Goal: Task Accomplishment & Management: Complete application form

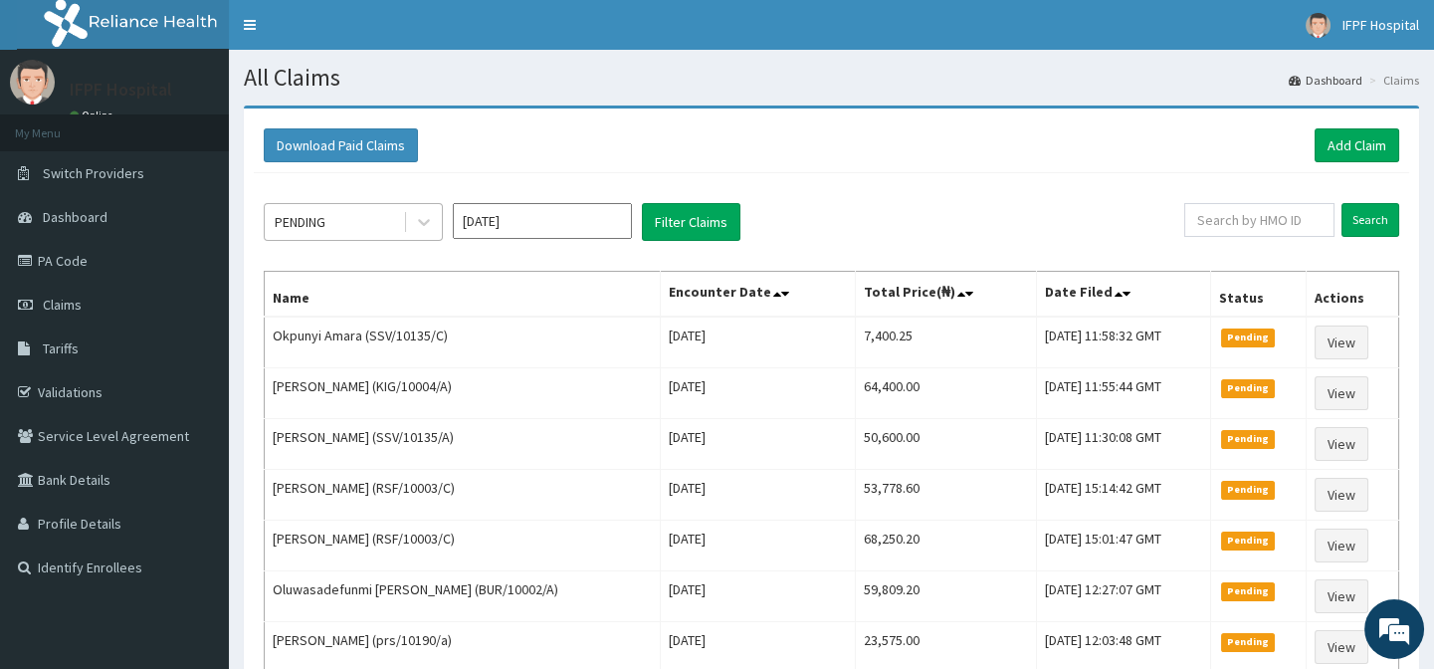
click at [314, 228] on div "PENDING" at bounding box center [300, 222] width 51 height 20
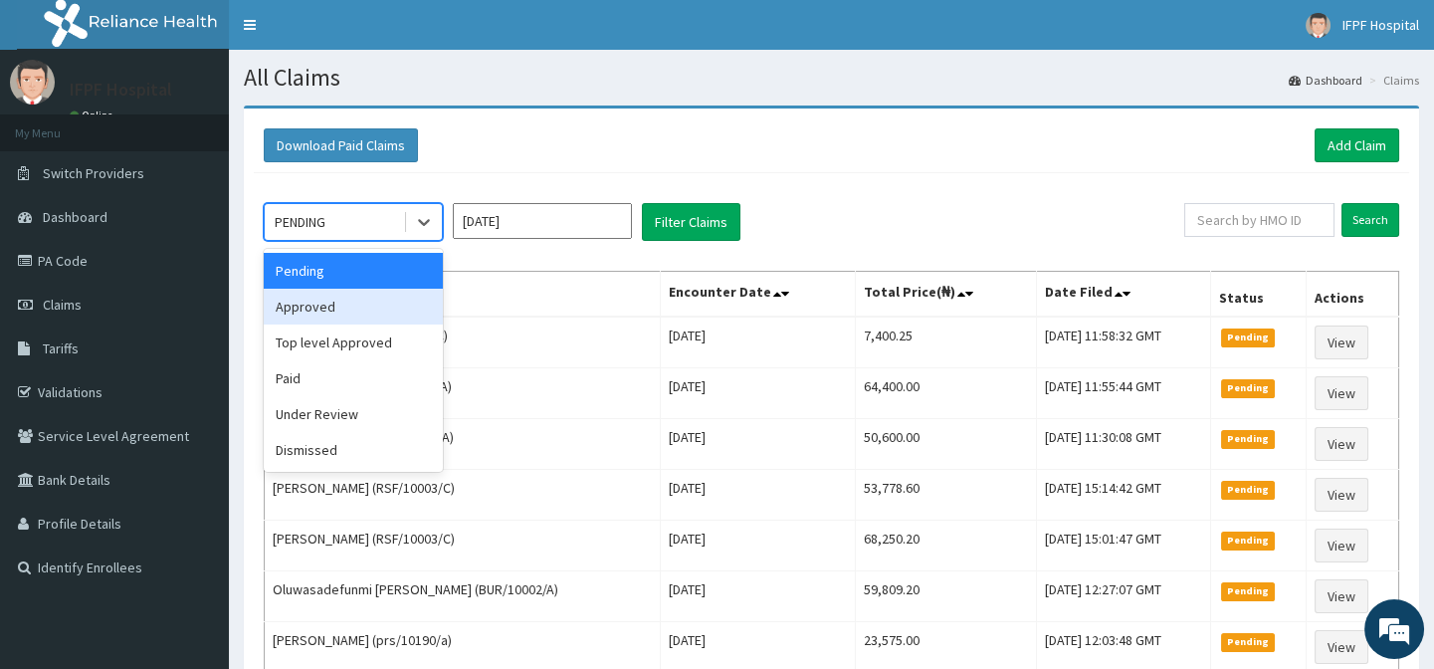
click at [294, 300] on div "Approved" at bounding box center [353, 306] width 179 height 36
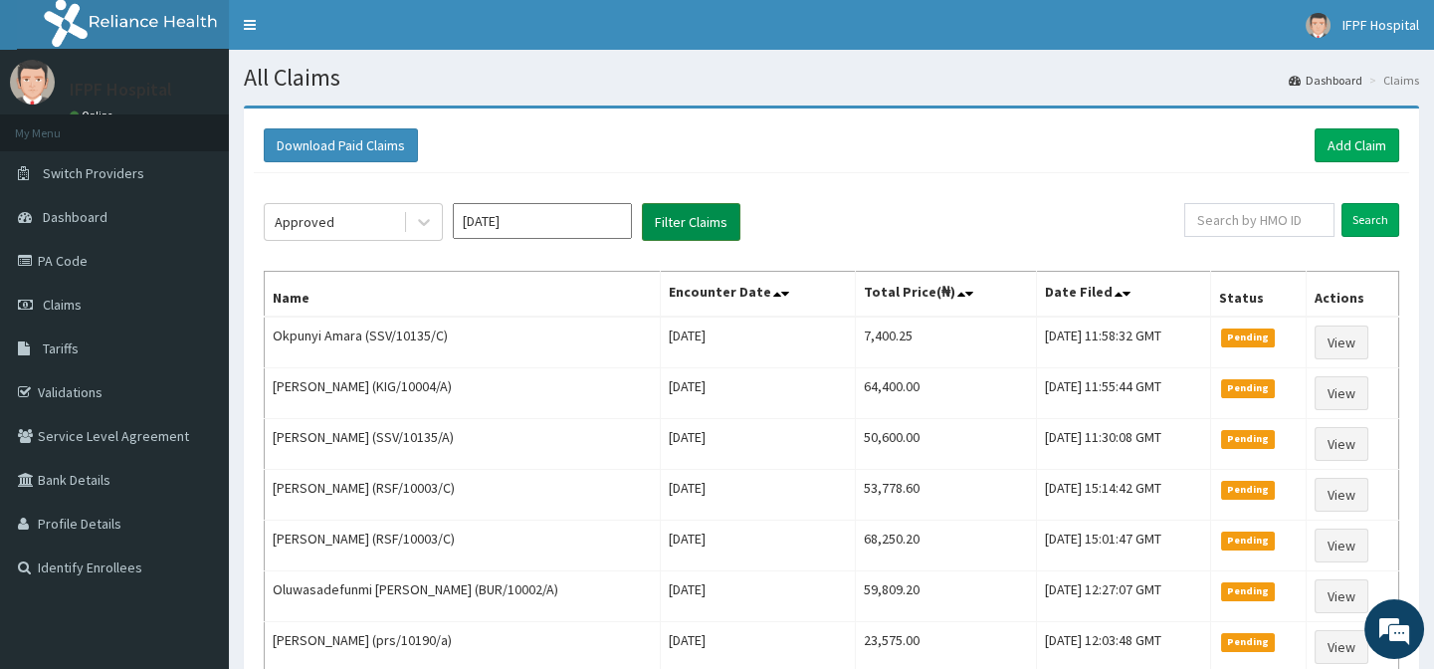
click at [717, 228] on button "Filter Claims" at bounding box center [691, 222] width 98 height 38
click at [692, 214] on button "Filter Claims" at bounding box center [691, 222] width 98 height 38
click at [683, 222] on button "Filter Claims" at bounding box center [691, 222] width 98 height 38
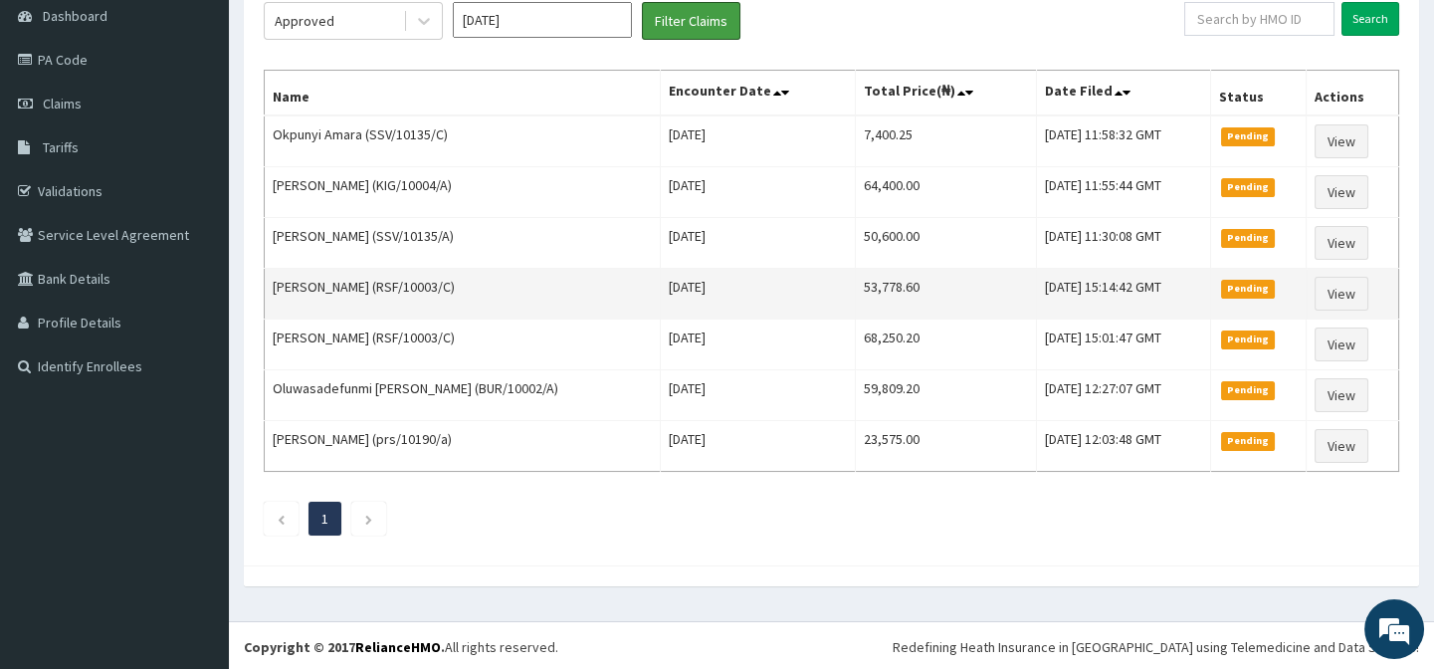
scroll to position [20, 0]
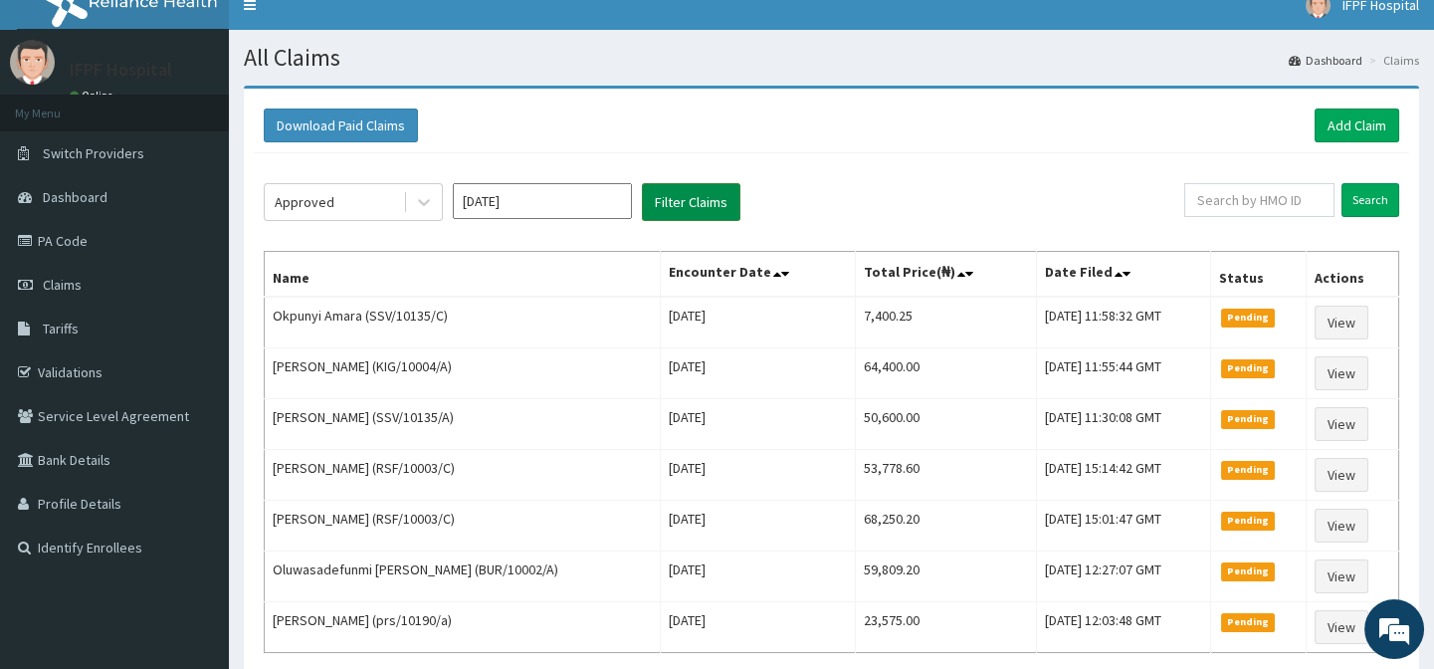
click at [701, 199] on button "Filter Claims" at bounding box center [691, 202] width 98 height 38
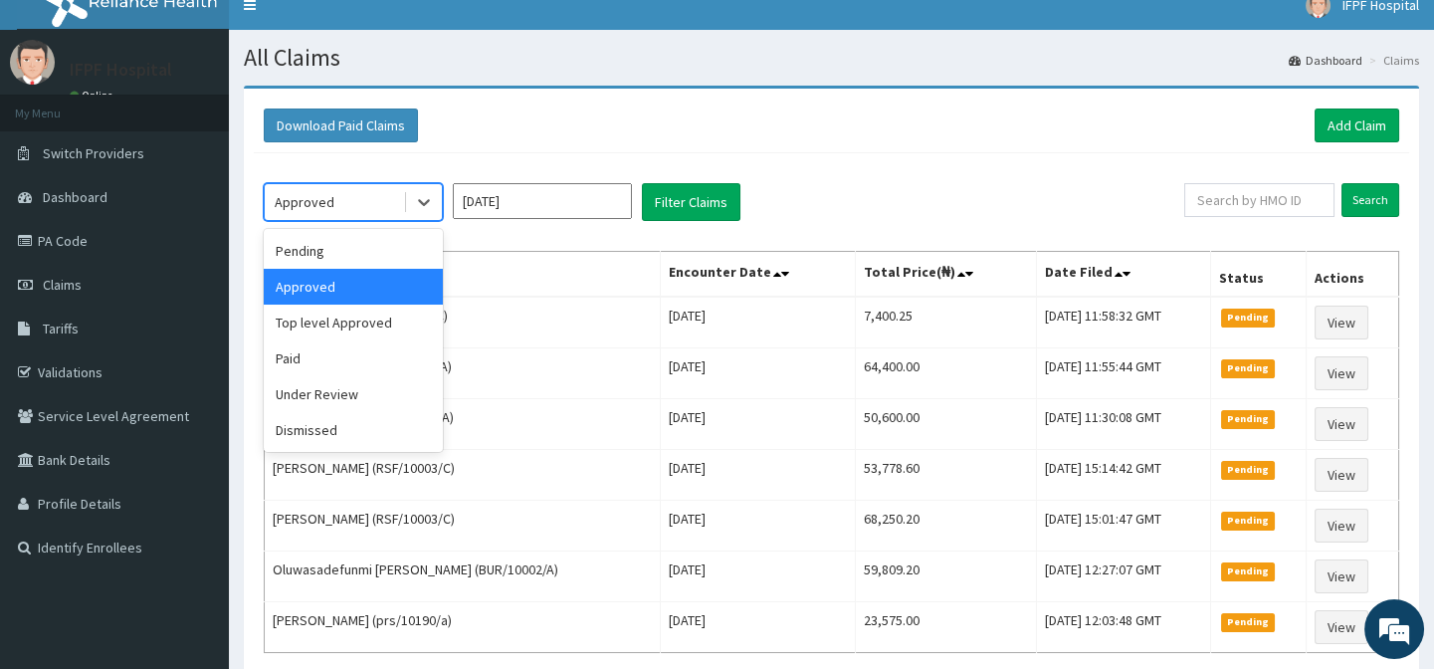
click at [357, 192] on div "Approved" at bounding box center [334, 202] width 138 height 32
click at [320, 317] on div "Top level Approved" at bounding box center [353, 322] width 179 height 36
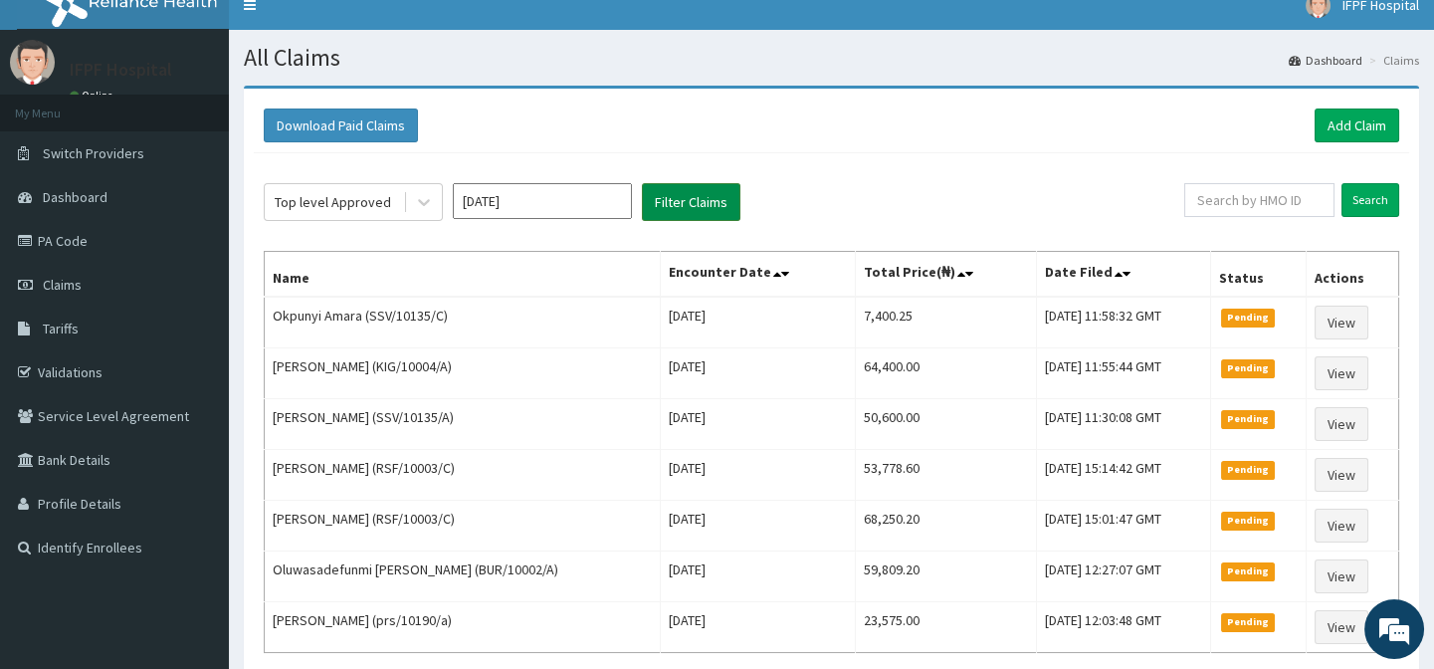
click at [706, 205] on button "Filter Claims" at bounding box center [691, 202] width 98 height 38
click at [692, 208] on button "Filter Claims" at bounding box center [691, 202] width 98 height 38
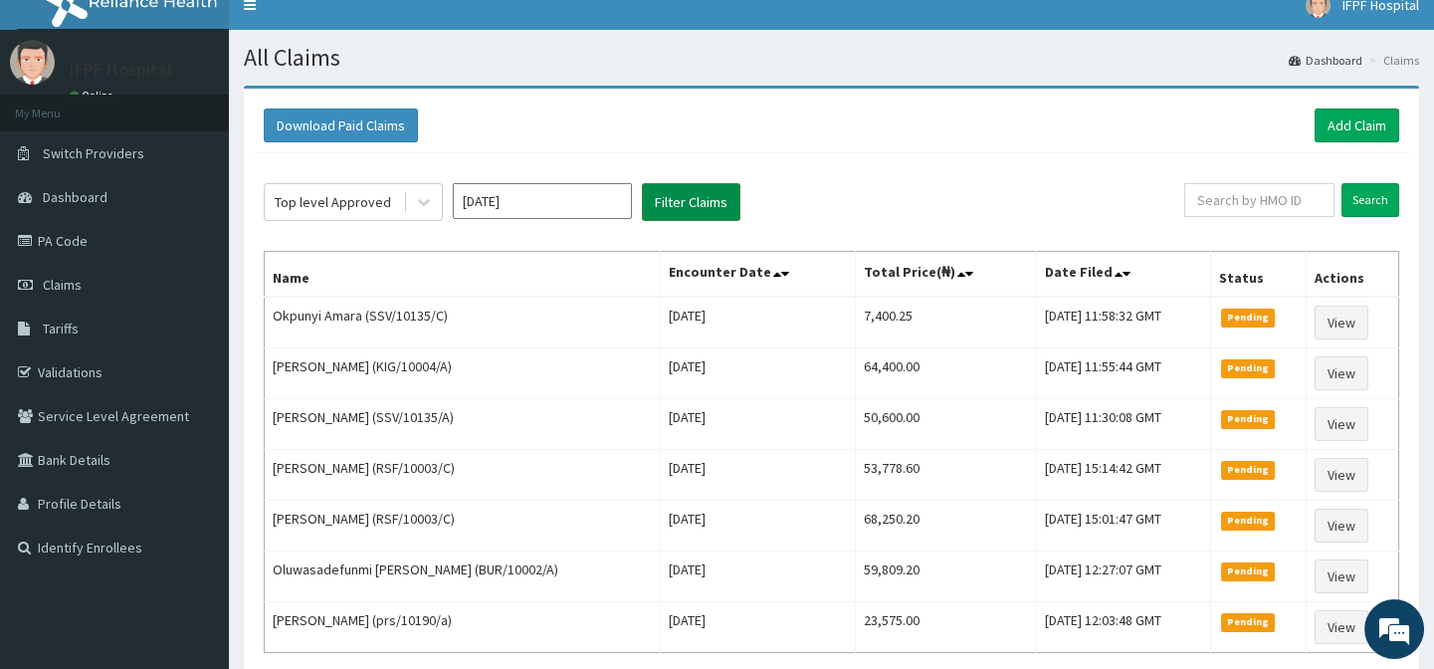
click at [698, 207] on button "Filter Claims" at bounding box center [691, 202] width 98 height 38
click at [346, 192] on div "Top level Approved" at bounding box center [333, 202] width 116 height 20
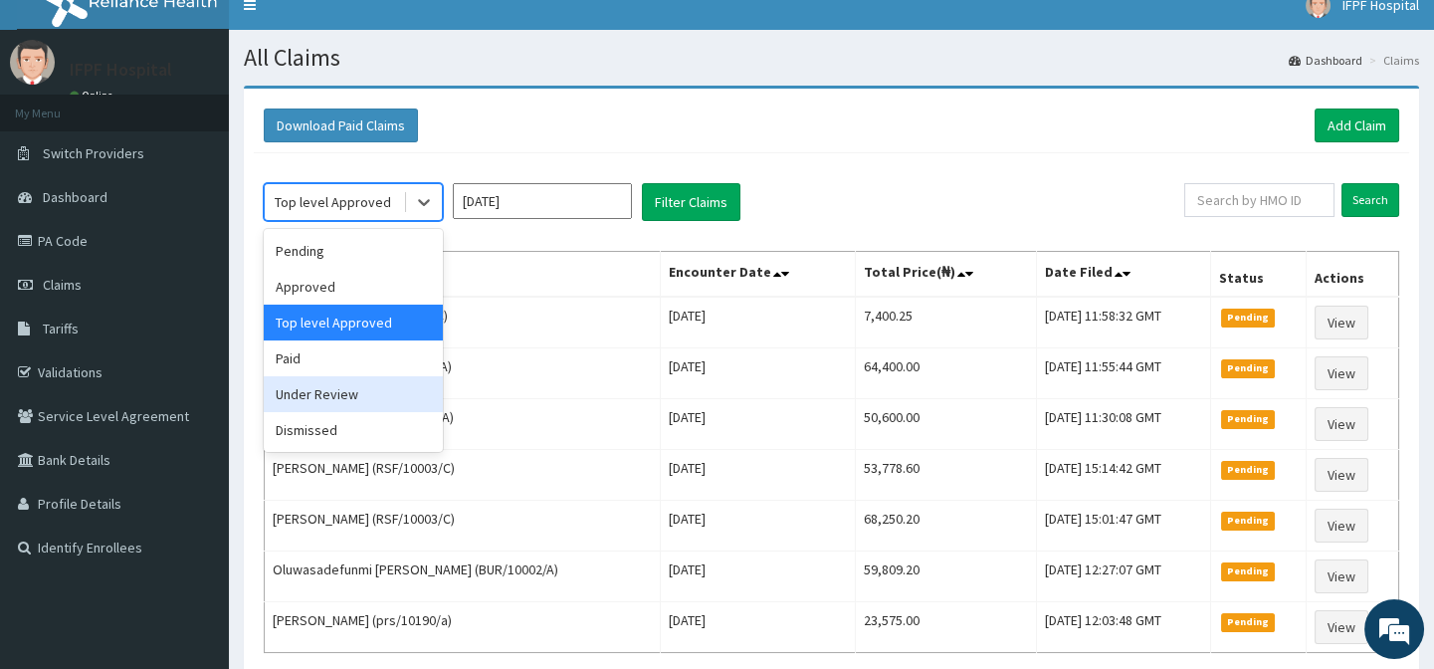
click at [308, 393] on div "Under Review" at bounding box center [353, 394] width 179 height 36
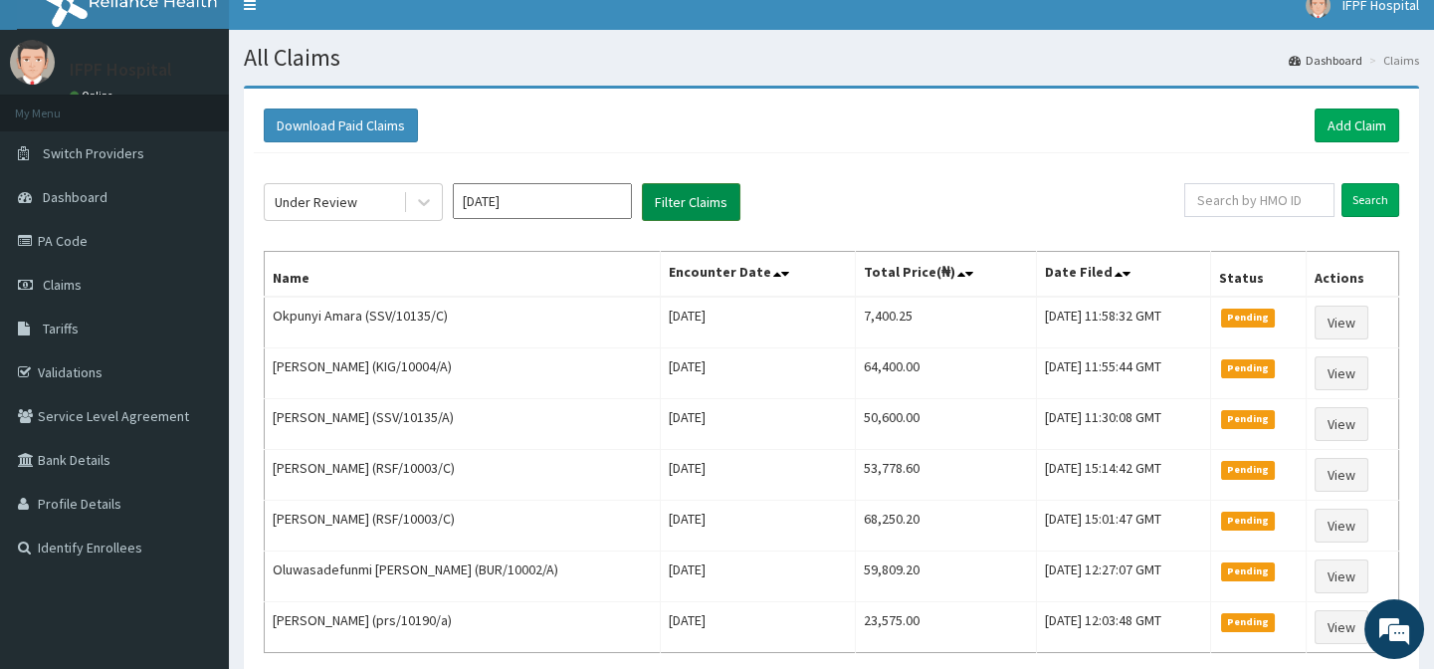
click at [689, 196] on button "Filter Claims" at bounding box center [691, 202] width 98 height 38
drag, startPoint x: 689, startPoint y: 196, endPoint x: 689, endPoint y: 207, distance: 10.9
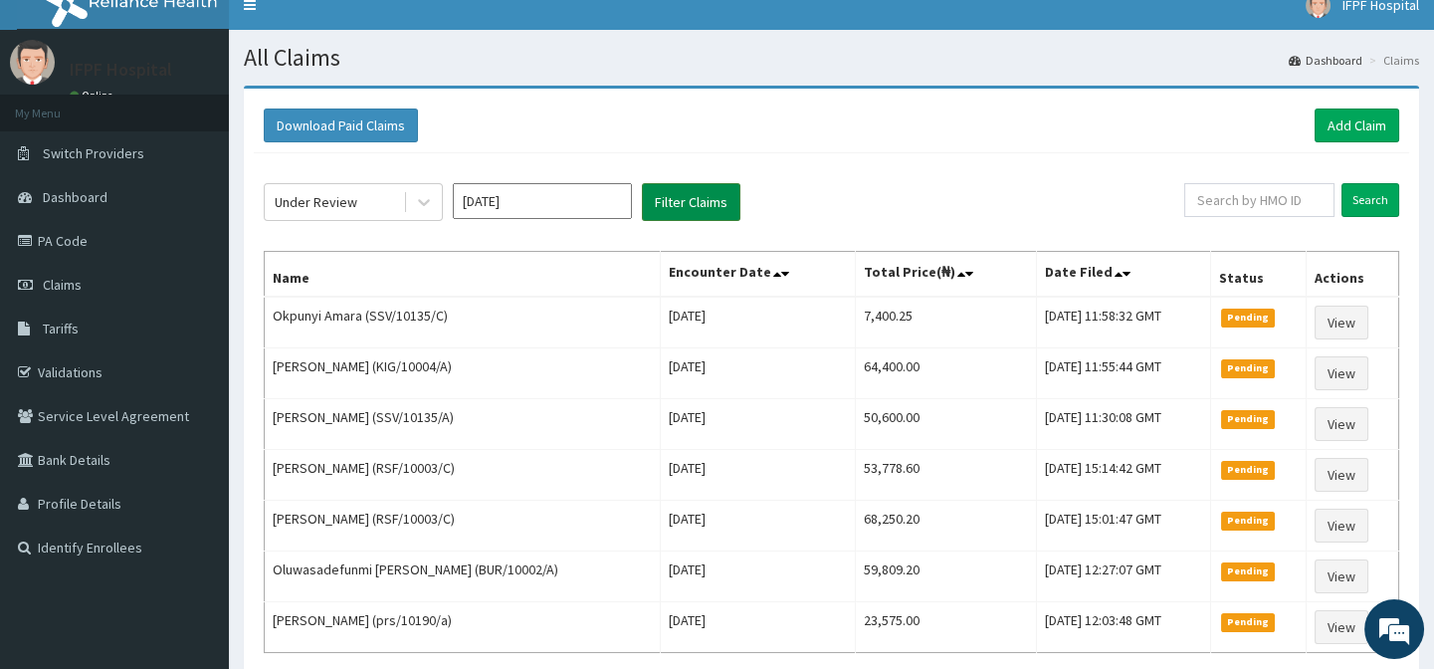
click at [689, 207] on button "Filter Claims" at bounding box center [691, 202] width 98 height 38
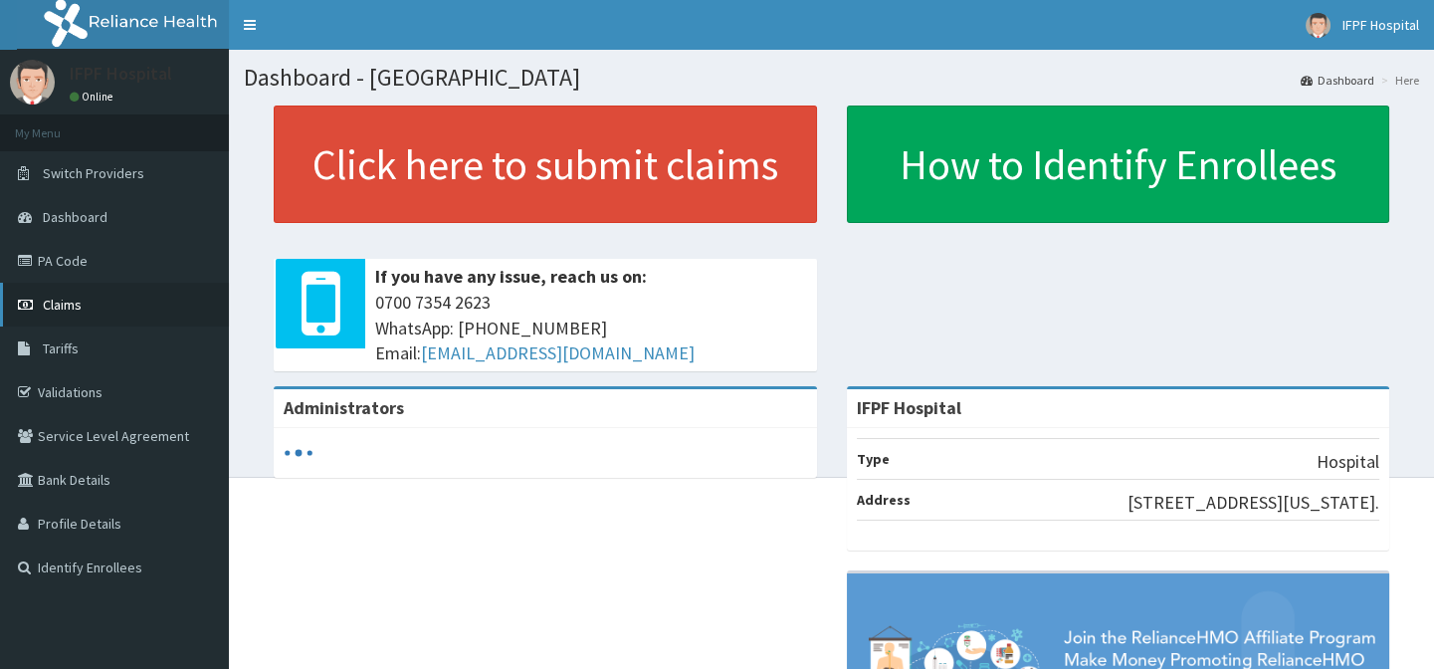
click at [59, 303] on span "Claims" at bounding box center [62, 304] width 39 height 18
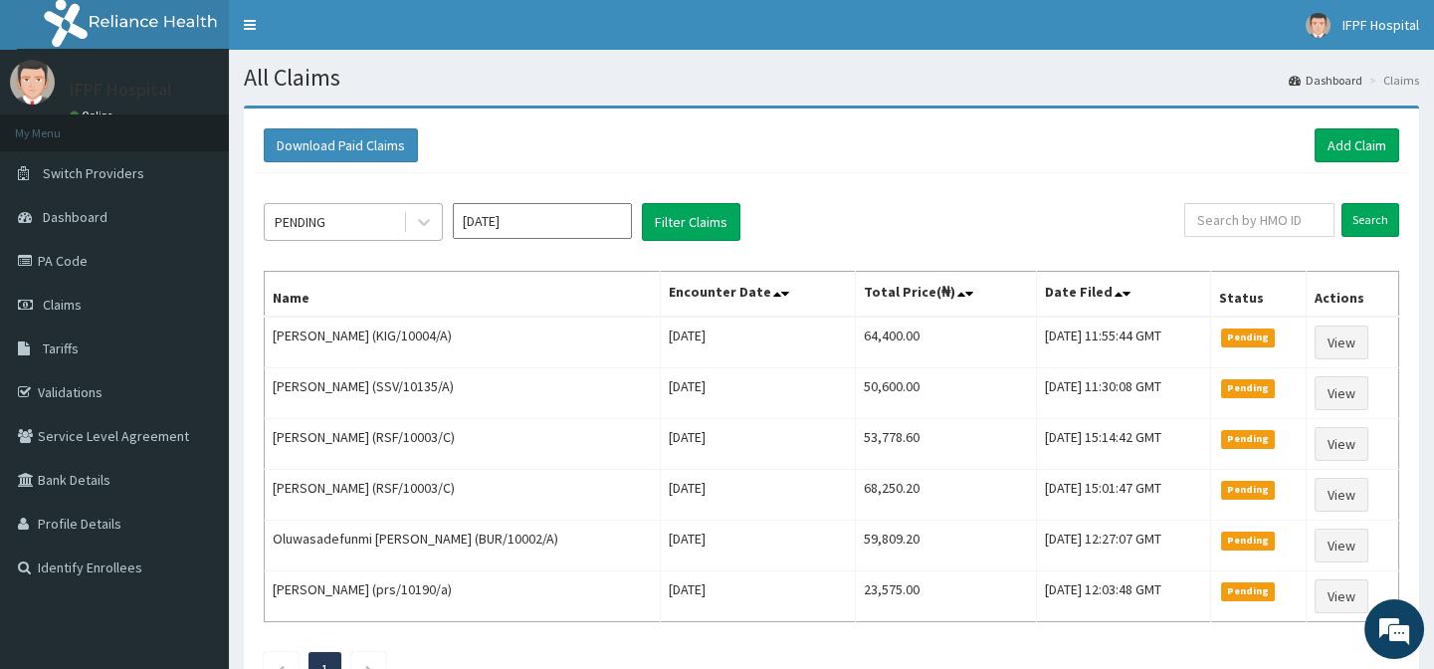
click at [318, 222] on div "PENDING" at bounding box center [300, 222] width 51 height 20
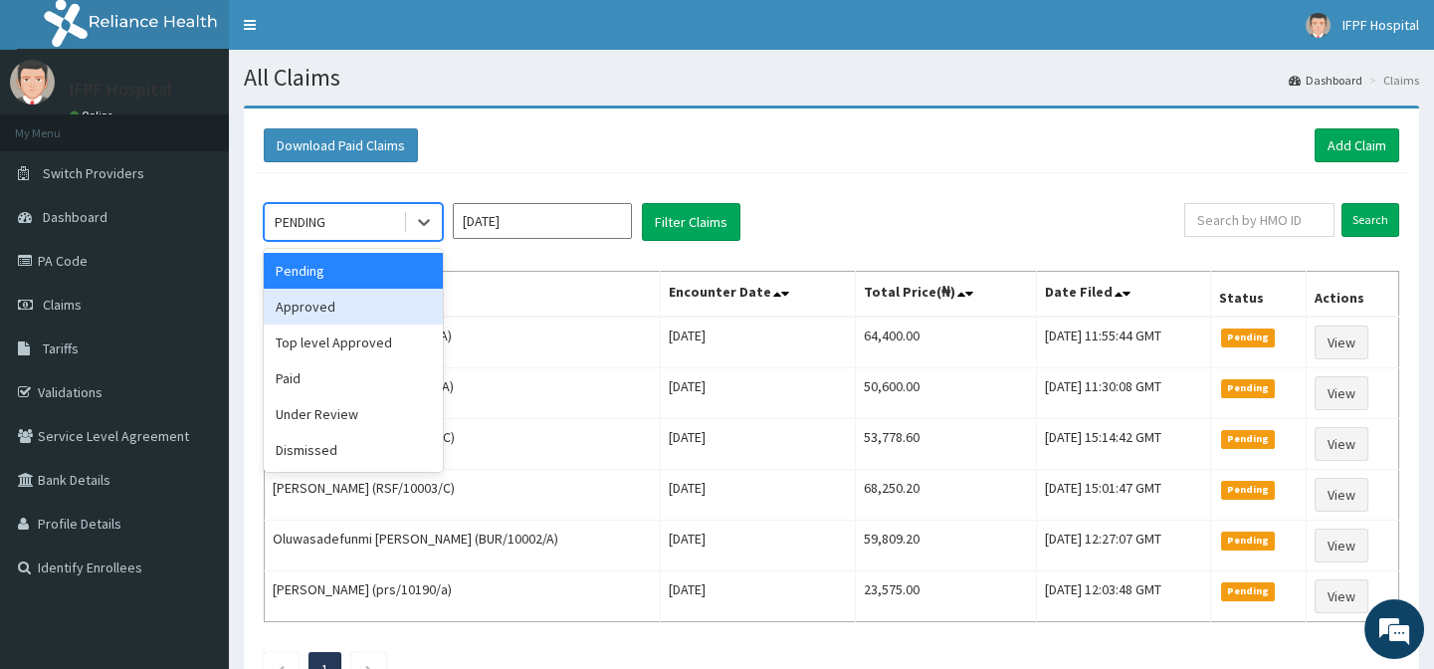
click at [315, 299] on div "Approved" at bounding box center [353, 306] width 179 height 36
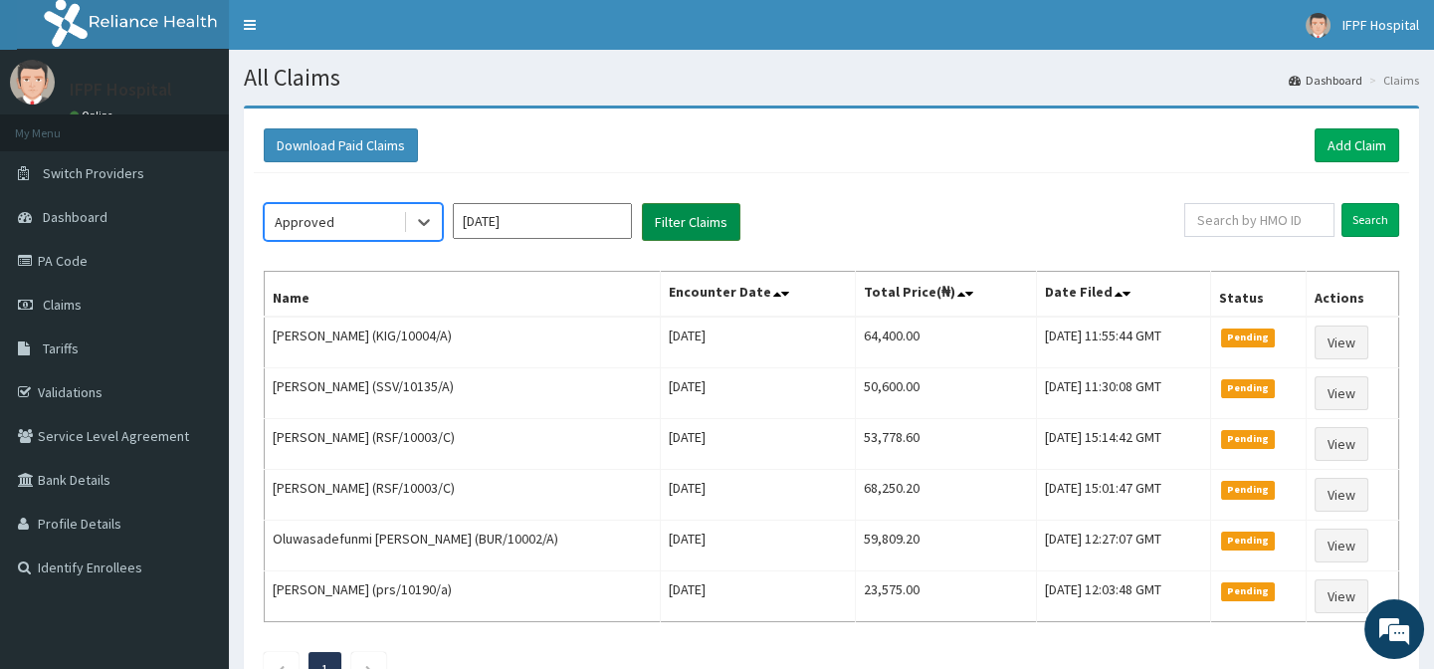
click at [667, 230] on button "Filter Claims" at bounding box center [691, 222] width 98 height 38
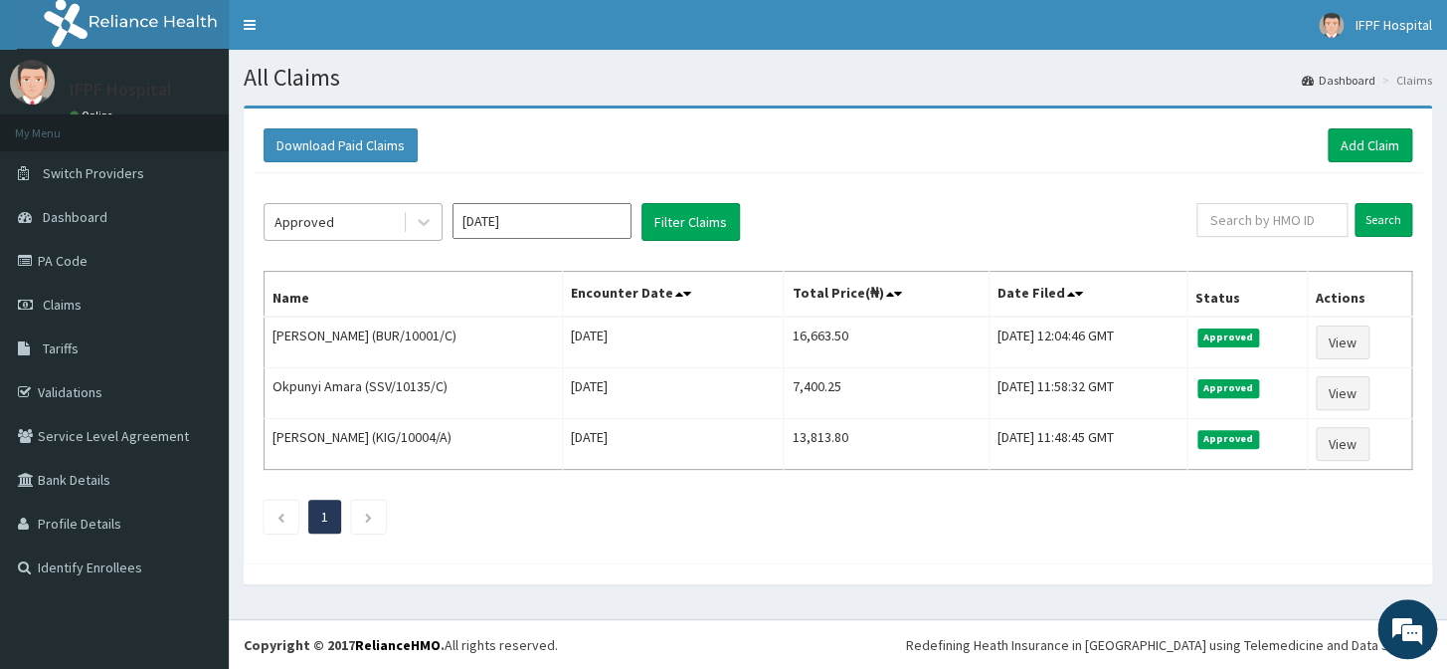
click at [343, 226] on div "Approved" at bounding box center [334, 222] width 138 height 32
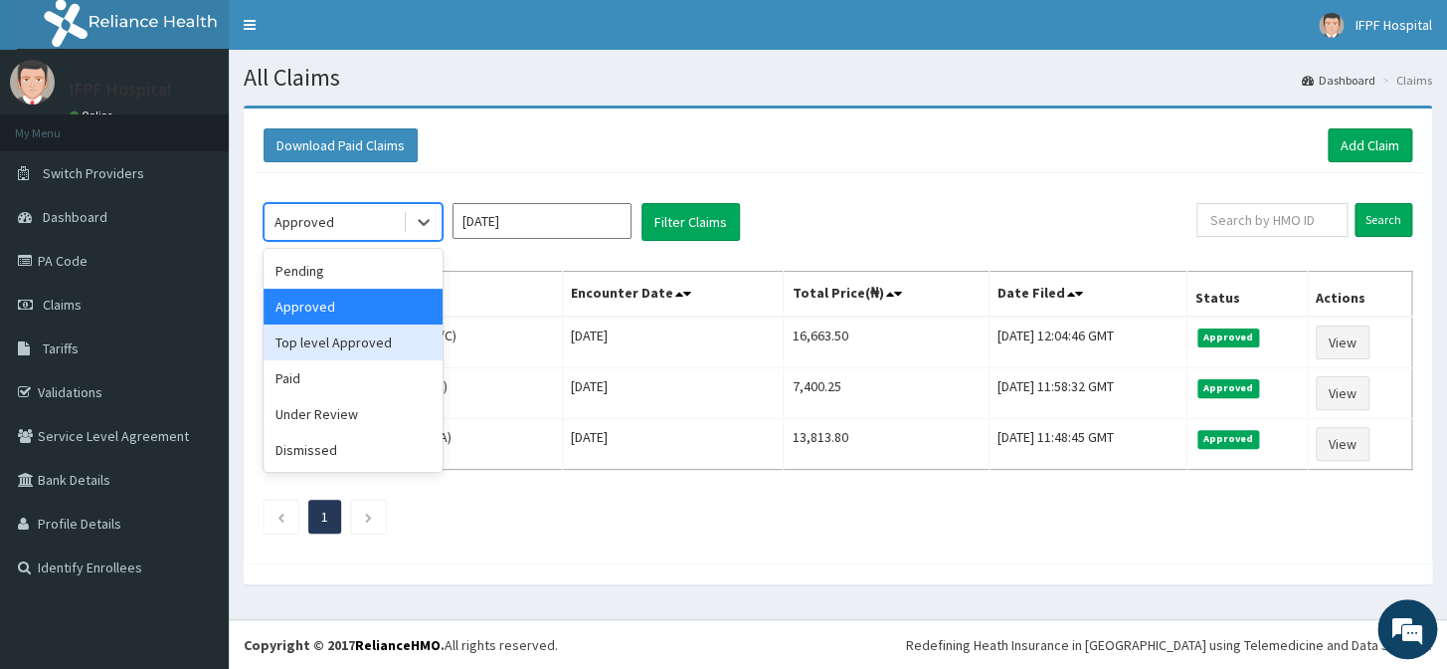
click at [324, 345] on div "Top level Approved" at bounding box center [353, 342] width 179 height 36
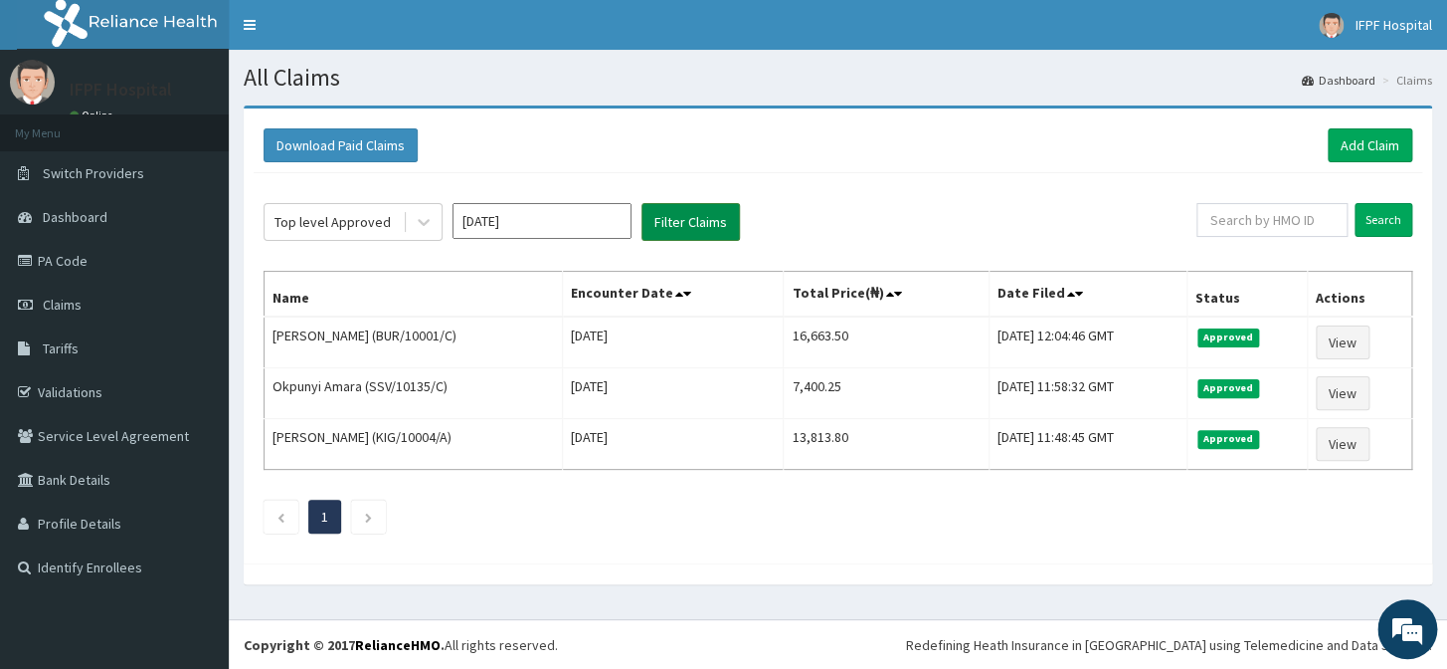
click at [708, 222] on button "Filter Claims" at bounding box center [691, 222] width 98 height 38
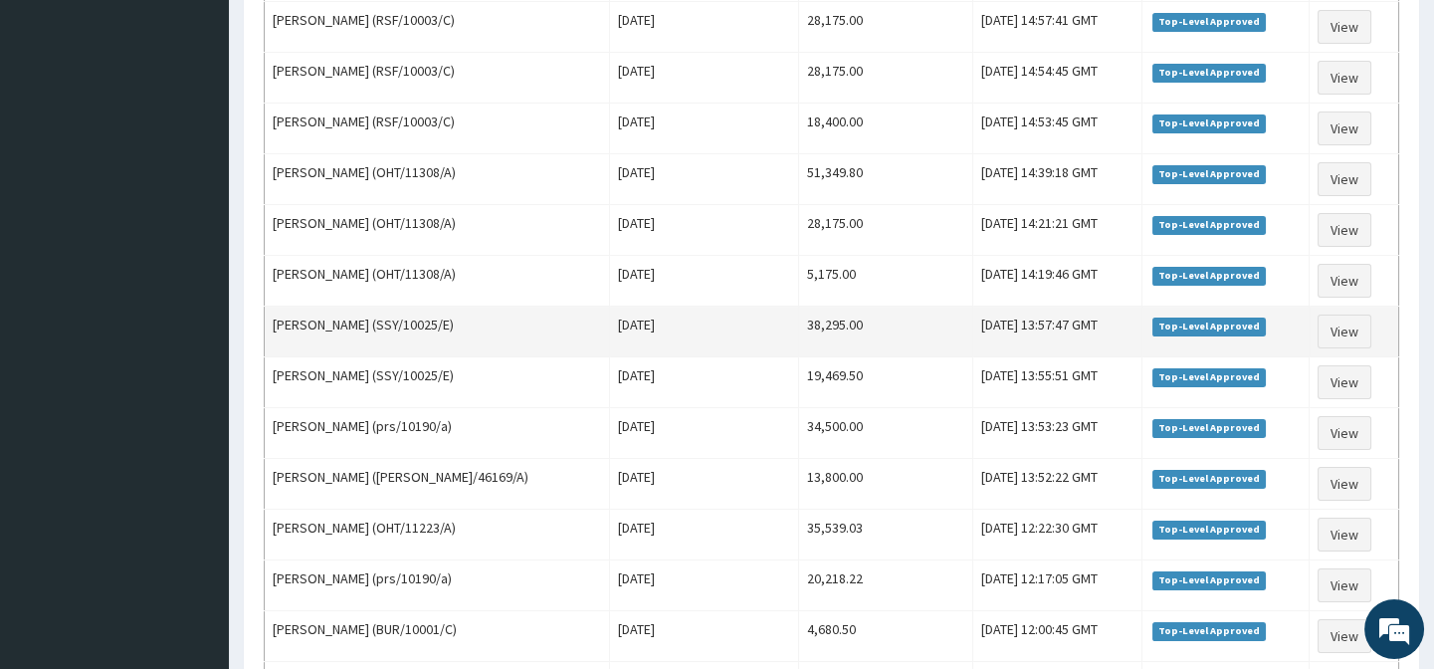
scroll to position [168, 0]
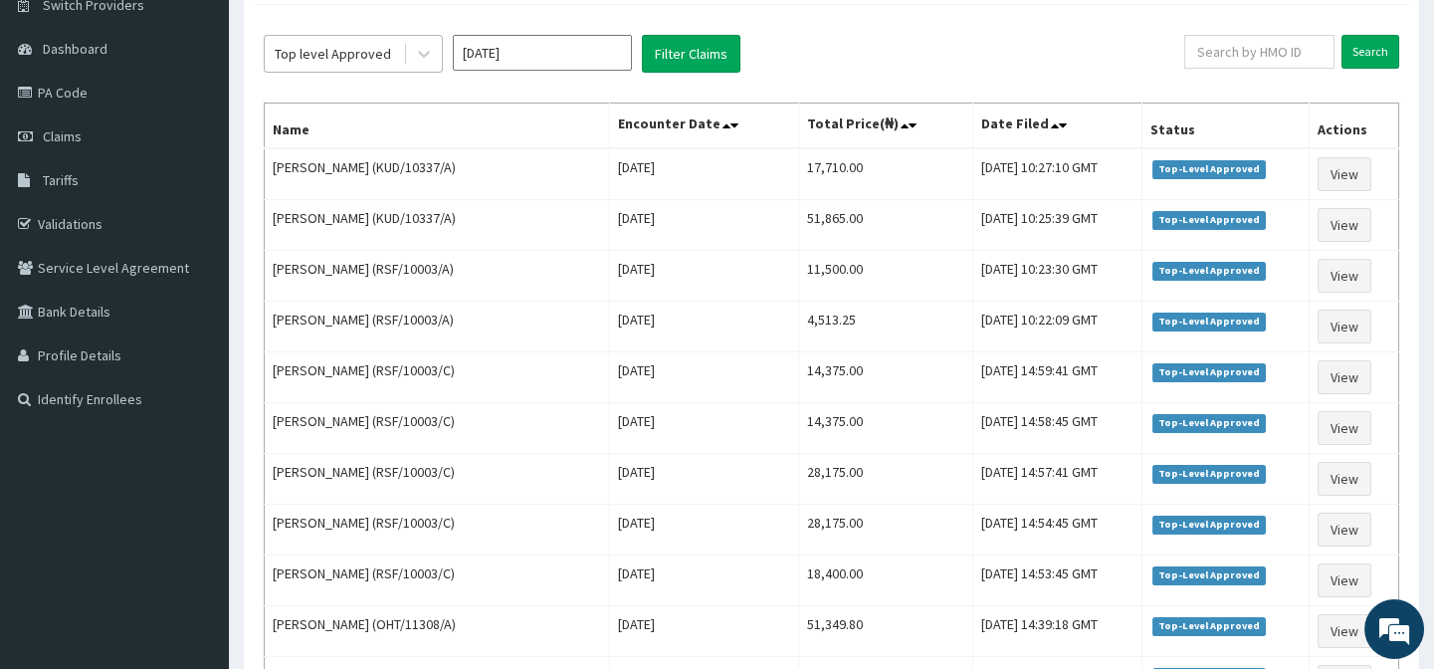
click at [345, 63] on div "Top level Approved" at bounding box center [333, 54] width 116 height 20
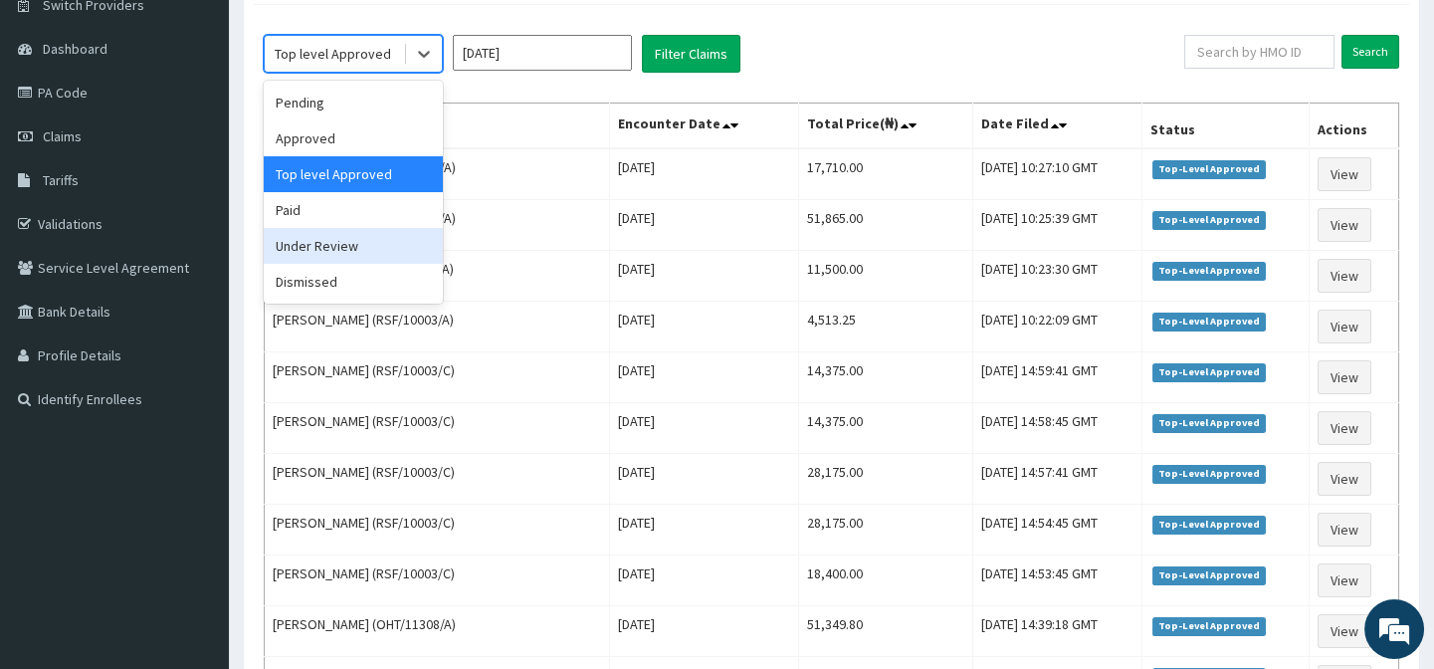
click at [329, 248] on div "Under Review" at bounding box center [353, 246] width 179 height 36
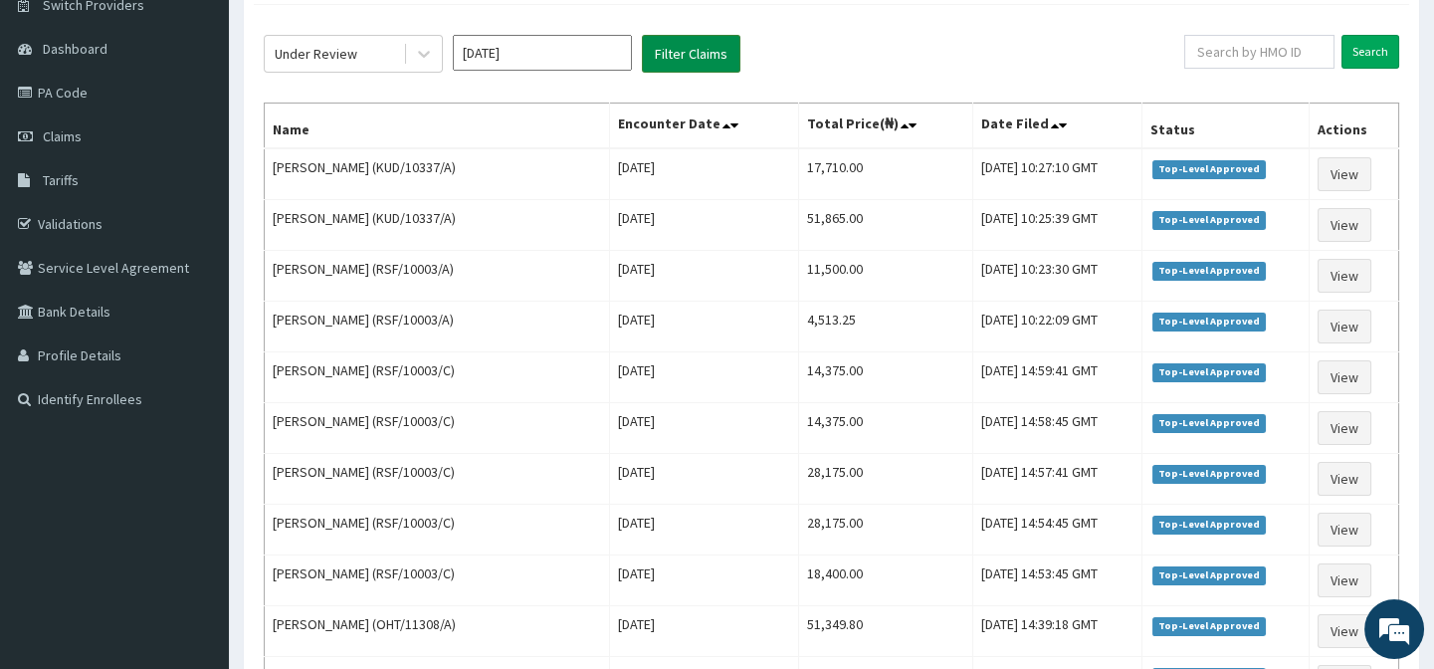
click at [666, 50] on button "Filter Claims" at bounding box center [691, 54] width 98 height 38
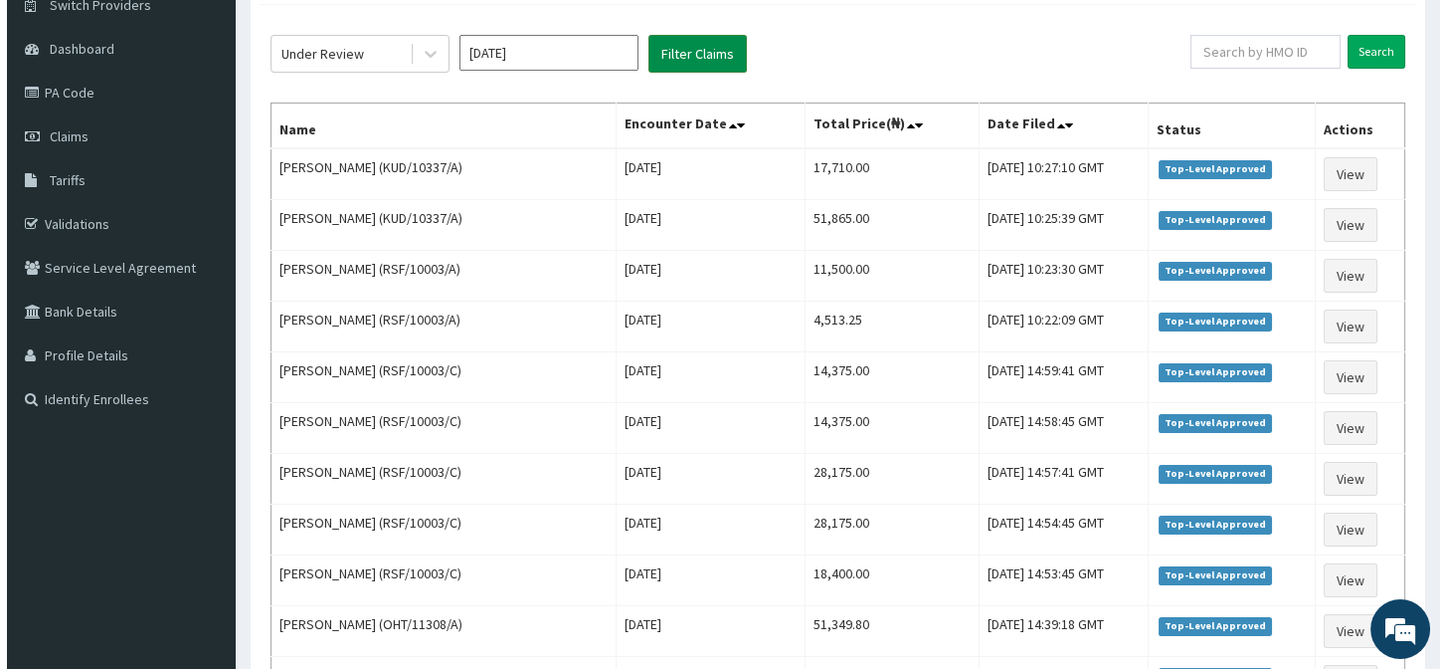
scroll to position [0, 0]
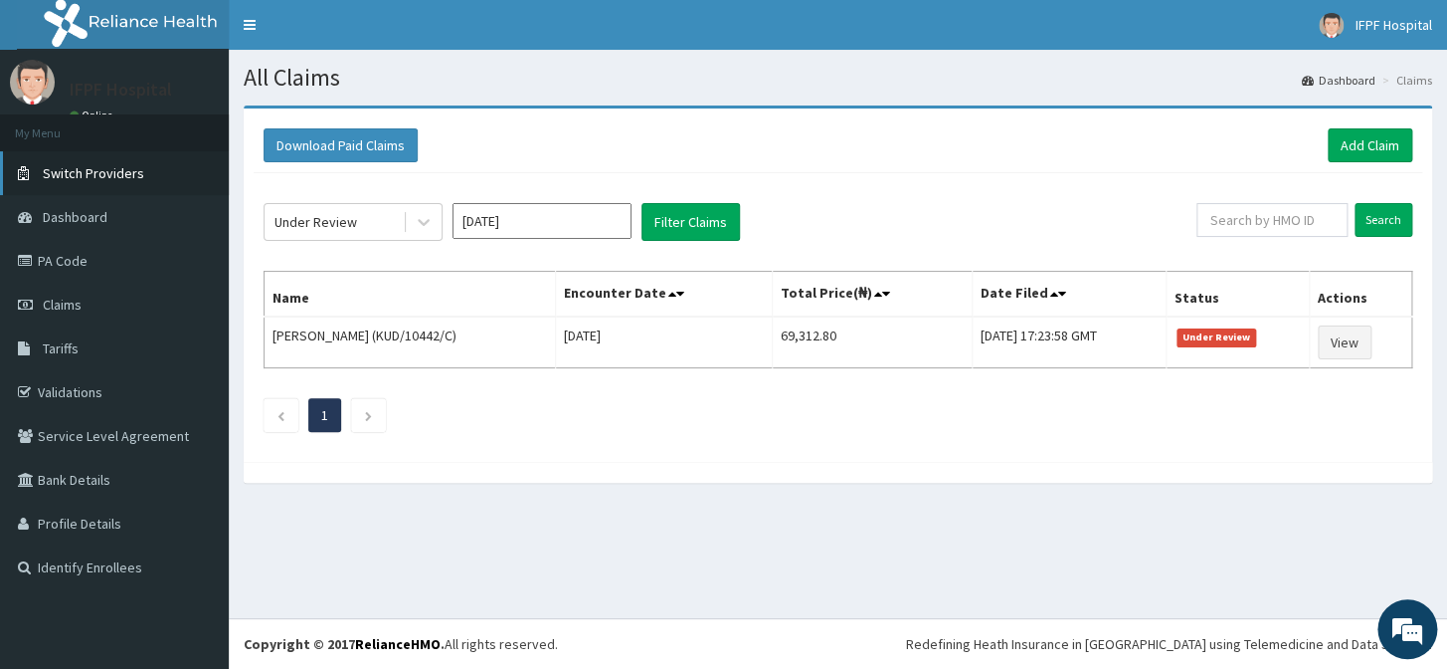
drag, startPoint x: 0, startPoint y: 141, endPoint x: 0, endPoint y: 156, distance: 14.9
drag, startPoint x: 0, startPoint y: 156, endPoint x: 611, endPoint y: 477, distance: 689.7
click at [611, 477] on div at bounding box center [838, 472] width 1189 height 21
click at [62, 259] on link "PA Code" at bounding box center [114, 261] width 229 height 44
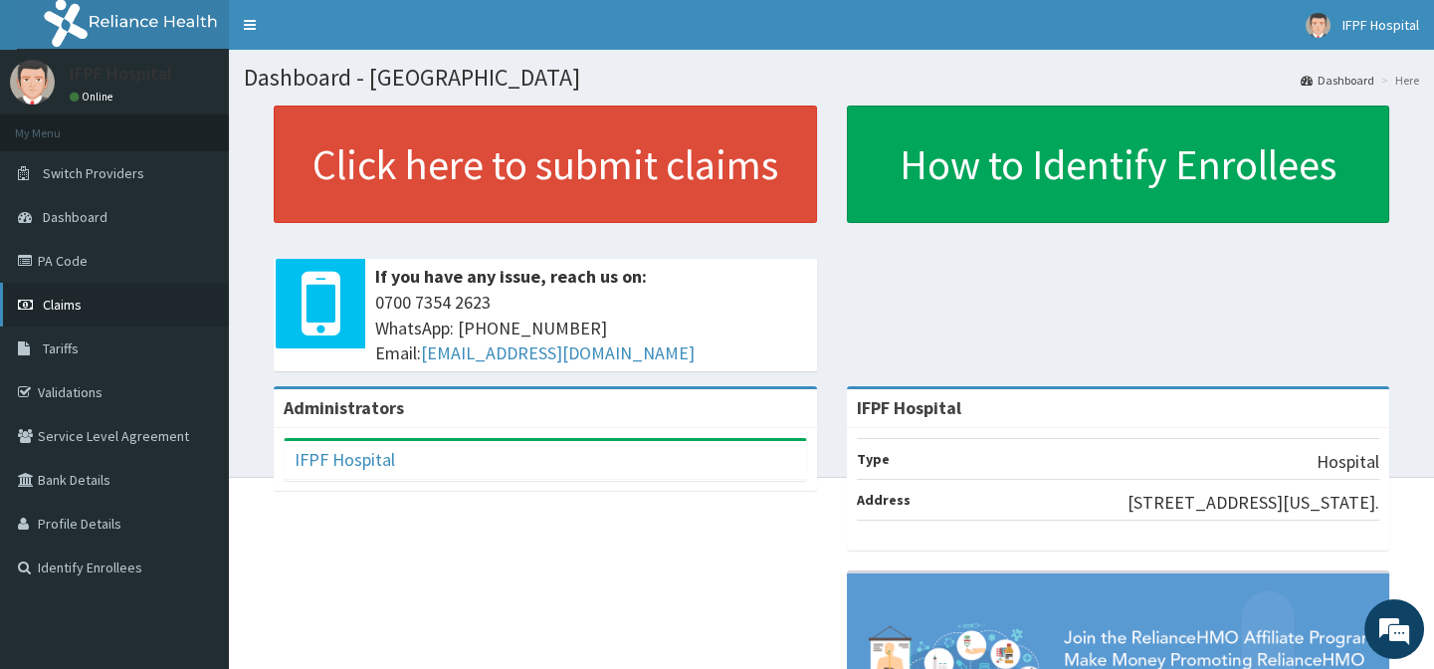
click at [69, 311] on span "Claims" at bounding box center [62, 304] width 39 height 18
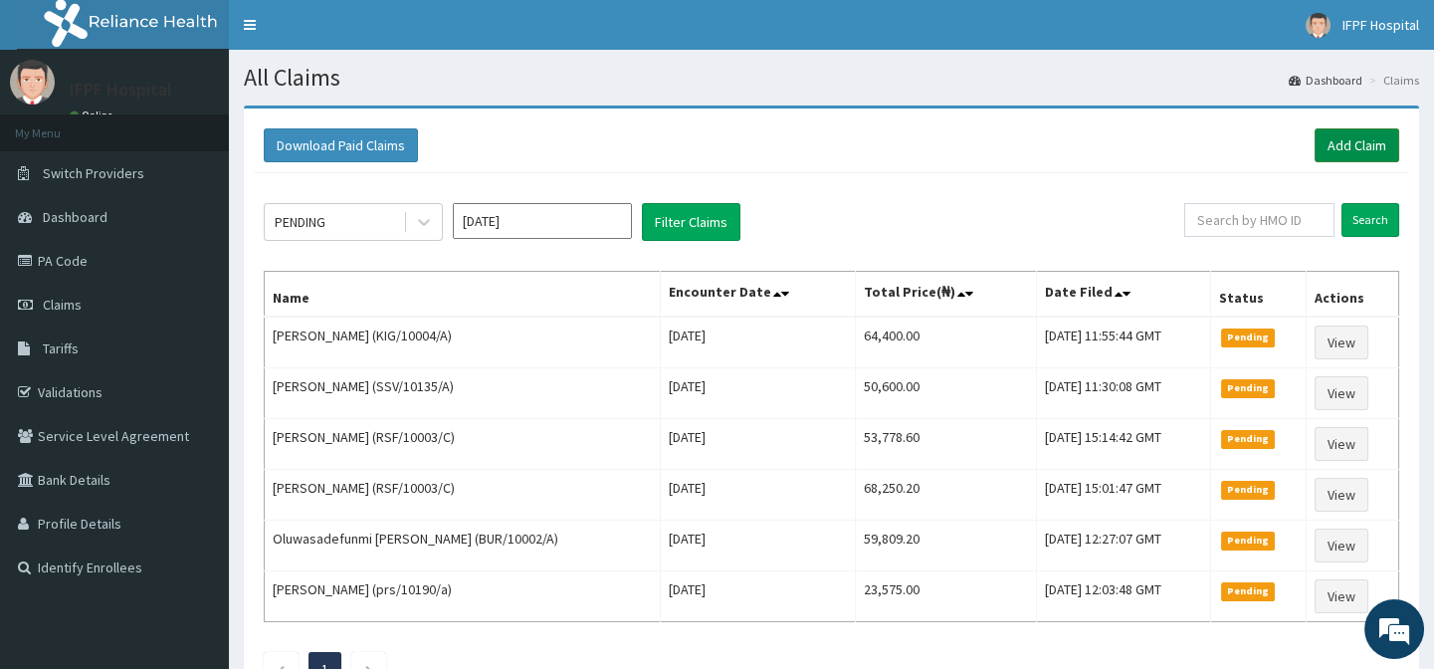
click at [1339, 134] on link "Add Claim" at bounding box center [1356, 145] width 85 height 34
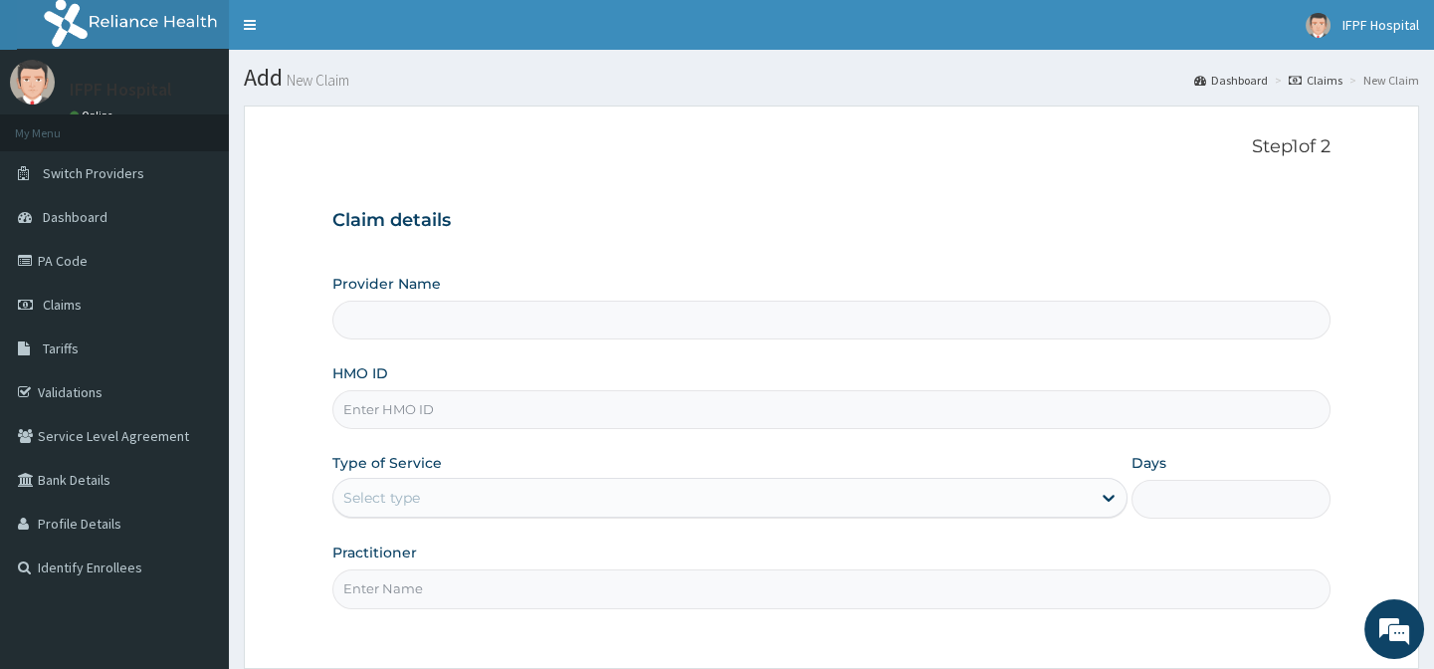
type input "IFPF Hospital"
click at [371, 409] on input "HMO ID" at bounding box center [830, 409] width 997 height 39
paste input "prs/10190/a"
type input "prs/10190/a"
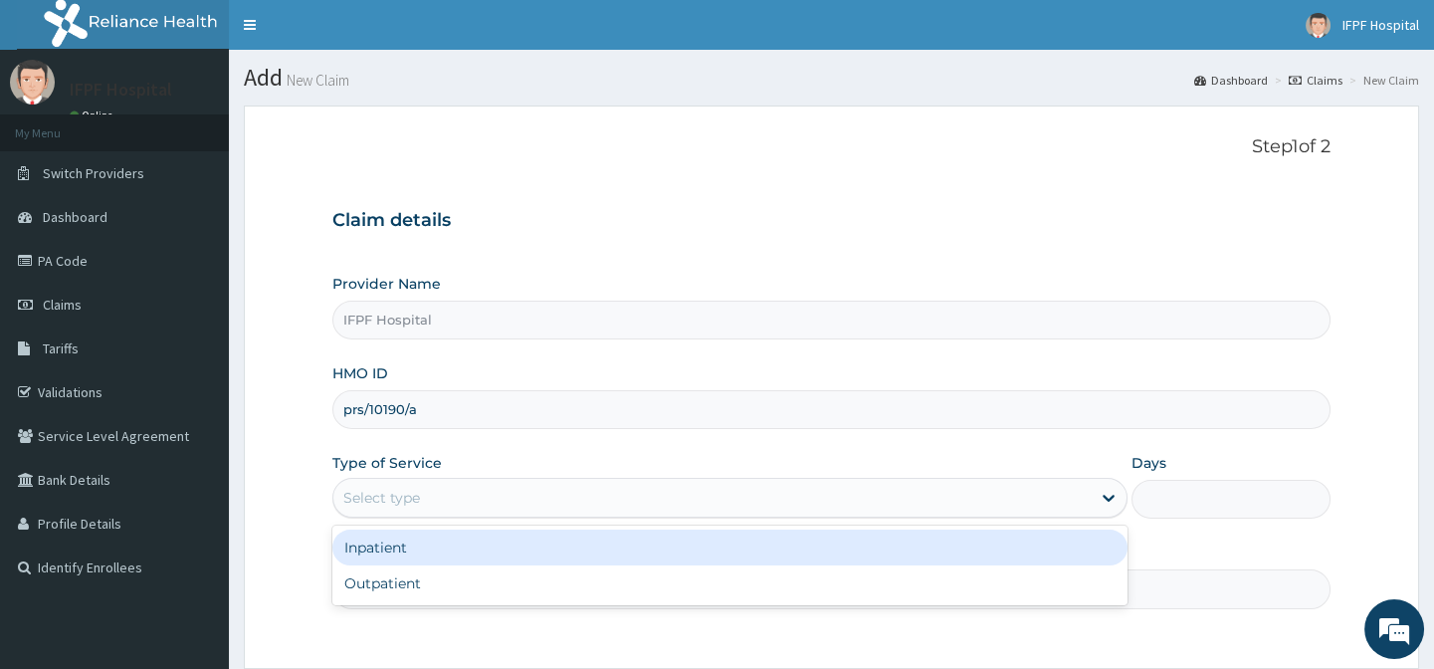
drag, startPoint x: 402, startPoint y: 488, endPoint x: 399, endPoint y: 517, distance: 29.0
click at [401, 488] on div "Select type" at bounding box center [381, 497] width 77 height 20
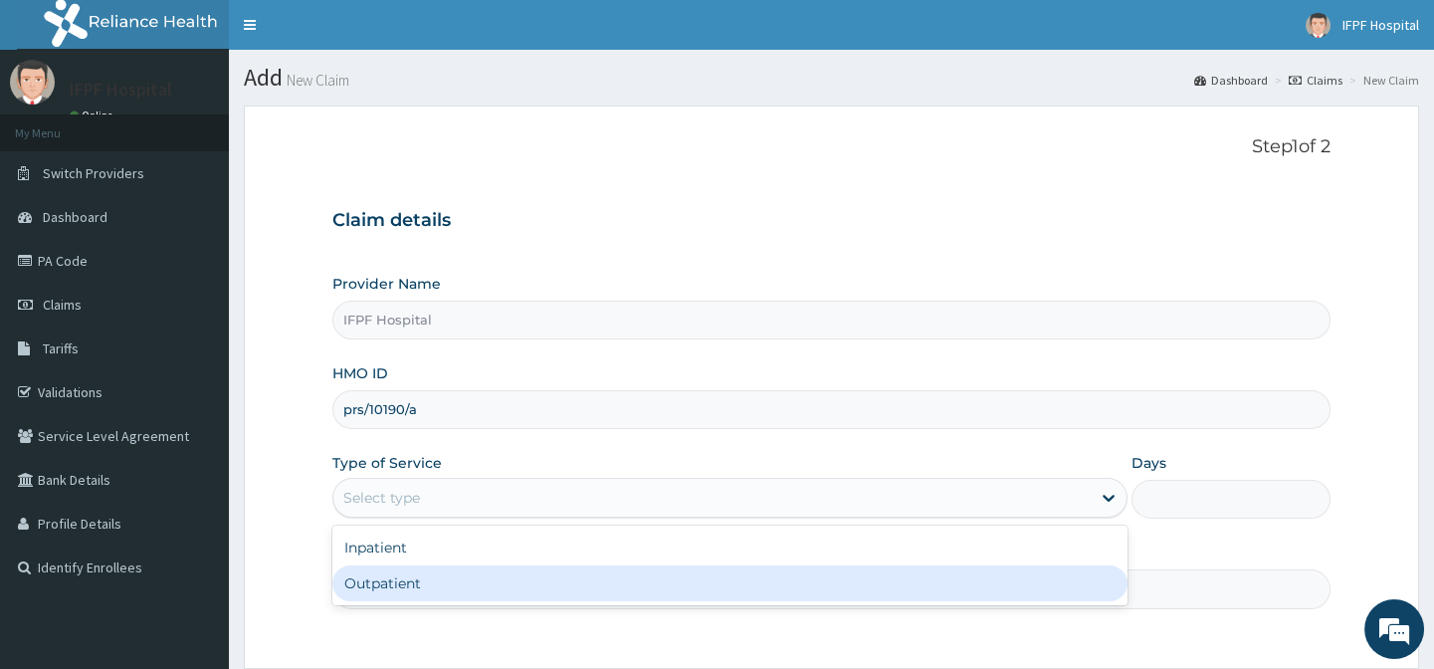
click at [390, 577] on div "Outpatient" at bounding box center [729, 583] width 795 height 36
type input "1"
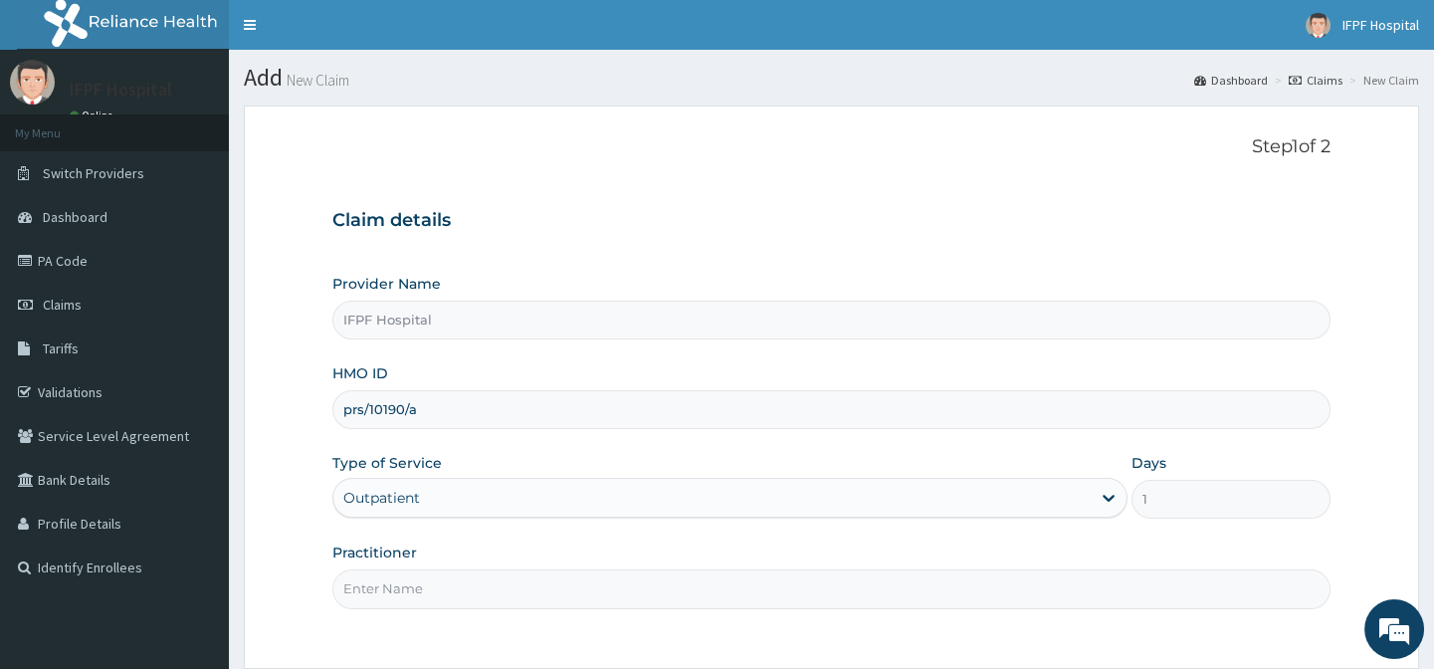
drag, startPoint x: 390, startPoint y: 578, endPoint x: 393, endPoint y: 566, distance: 12.3
click at [390, 574] on input "Practitioner" at bounding box center [830, 588] width 997 height 39
type input "DR MORONKOLA"
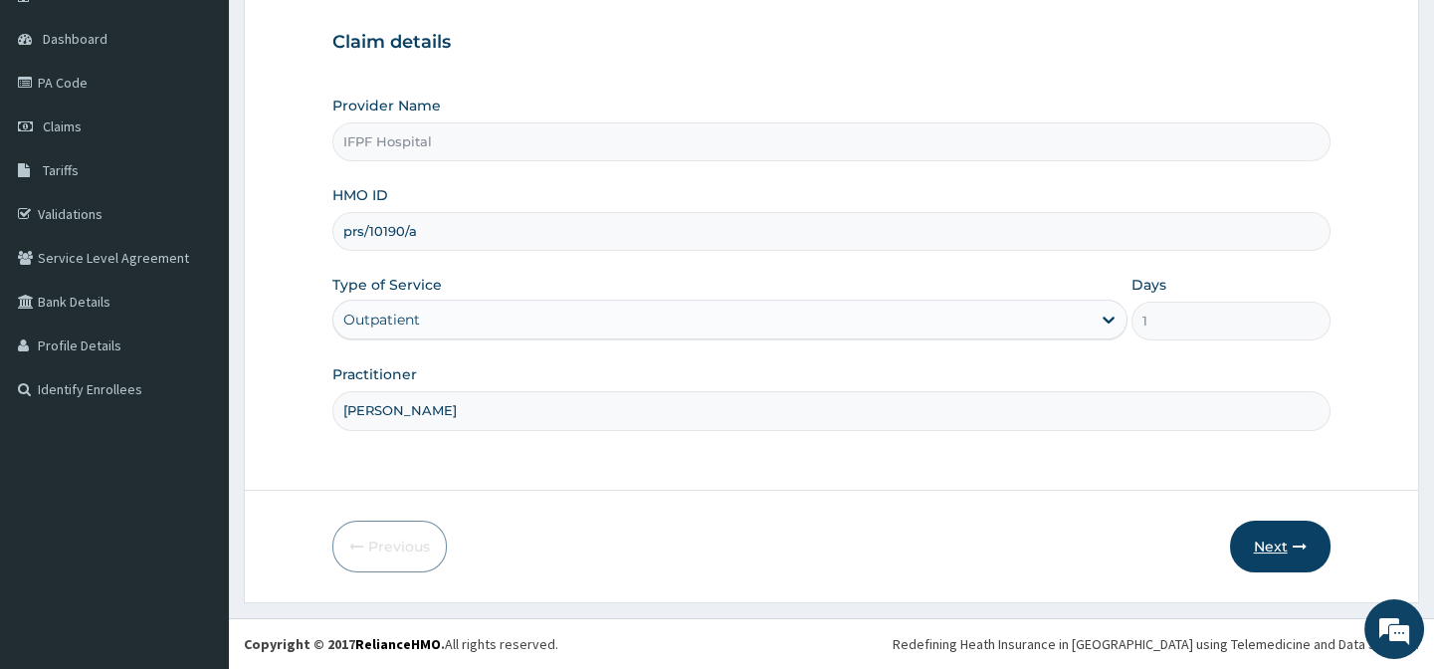
click at [1283, 554] on button "Next" at bounding box center [1280, 546] width 100 height 52
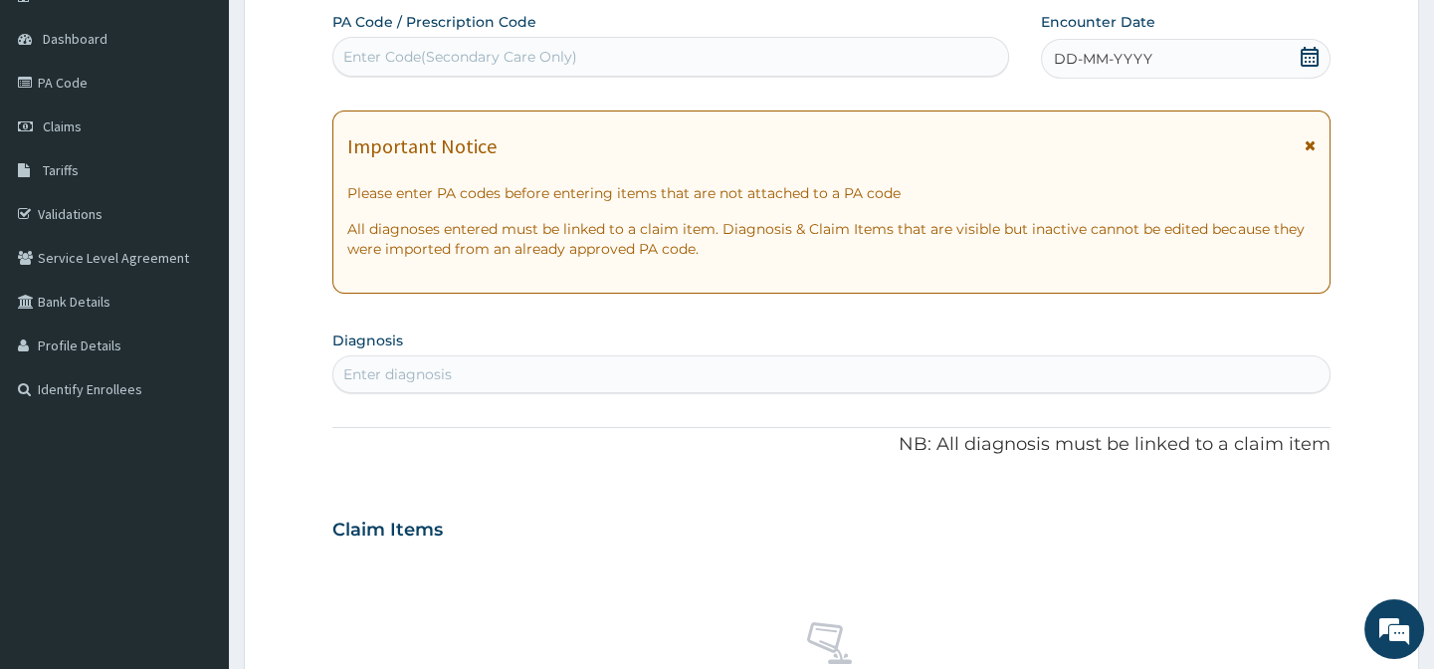
click at [515, 70] on div "Enter Code(Secondary Care Only)" at bounding box center [669, 57] width 673 height 32
type input "PA/24786/B"
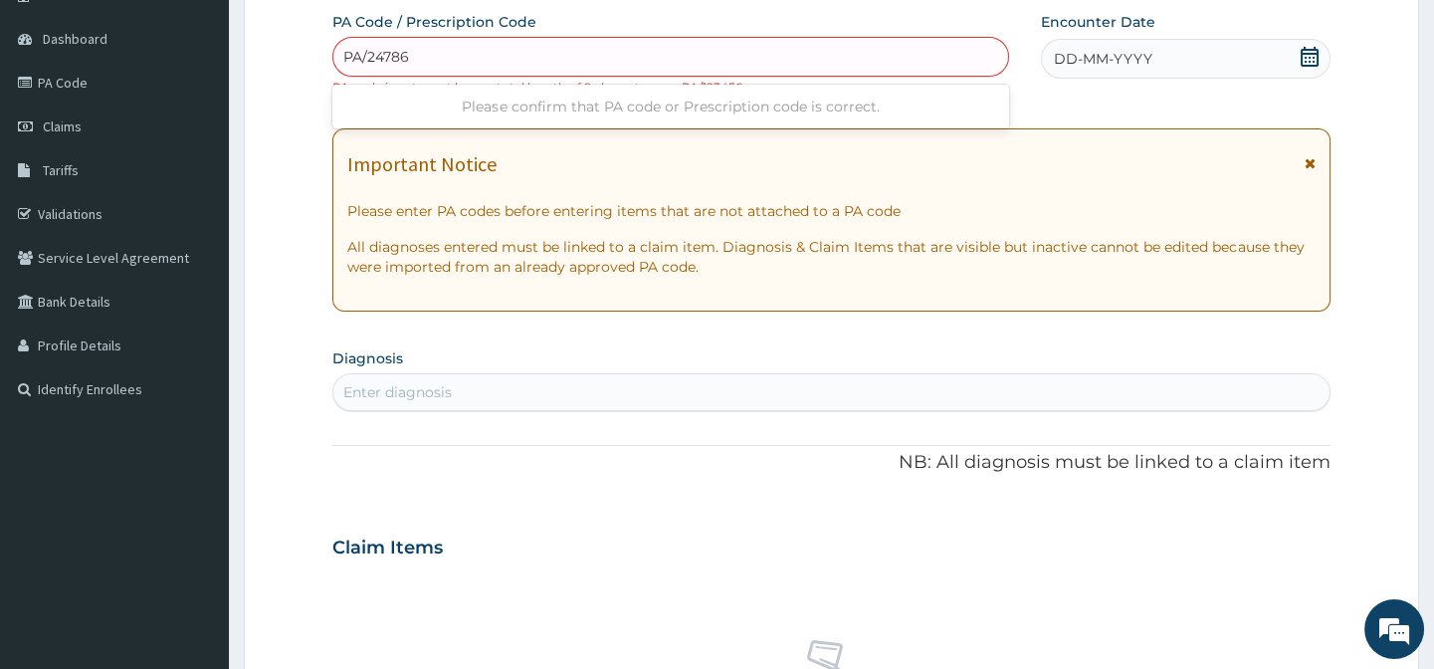
type input "PA/24786B"
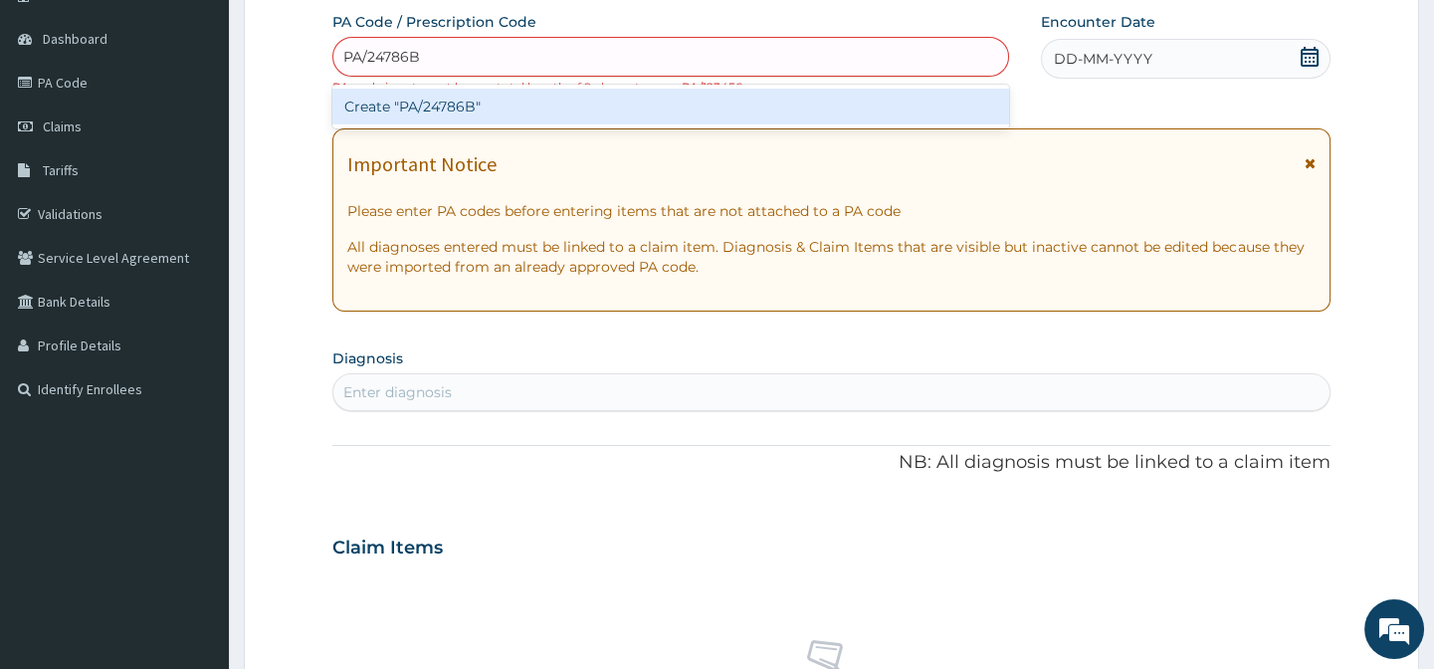
click at [480, 105] on div "Create "PA/24786B"" at bounding box center [669, 107] width 675 height 36
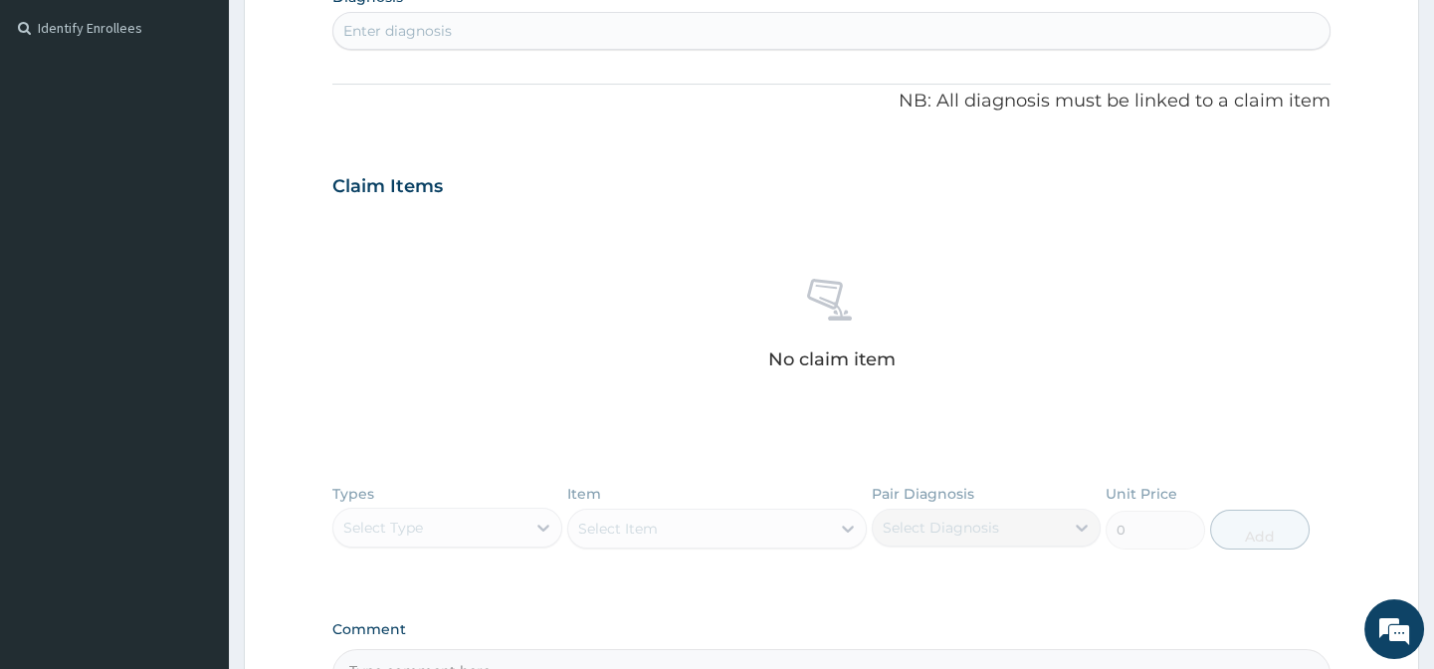
scroll to position [777, 0]
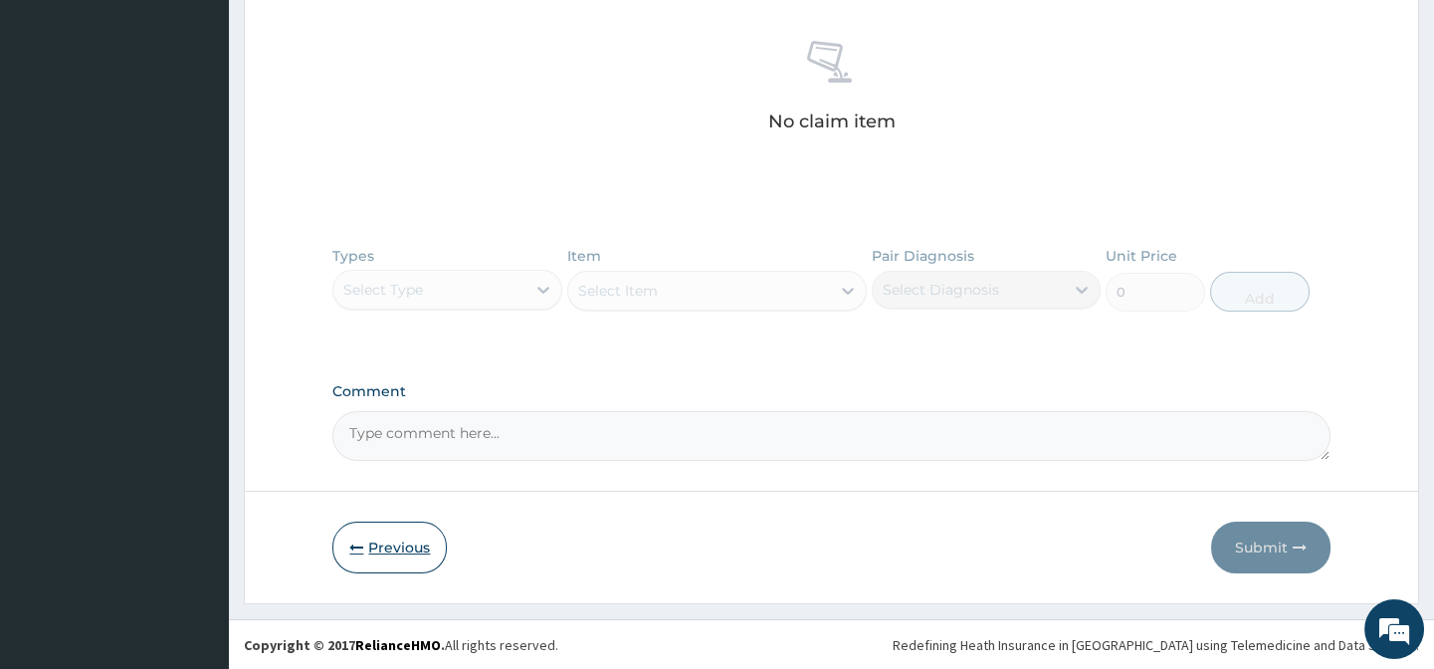
click at [373, 538] on button "Previous" at bounding box center [389, 547] width 114 height 52
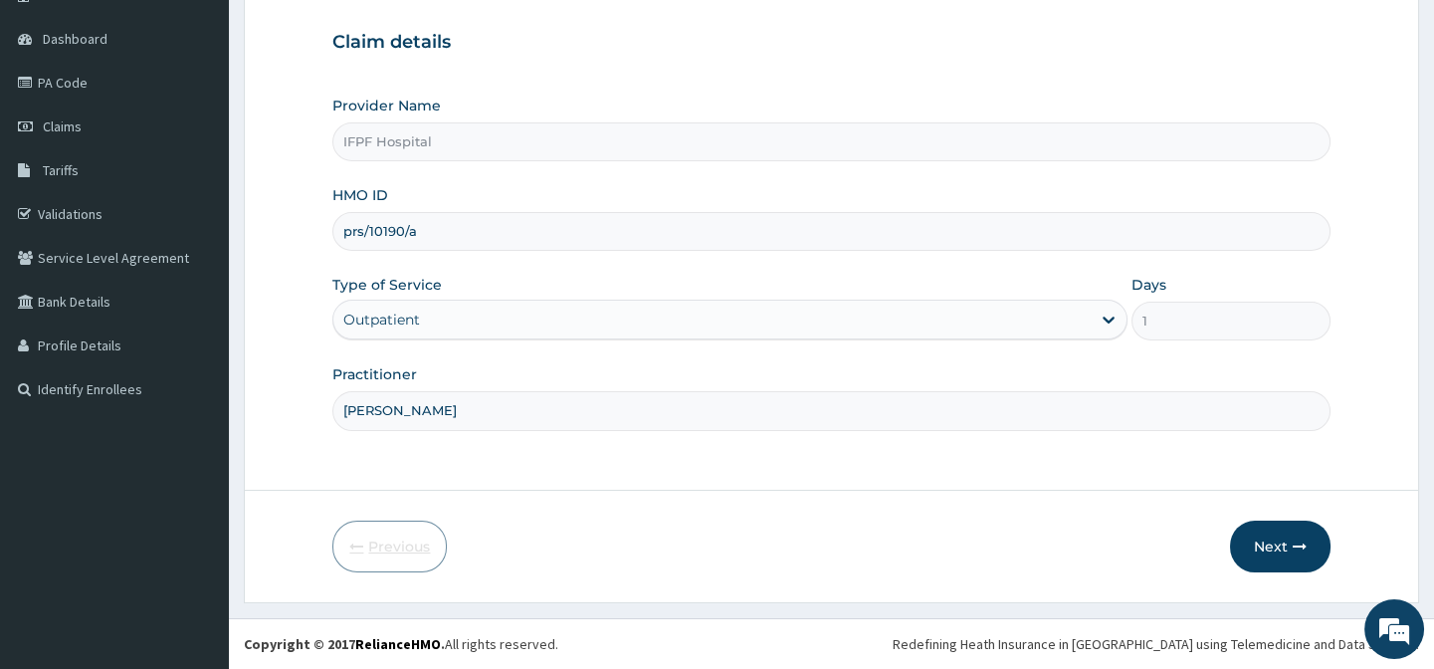
scroll to position [178, 0]
drag, startPoint x: 342, startPoint y: 230, endPoint x: 433, endPoint y: 235, distance: 90.7
click at [433, 235] on input "prs/10190/a" at bounding box center [830, 231] width 997 height 39
paste input "ICH/10002/B"
type input "ICH/10002/B"
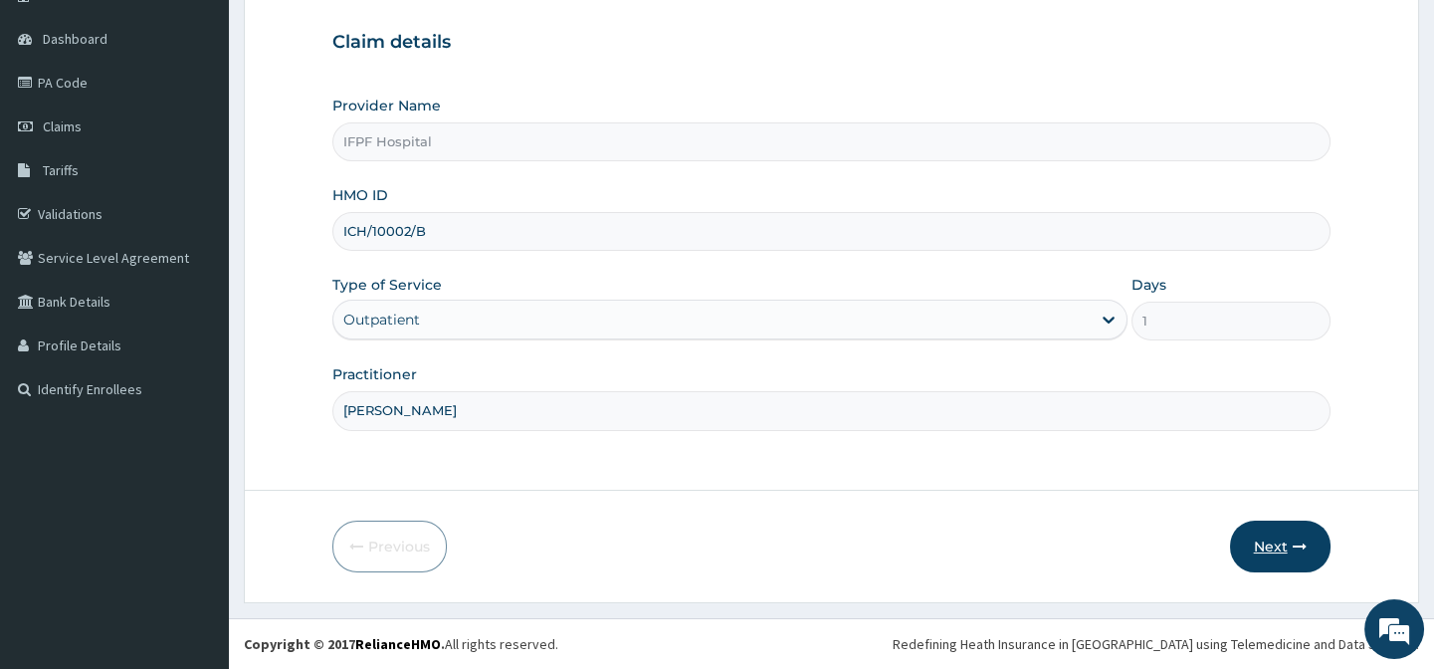
click at [1294, 527] on button "Next" at bounding box center [1280, 546] width 100 height 52
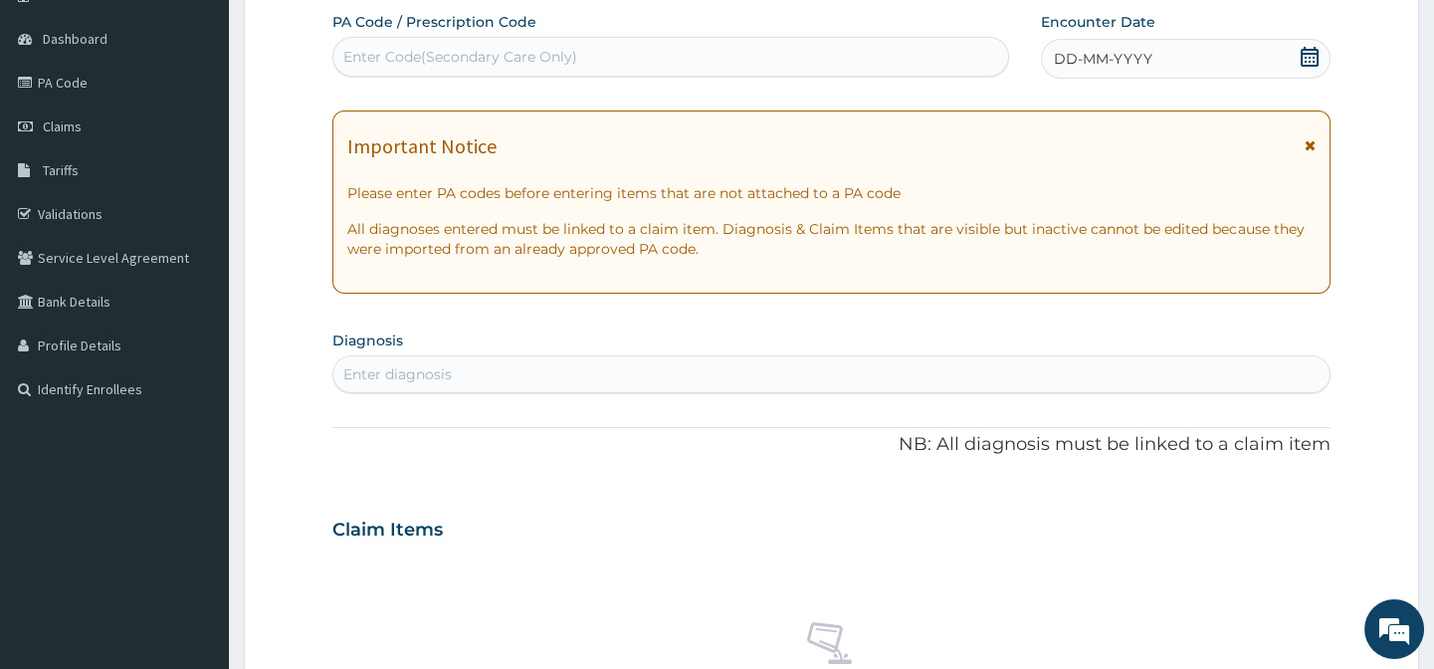
click at [436, 58] on div "Enter Code(Secondary Care Only)" at bounding box center [460, 57] width 234 height 20
type input "PA/7A2CE5"
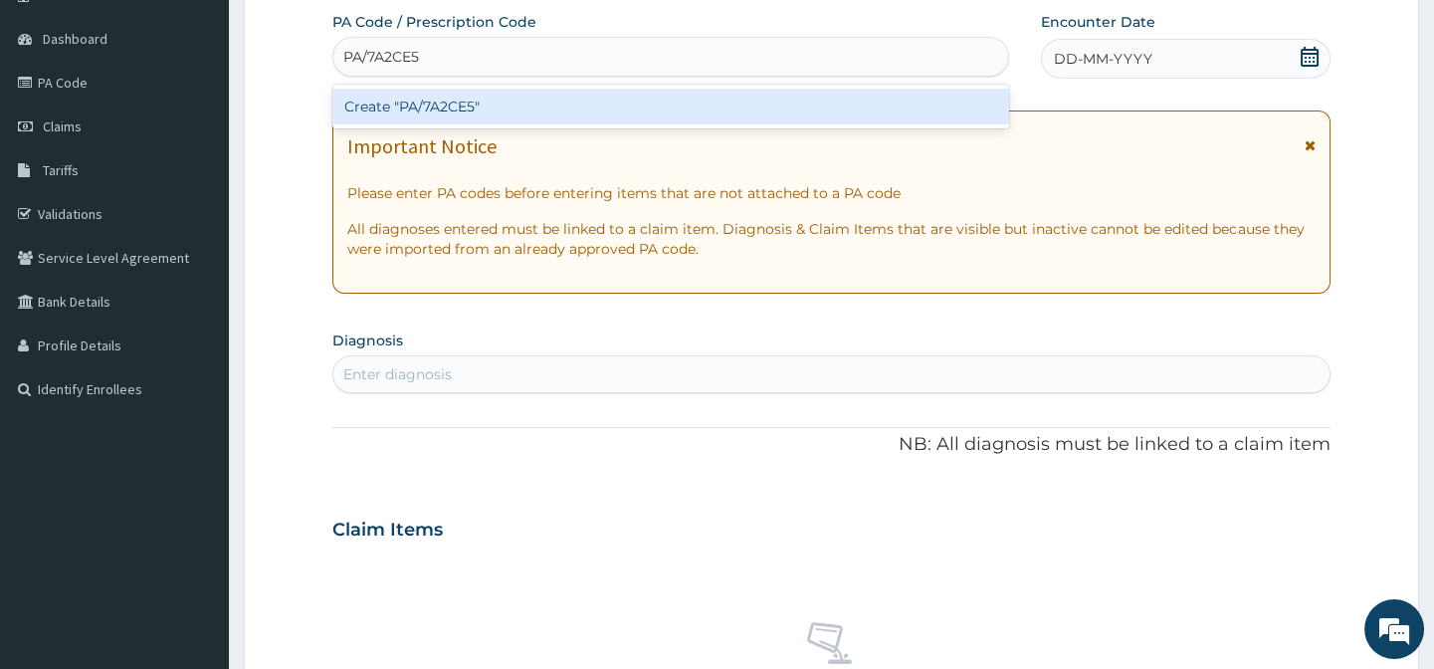
click at [441, 100] on div "Create "PA/7A2CE5"" at bounding box center [669, 107] width 675 height 36
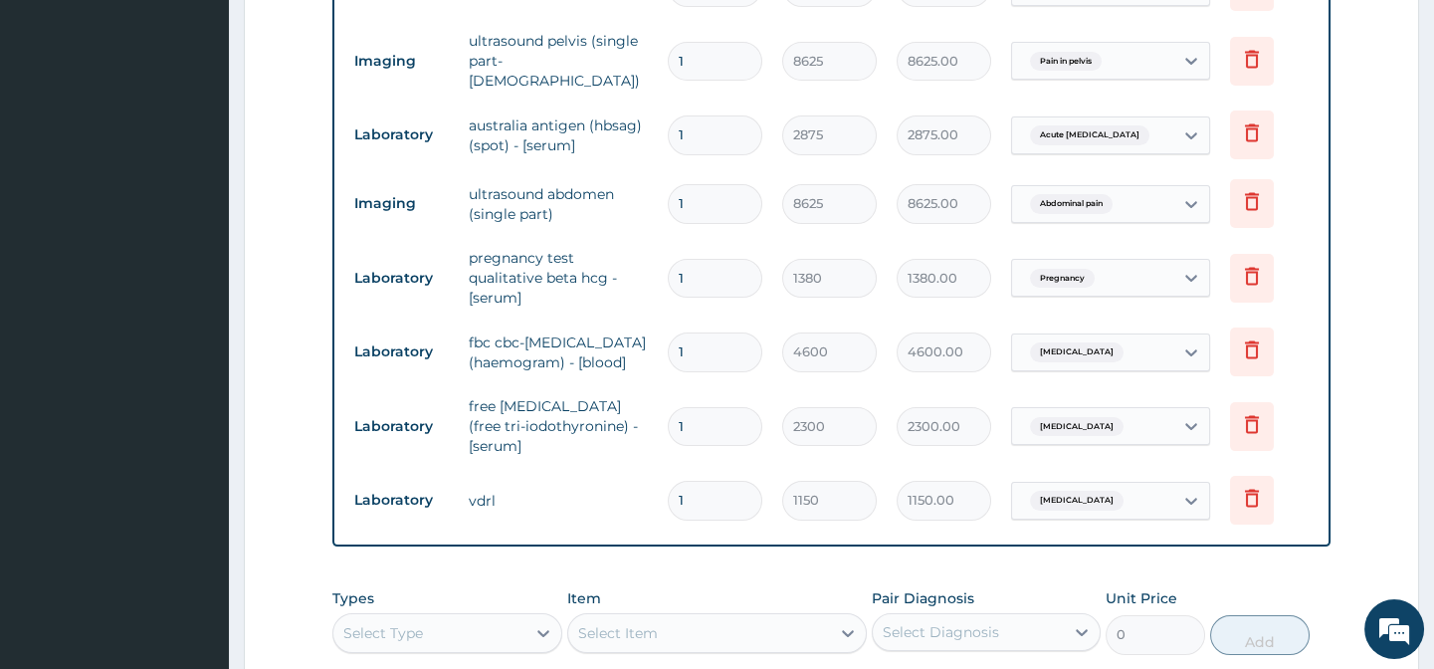
scroll to position [1502, 0]
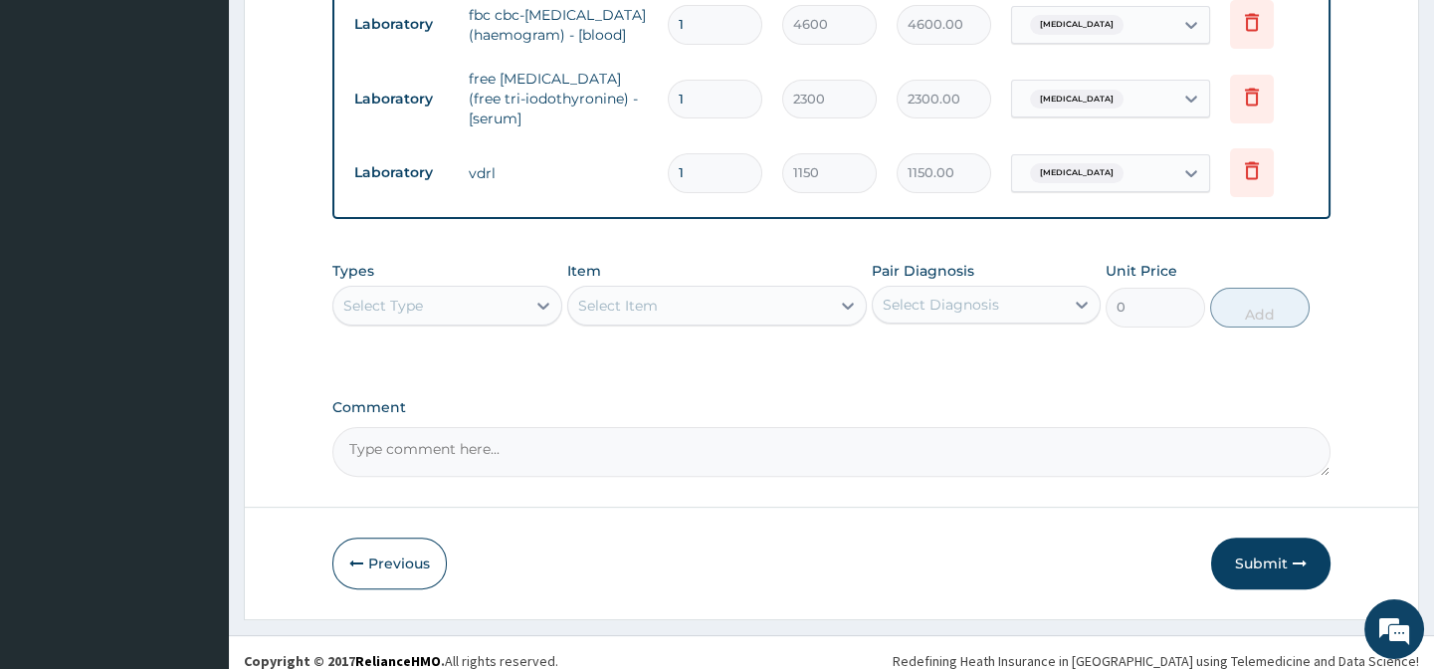
click at [1244, 537] on button "Submit" at bounding box center [1270, 563] width 119 height 52
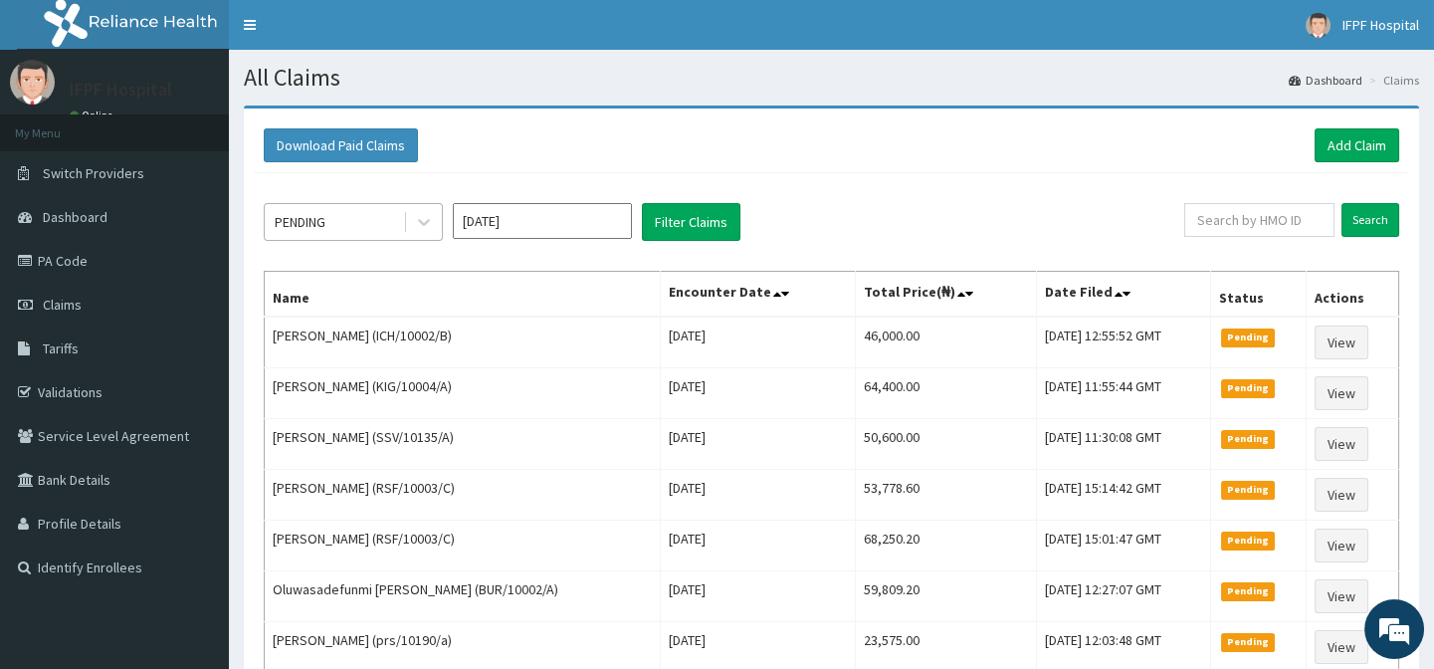
click at [339, 224] on div "PENDING" at bounding box center [334, 222] width 138 height 32
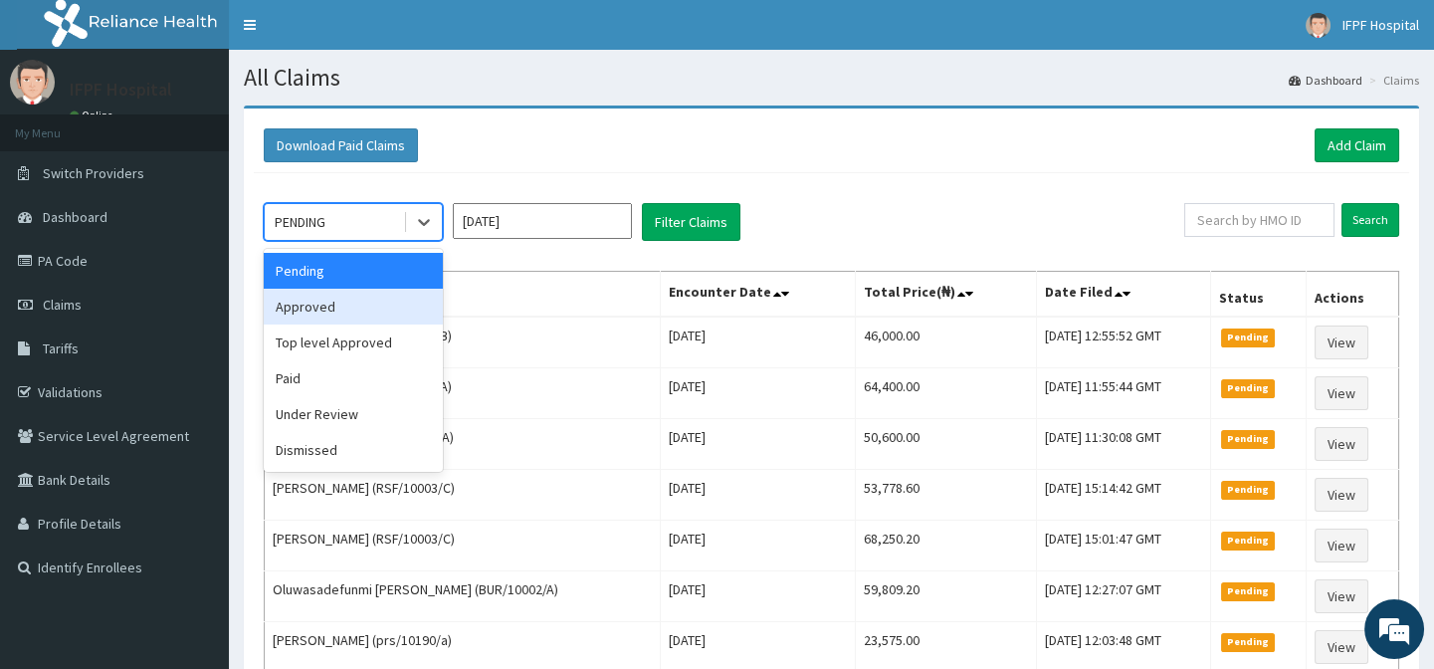
drag, startPoint x: 306, startPoint y: 307, endPoint x: 351, endPoint y: 304, distance: 44.9
click at [307, 308] on div "Approved" at bounding box center [353, 306] width 179 height 36
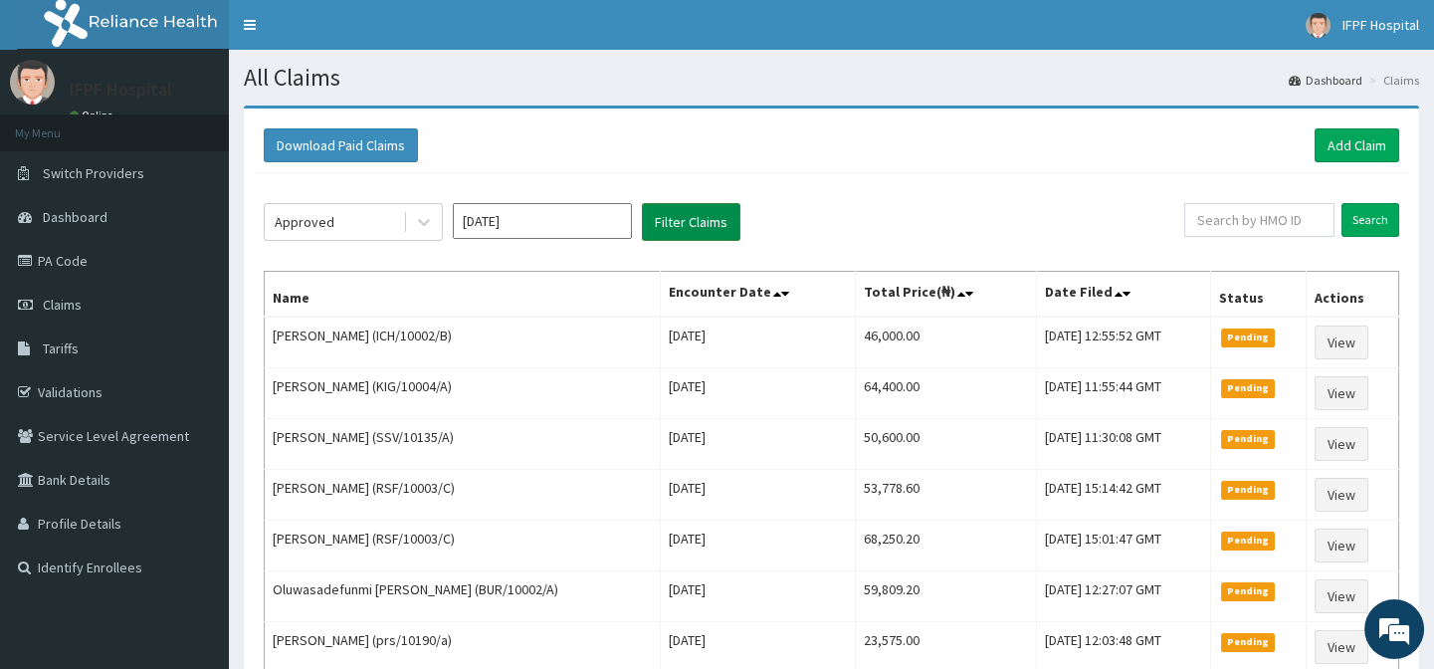
click at [693, 230] on button "Filter Claims" at bounding box center [691, 222] width 98 height 38
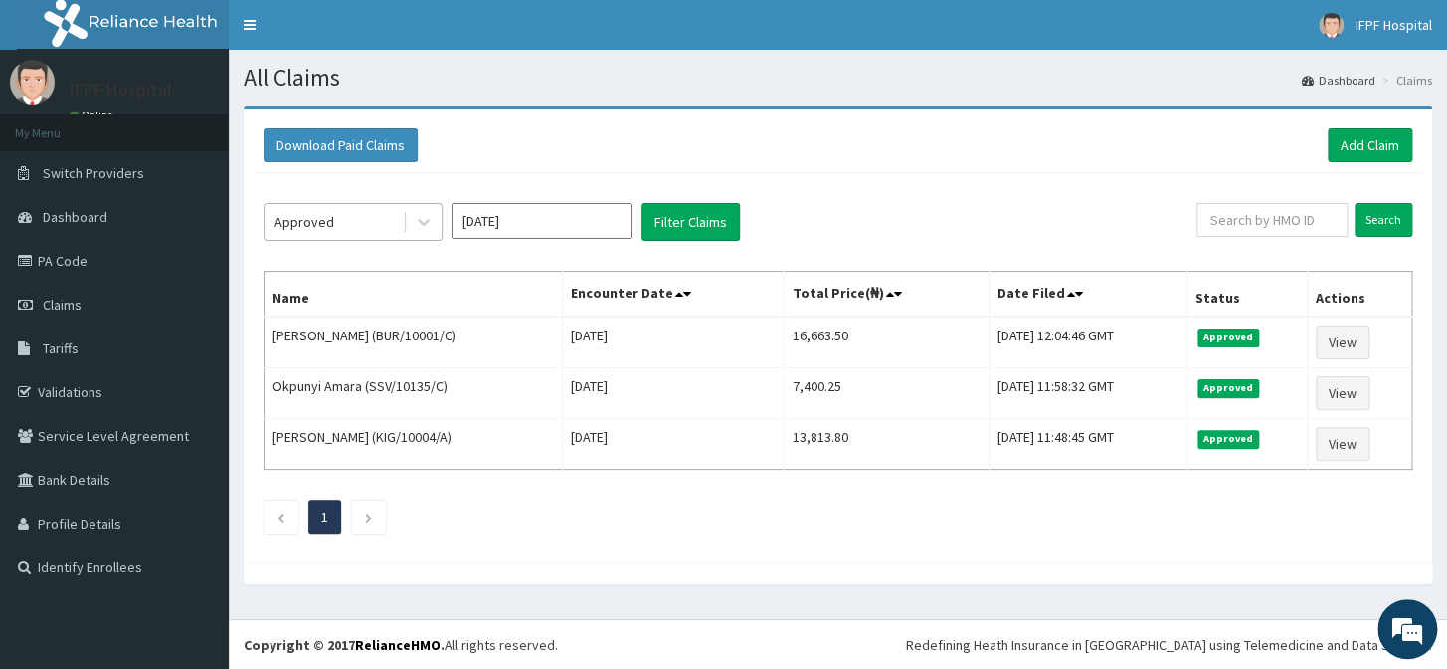
click at [360, 222] on div "Approved" at bounding box center [334, 222] width 138 height 32
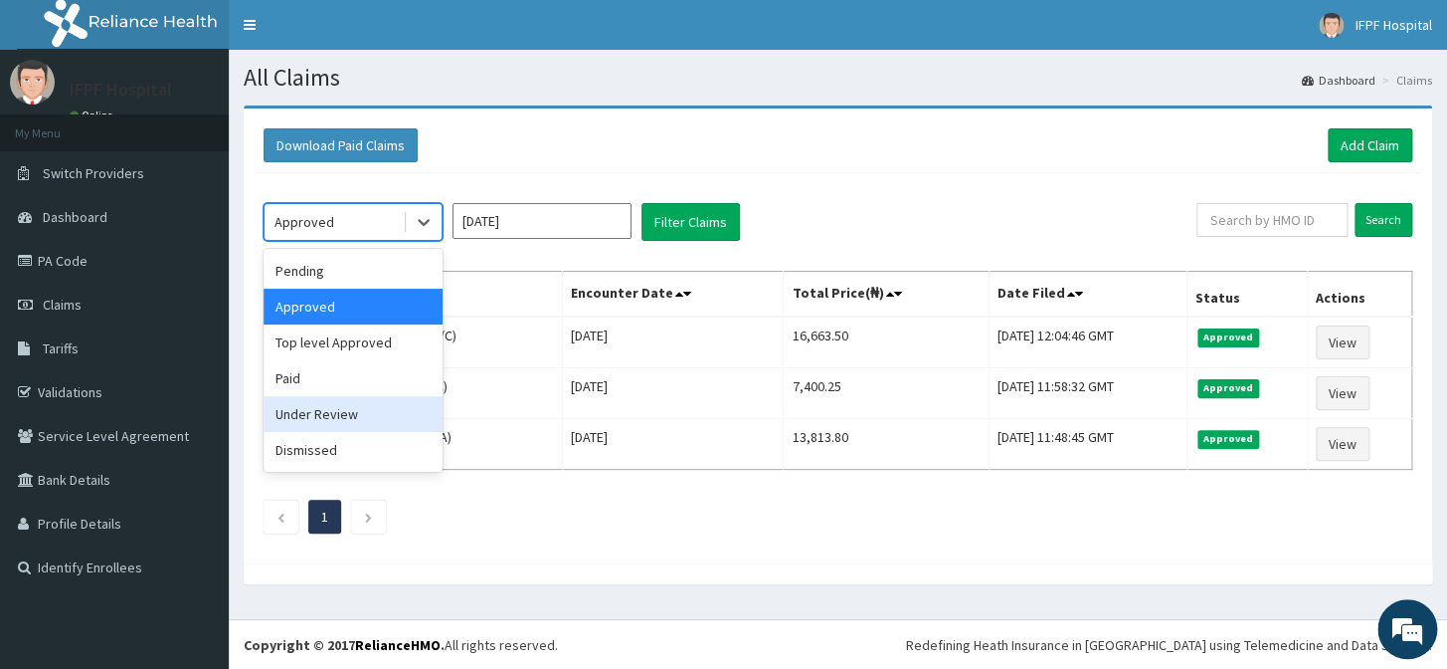
click at [319, 412] on div "Under Review" at bounding box center [353, 414] width 179 height 36
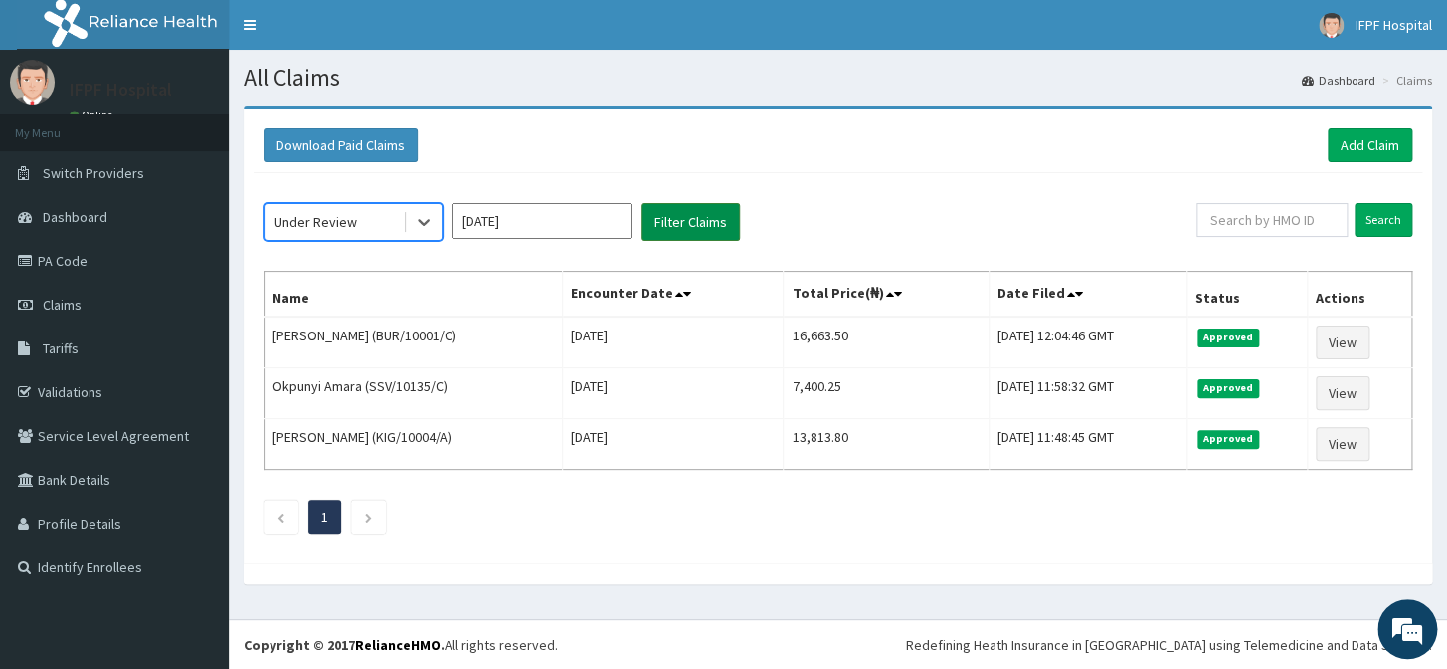
click at [668, 233] on button "Filter Claims" at bounding box center [691, 222] width 98 height 38
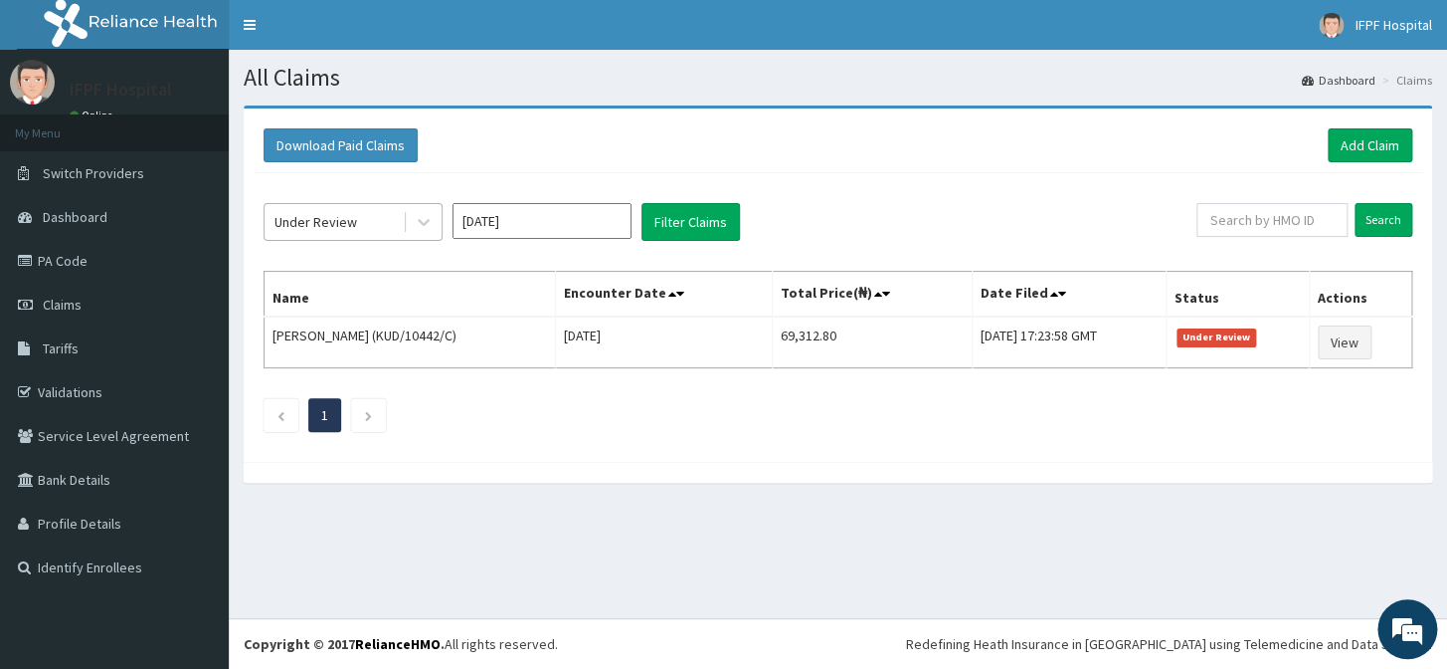
click at [389, 216] on div "Under Review" at bounding box center [334, 222] width 138 height 32
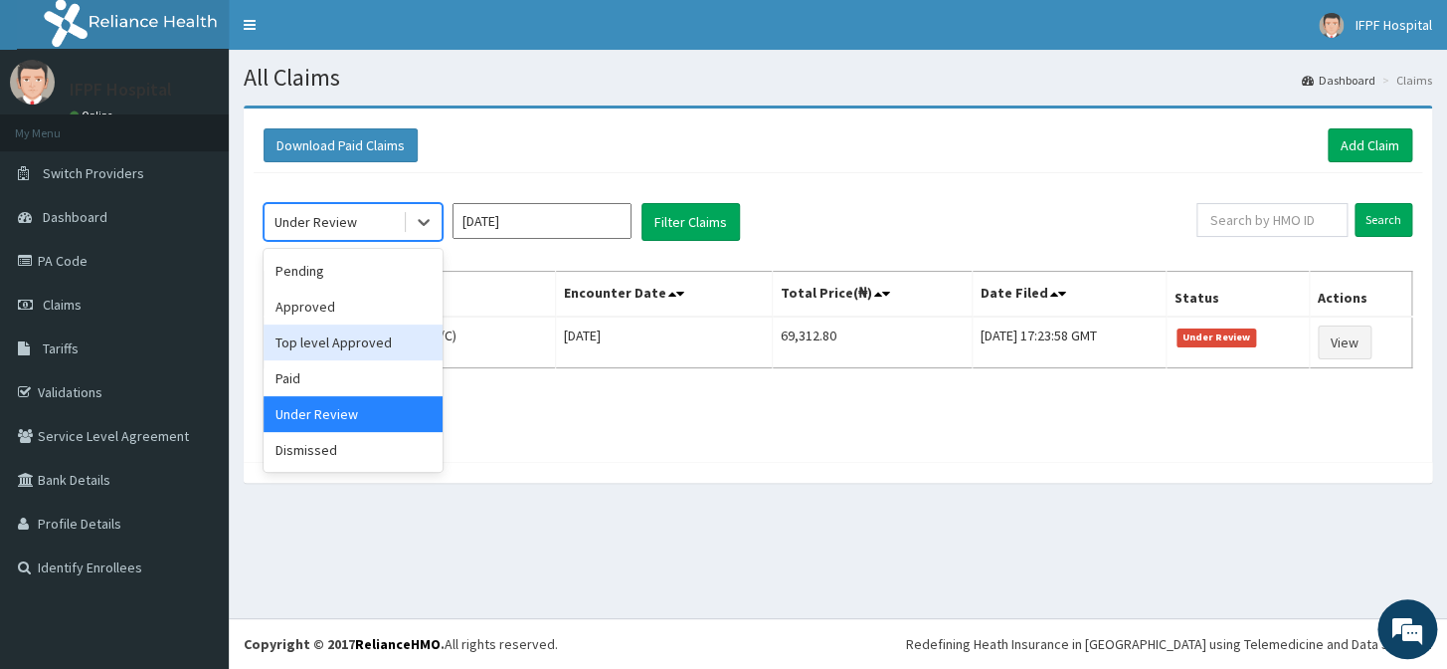
click at [317, 338] on div "Top level Approved" at bounding box center [353, 342] width 179 height 36
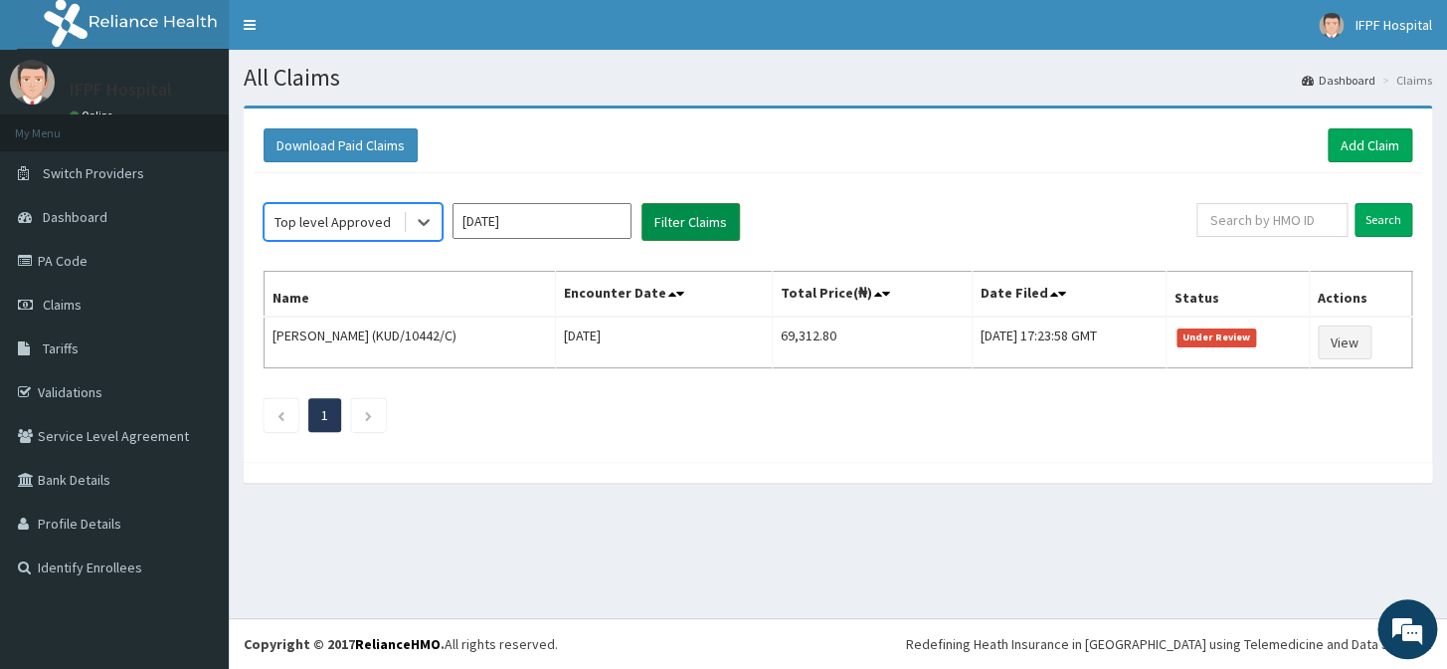
click at [670, 228] on button "Filter Claims" at bounding box center [691, 222] width 98 height 38
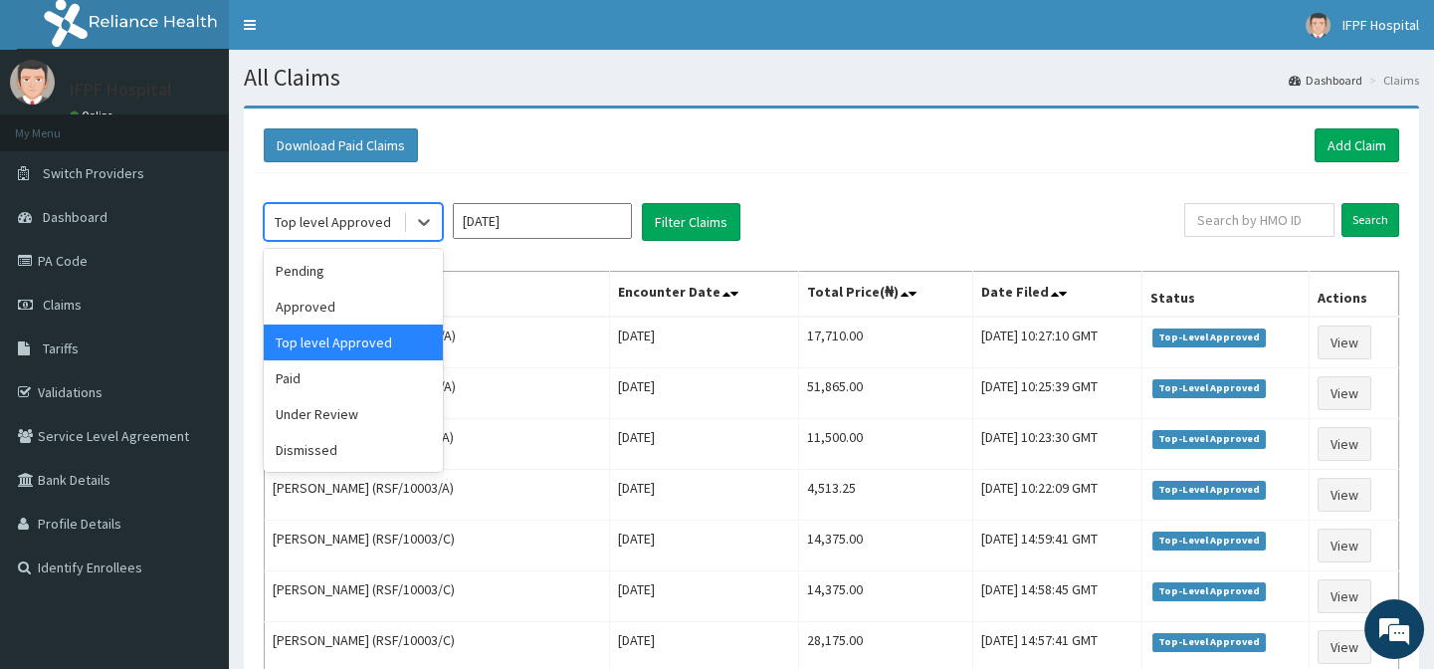
click at [344, 219] on div "Top level Approved" at bounding box center [333, 222] width 116 height 20
click at [316, 300] on div "Approved" at bounding box center [353, 306] width 179 height 36
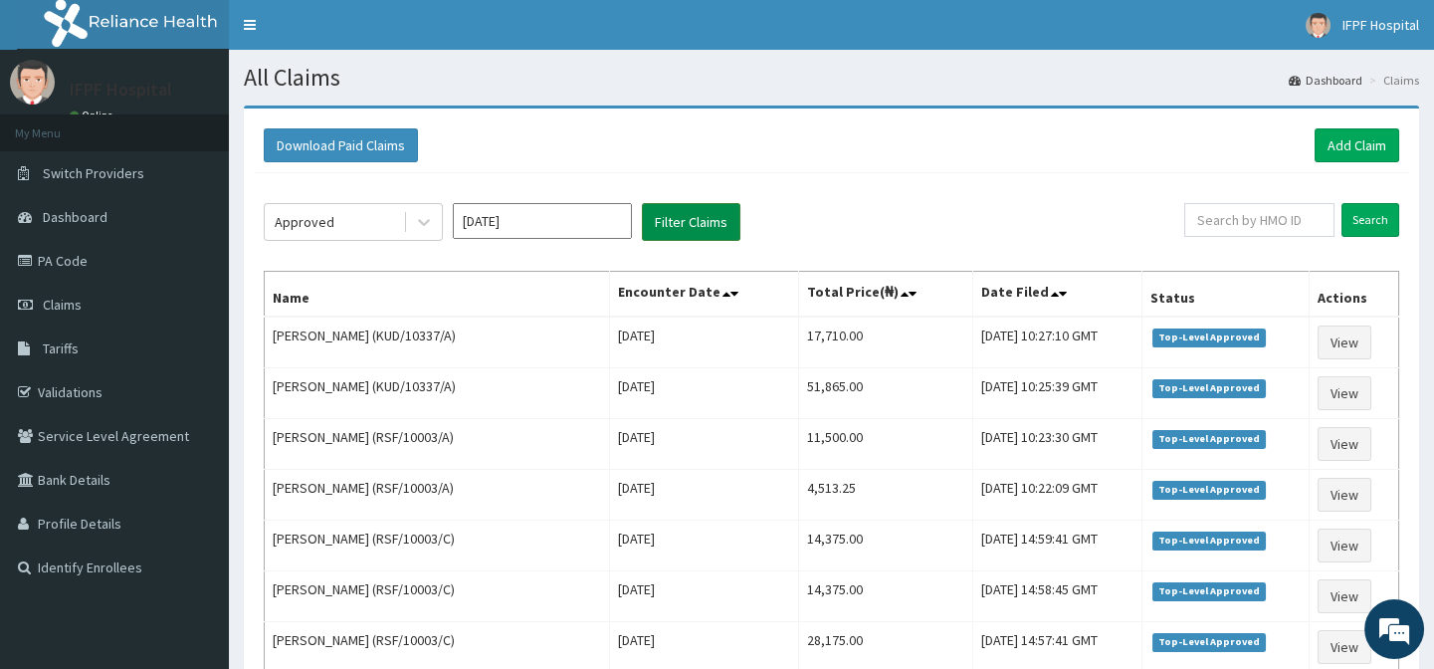
click at [691, 214] on button "Filter Claims" at bounding box center [691, 222] width 98 height 38
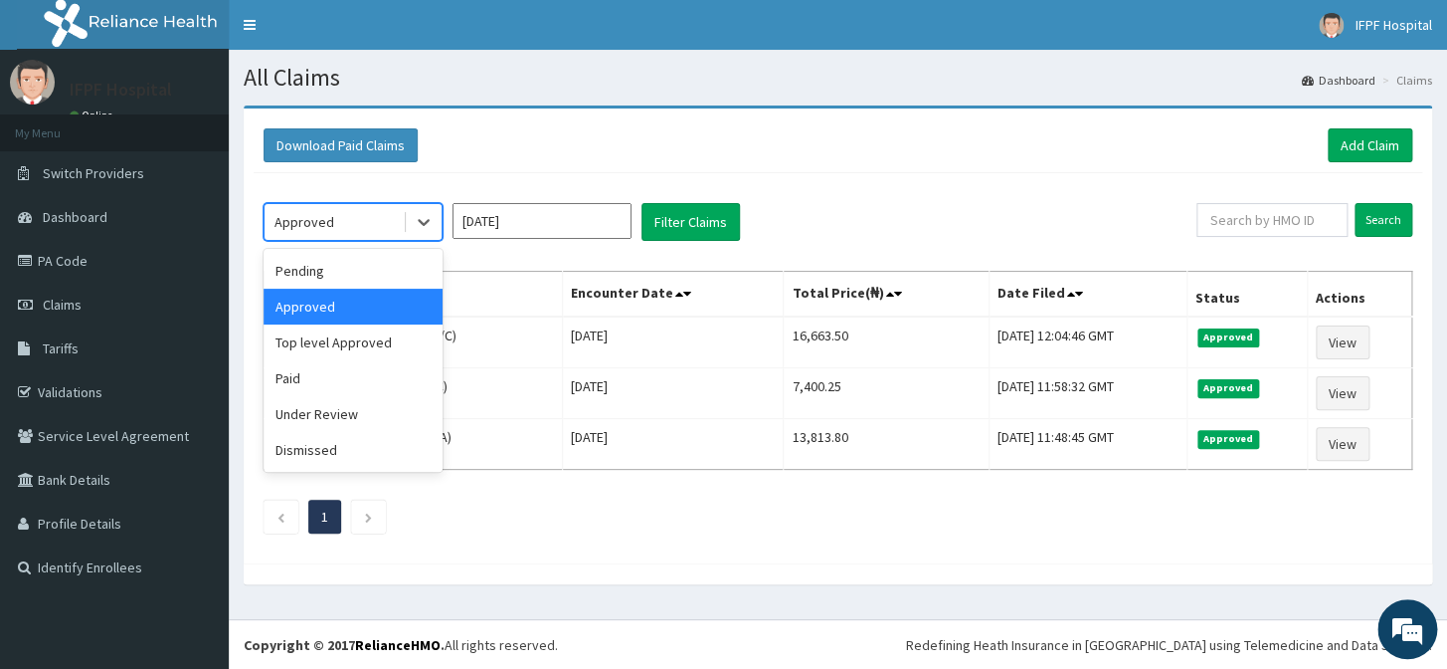
click at [331, 218] on div "Approved" at bounding box center [334, 222] width 138 height 32
click at [310, 266] on div "Pending" at bounding box center [353, 271] width 179 height 36
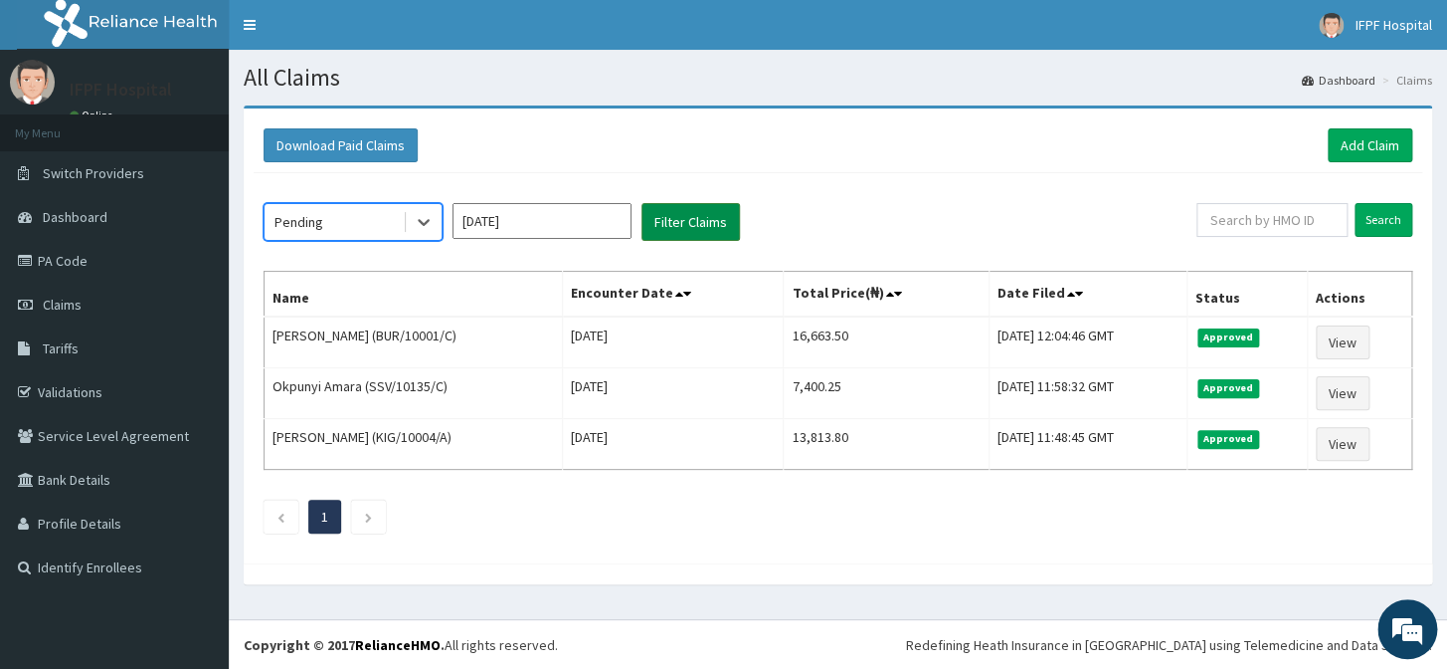
click at [675, 236] on button "Filter Claims" at bounding box center [691, 222] width 98 height 38
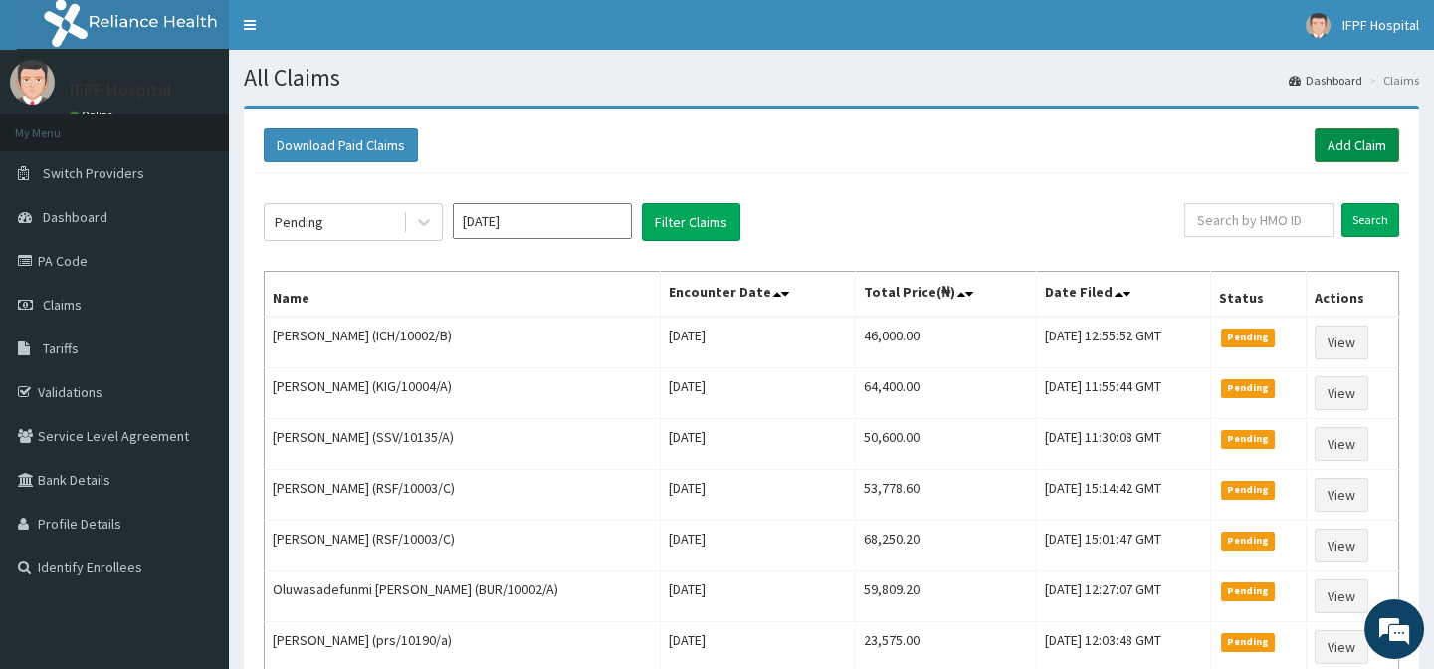
click at [1320, 148] on link "Add Claim" at bounding box center [1356, 145] width 85 height 34
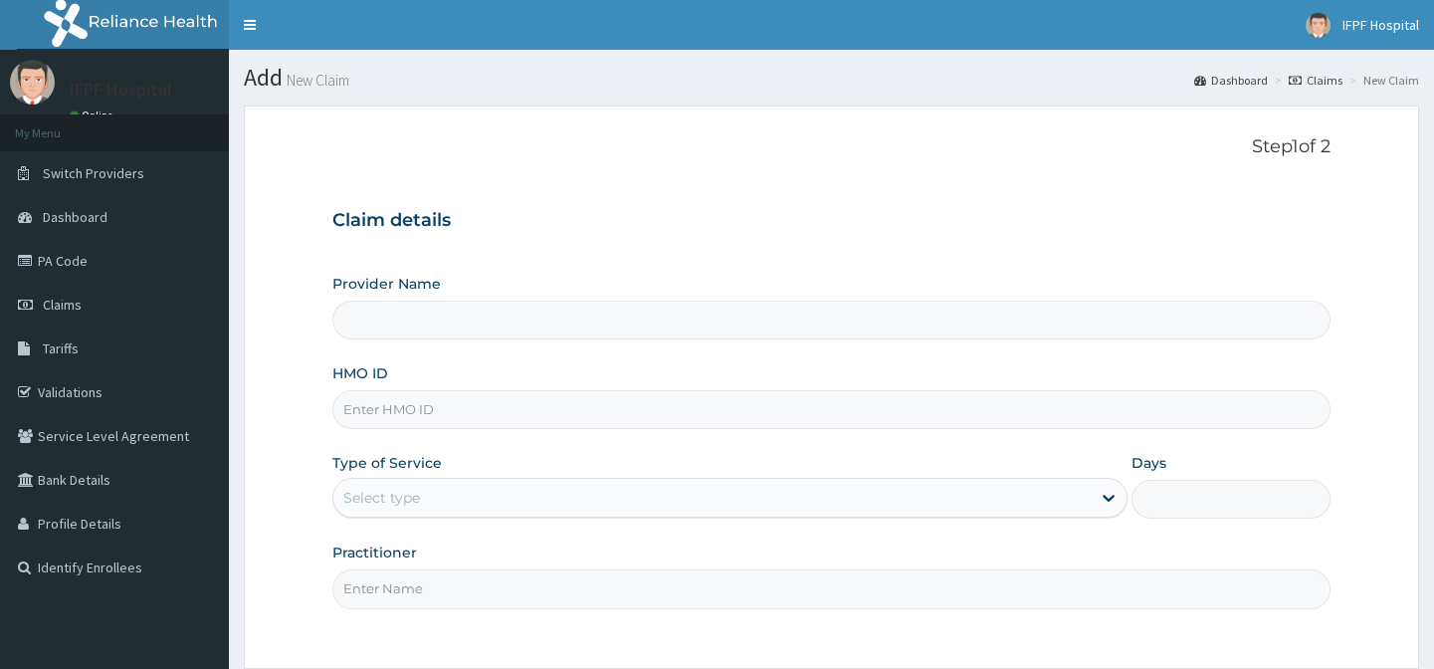
type input "IFPF Hospital"
click at [375, 409] on input "HMO ID" at bounding box center [830, 409] width 997 height 39
paste input "ICH/10002/B"
type input "ICH/10002/B"
click at [454, 483] on div "Select type" at bounding box center [711, 497] width 757 height 32
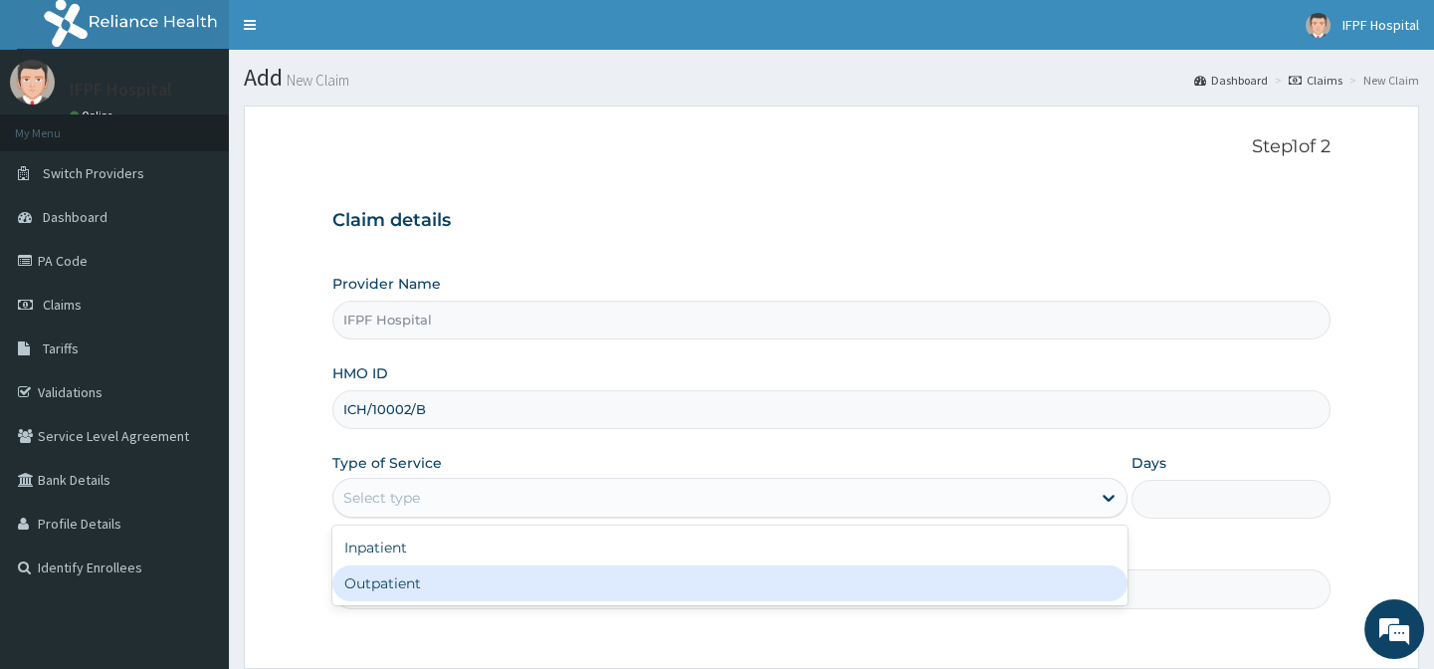
click at [403, 576] on div "Outpatient" at bounding box center [729, 583] width 795 height 36
type input "1"
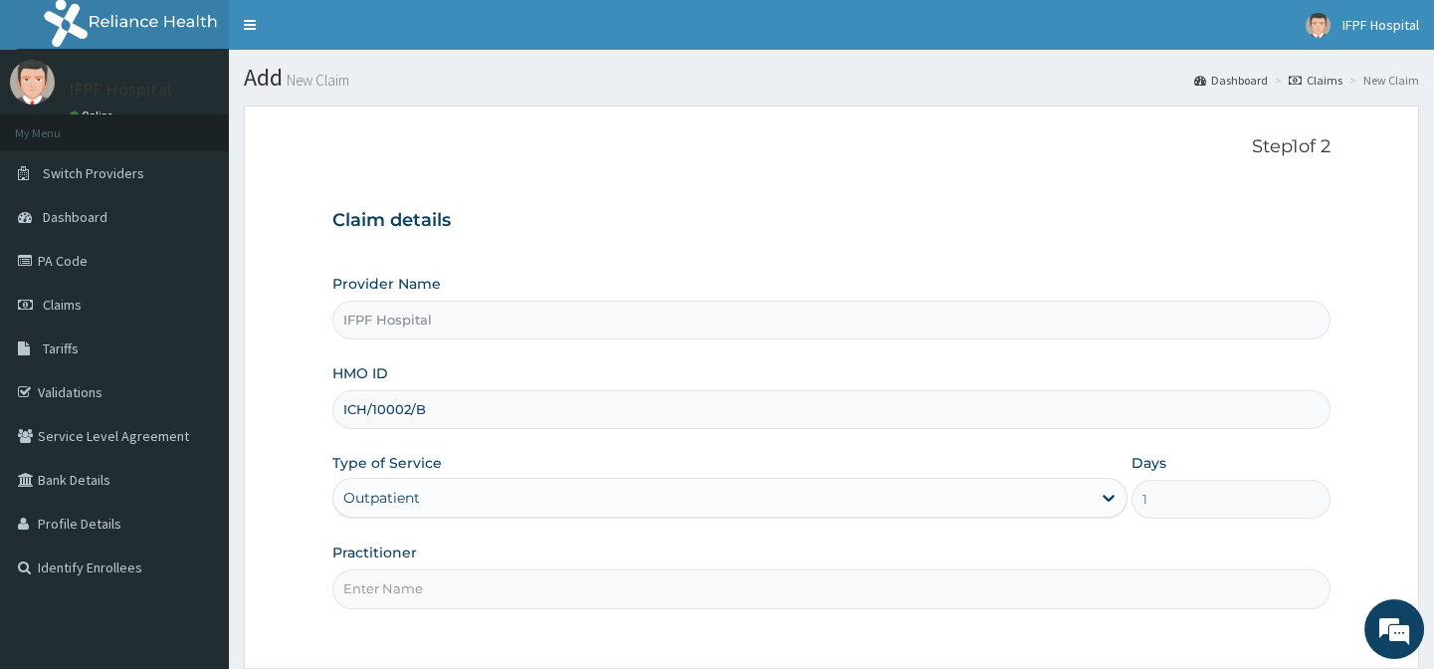
click at [401, 589] on input "Practitioner" at bounding box center [830, 588] width 997 height 39
click at [421, 584] on input "[PERSON_NAME]" at bounding box center [830, 588] width 997 height 39
click at [463, 598] on input "[PERSON_NAME]" at bounding box center [830, 588] width 997 height 39
type input "D"
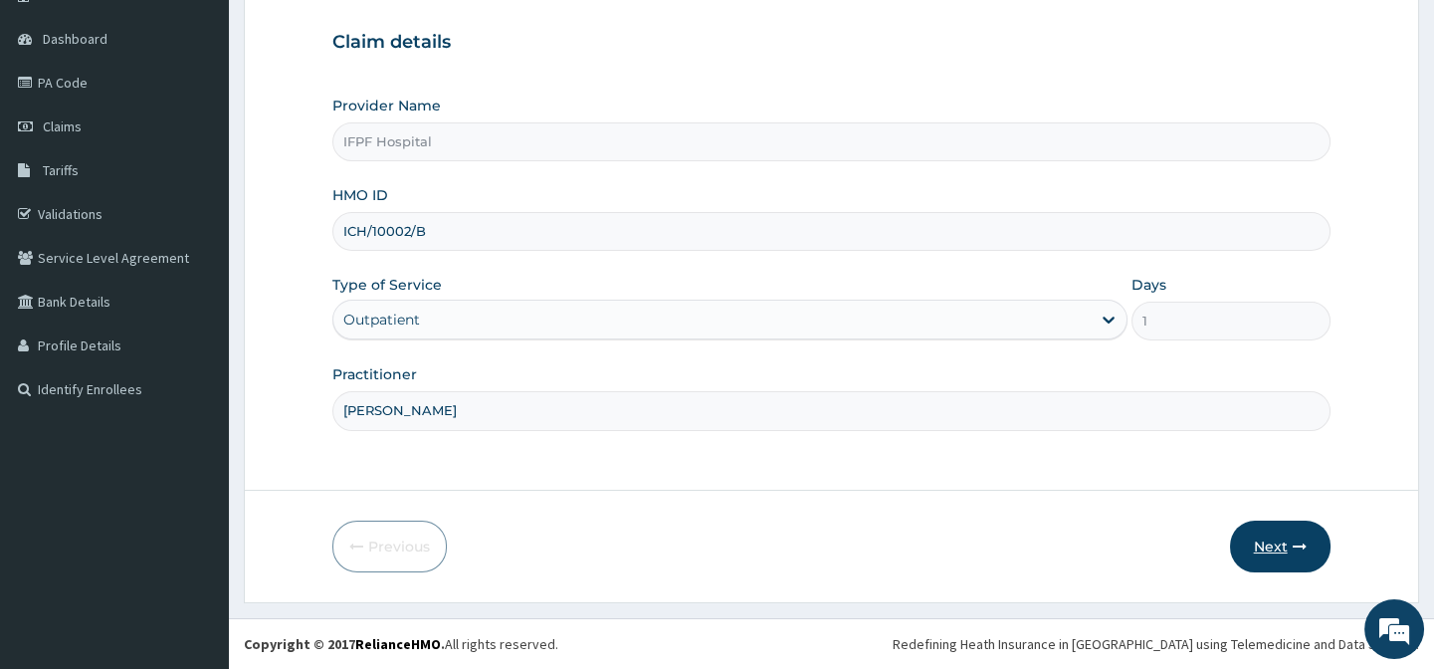
type input "[PERSON_NAME]"
click at [1264, 547] on button "Next" at bounding box center [1280, 546] width 100 height 52
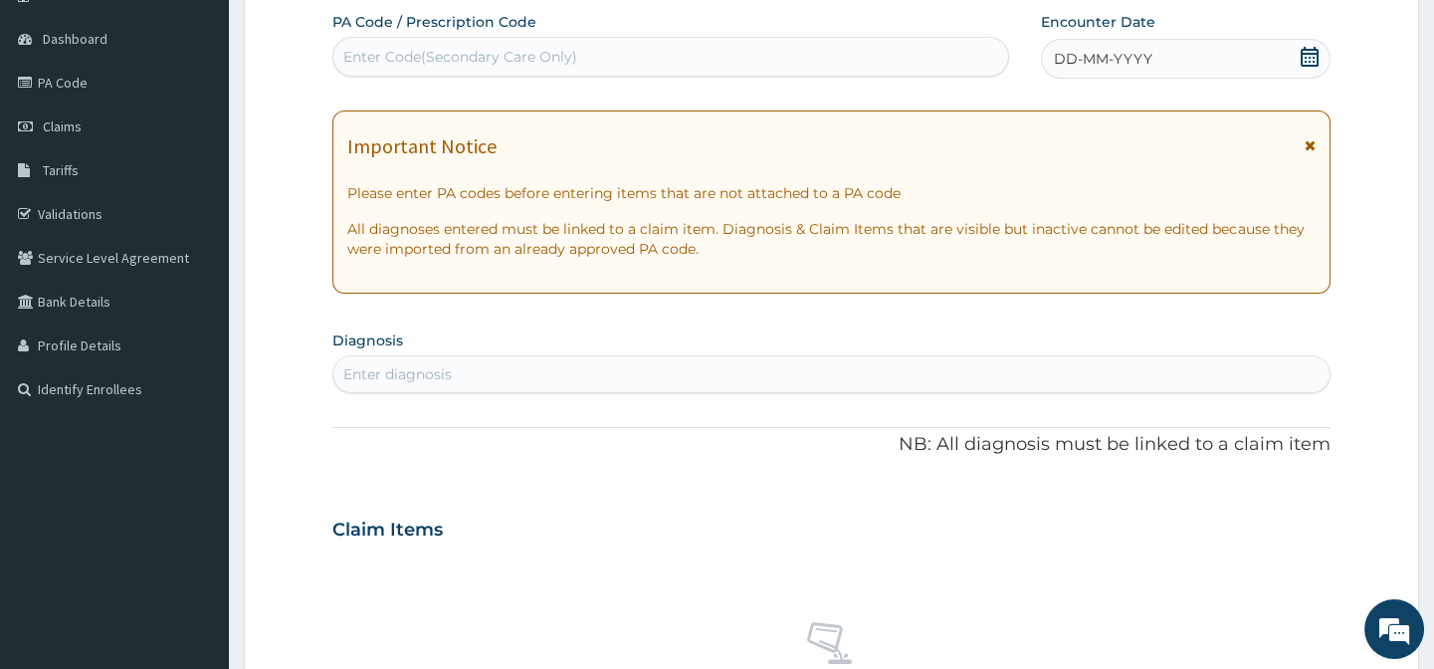
click at [532, 51] on div "Enter Code(Secondary Care Only)" at bounding box center [460, 57] width 234 height 20
type input "PA/93954E"
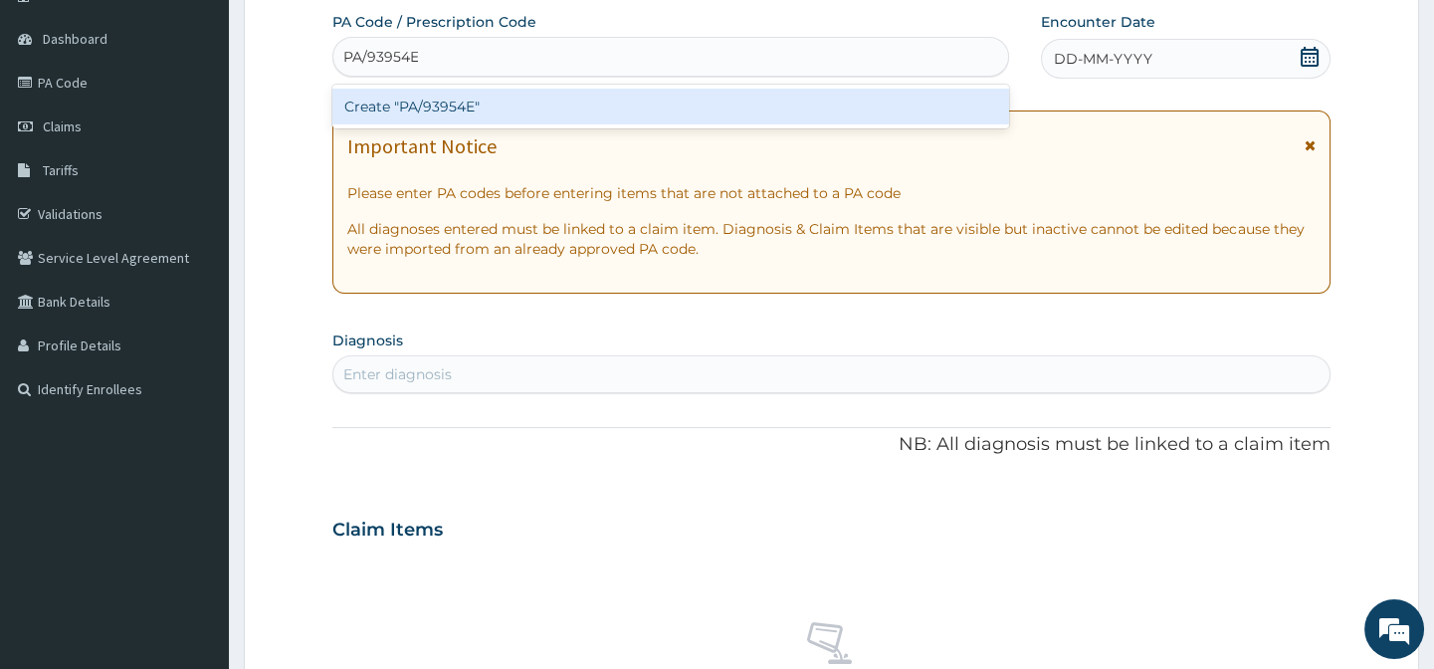
click at [511, 104] on div "Create "PA/93954E"" at bounding box center [669, 107] width 675 height 36
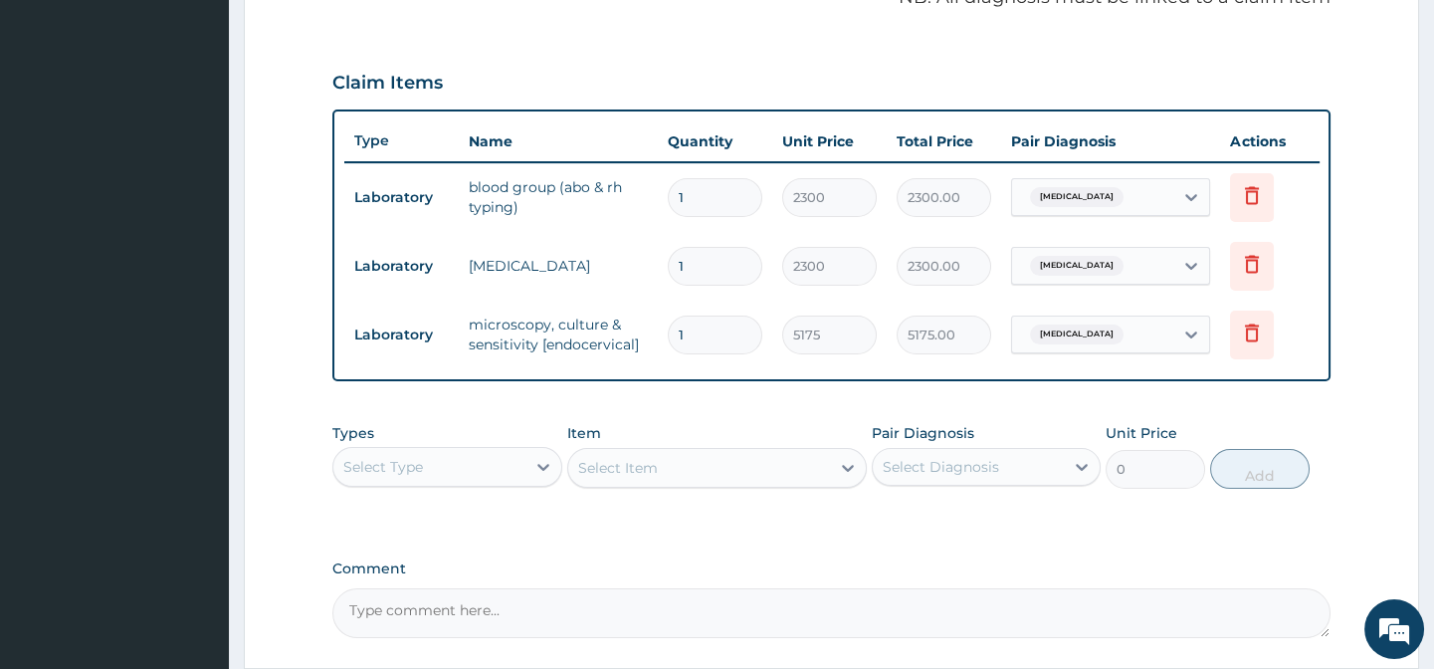
scroll to position [822, 0]
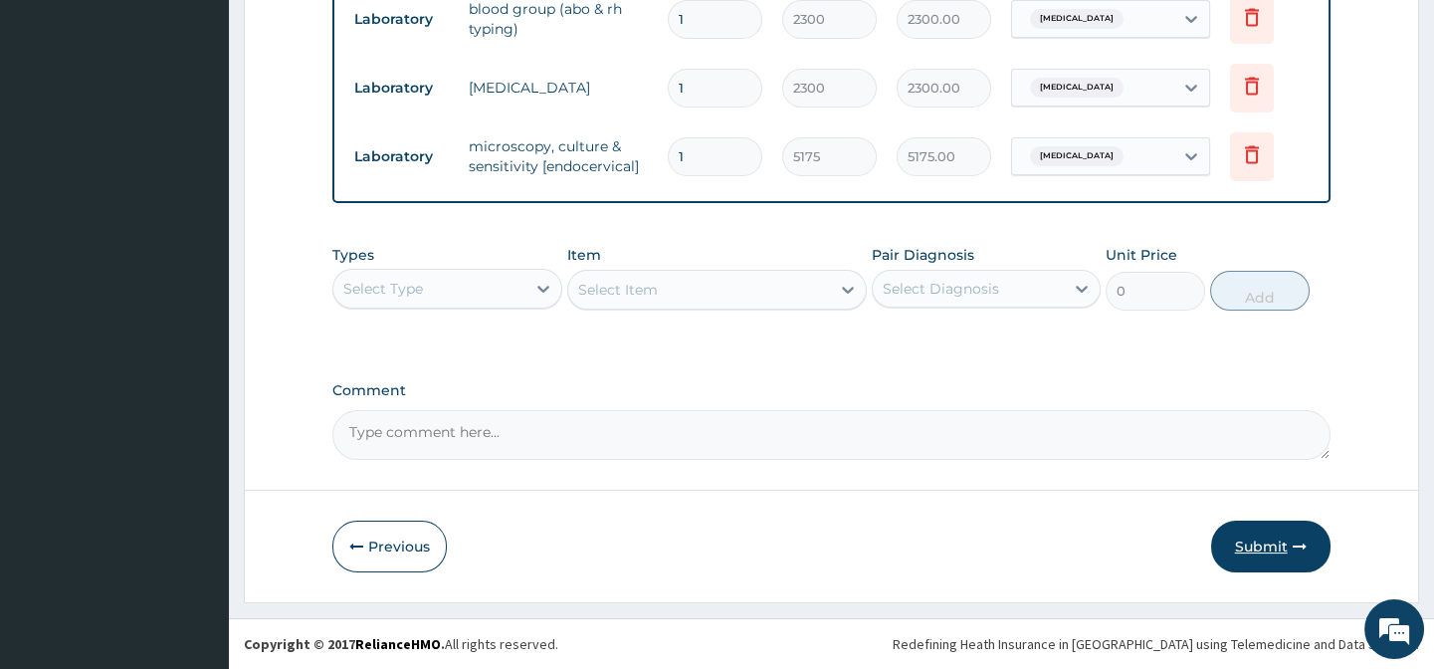
click at [1279, 548] on button "Submit" at bounding box center [1270, 546] width 119 height 52
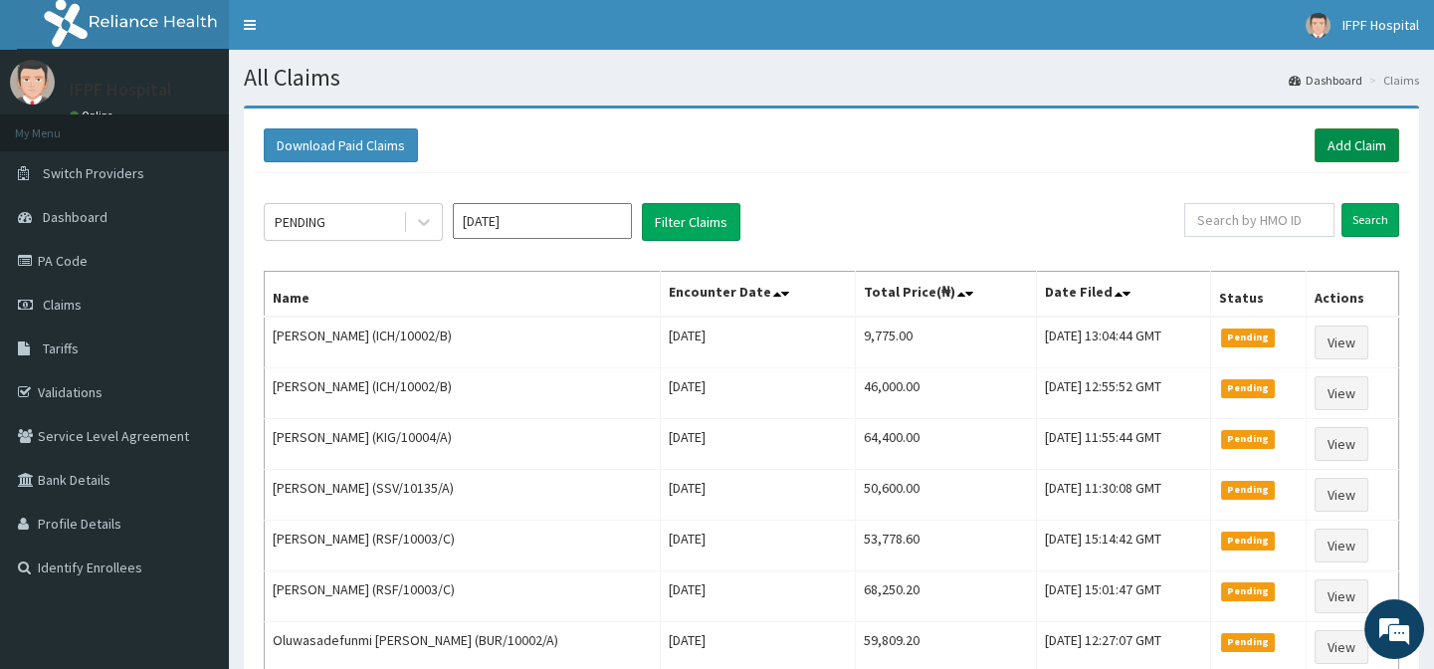
click at [1373, 149] on link "Add Claim" at bounding box center [1356, 145] width 85 height 34
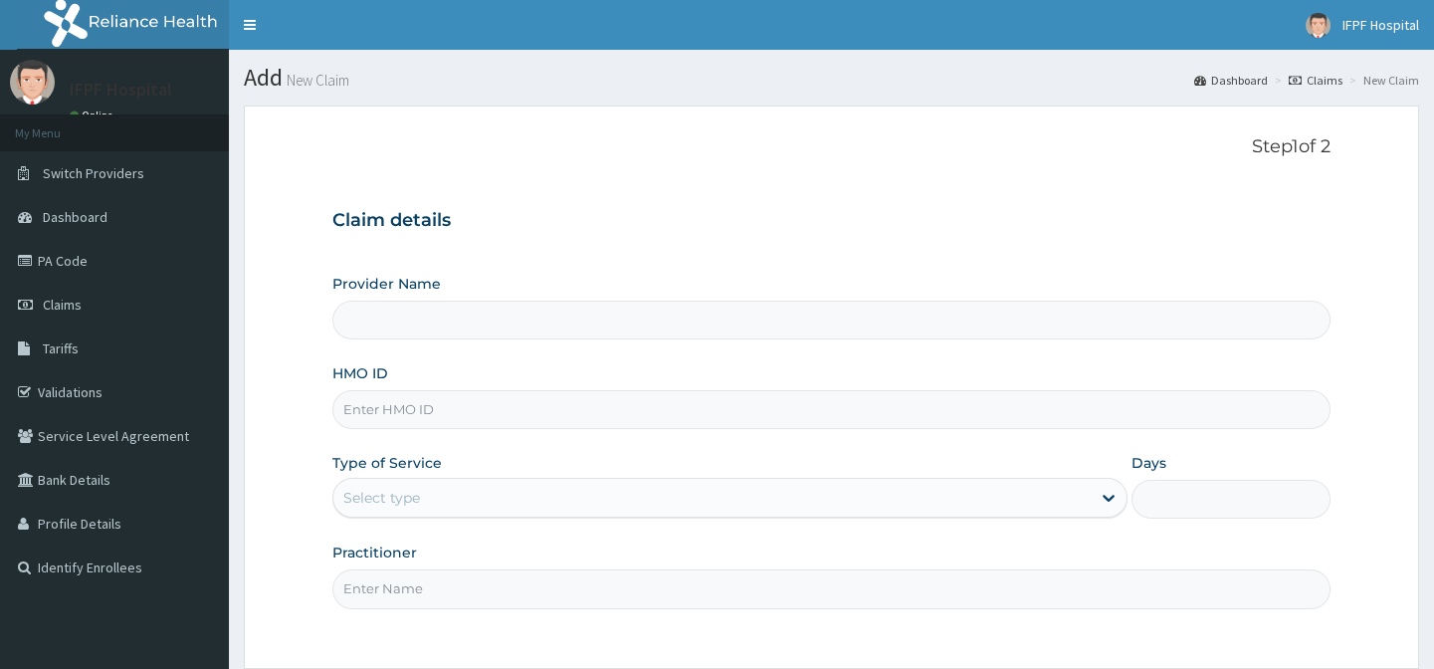
type input "IFPF Hospital"
click at [373, 411] on input "HMO ID" at bounding box center [830, 409] width 997 height 39
paste input "ELG/10068/C"
type input "ELG/10068/C"
click at [396, 501] on div "Select type" at bounding box center [381, 497] width 77 height 20
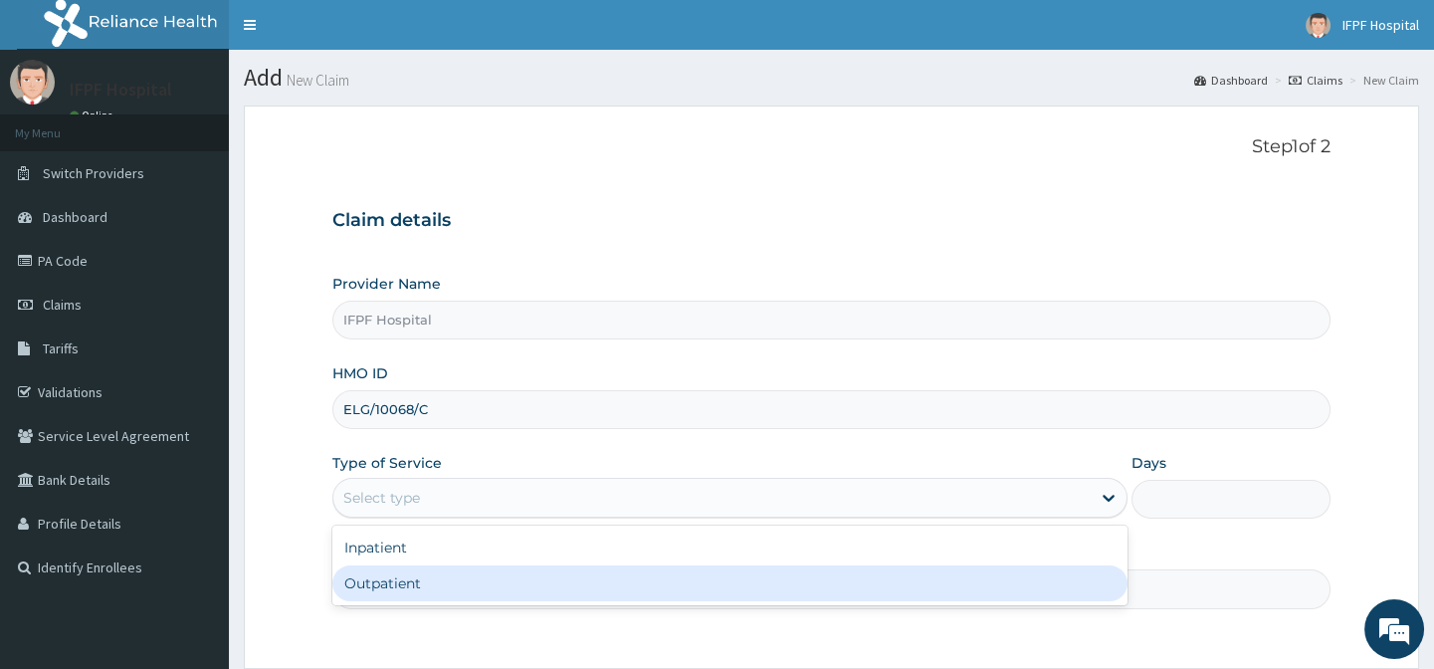
click at [384, 582] on div "Outpatient" at bounding box center [729, 583] width 795 height 36
type input "1"
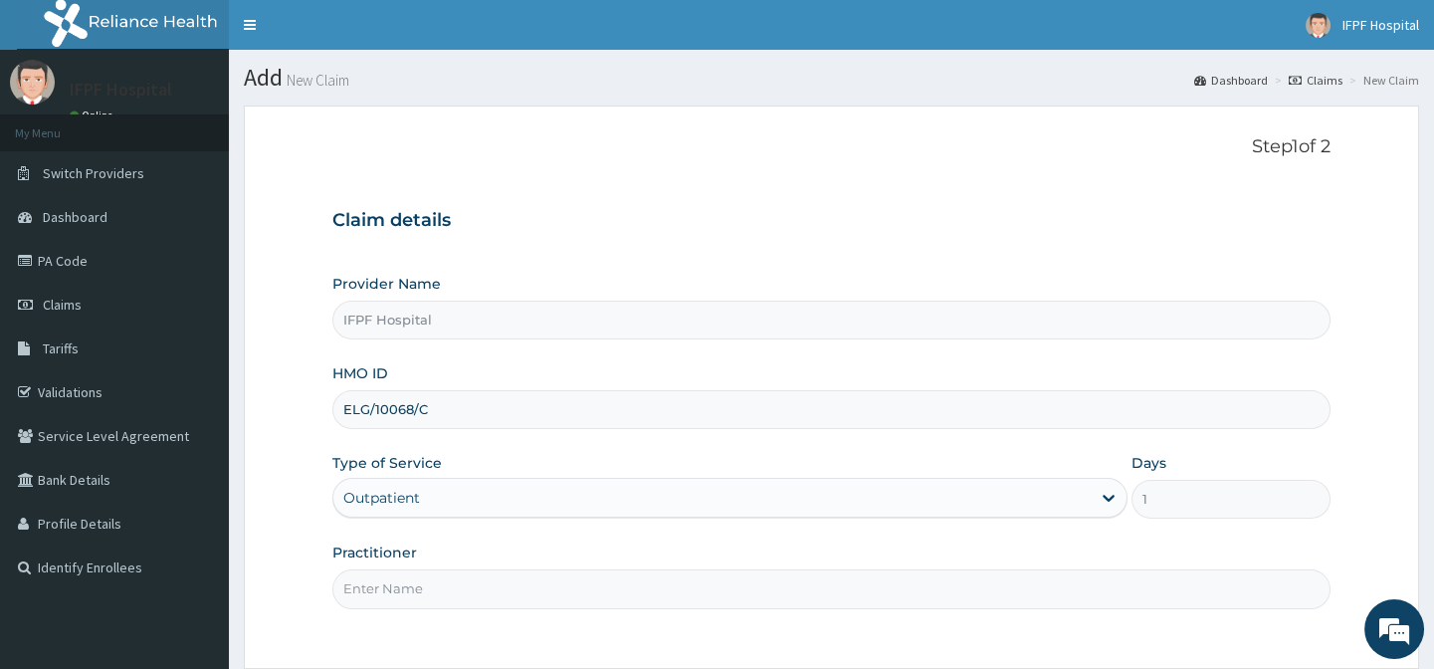
click at [385, 600] on input "Practitioner" at bounding box center [830, 588] width 997 height 39
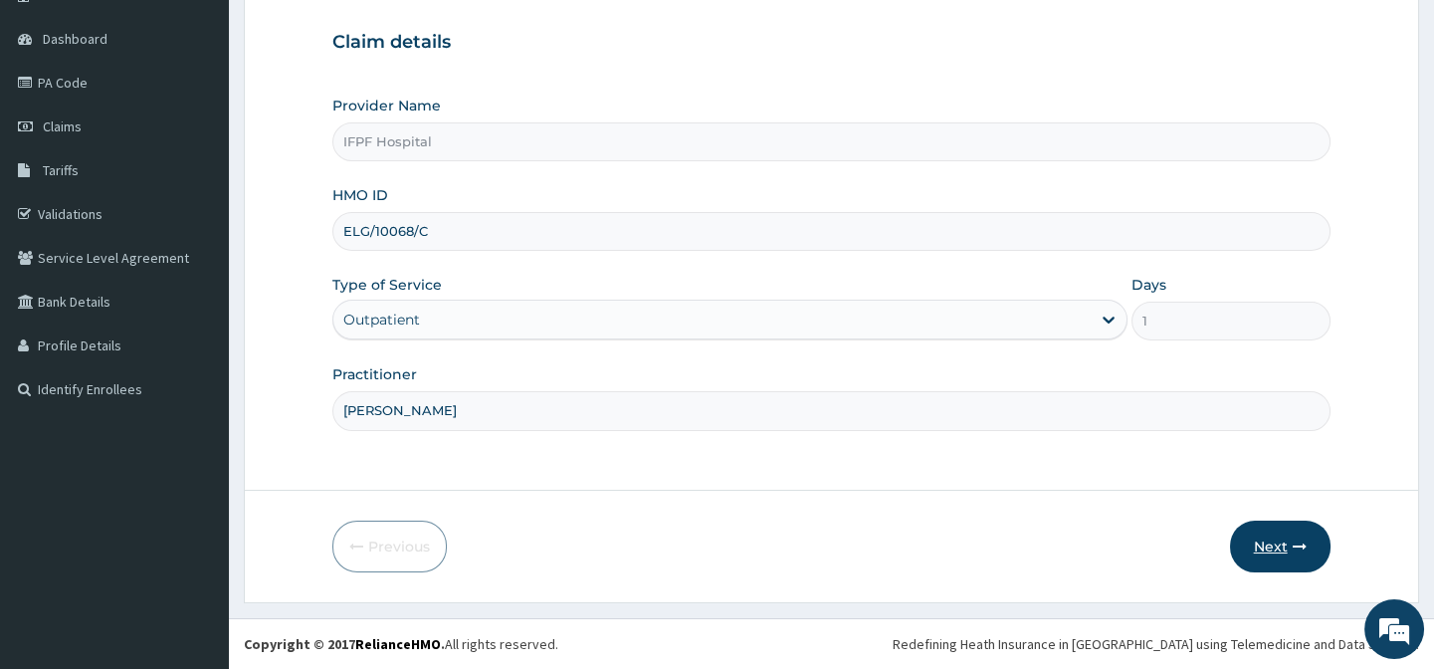
type input "[PERSON_NAME]"
click at [1249, 559] on button "Next" at bounding box center [1280, 546] width 100 height 52
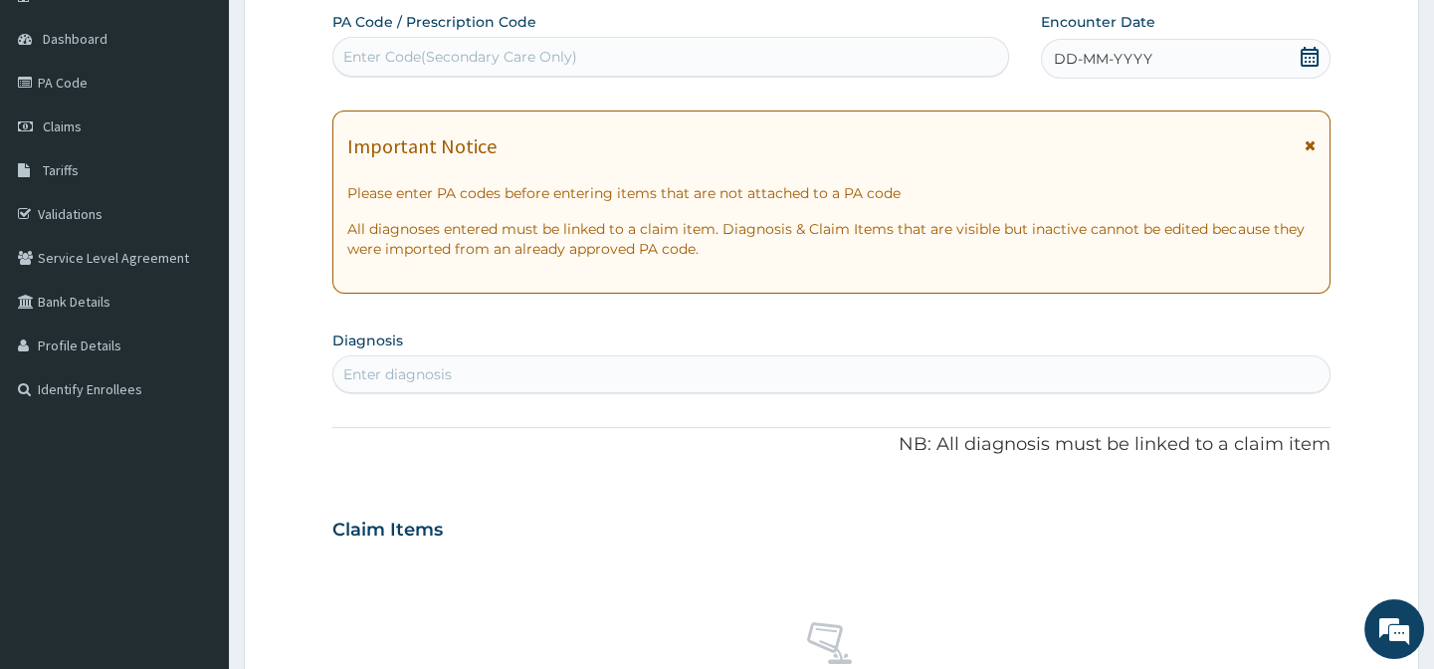
click at [491, 55] on div "Enter Code(Secondary Care Only)" at bounding box center [460, 57] width 234 height 20
type input "PA/8FDFEE"
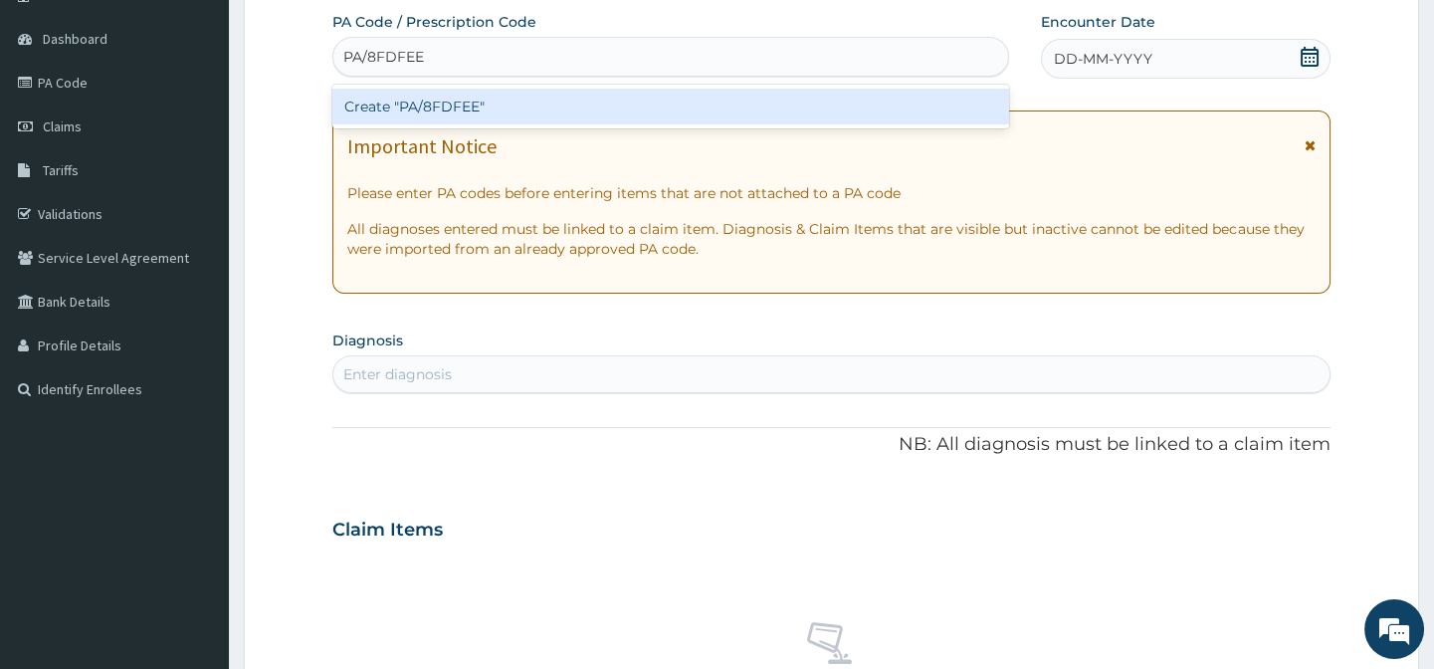
click at [460, 103] on div "Create "PA/8FDFEE"" at bounding box center [669, 107] width 675 height 36
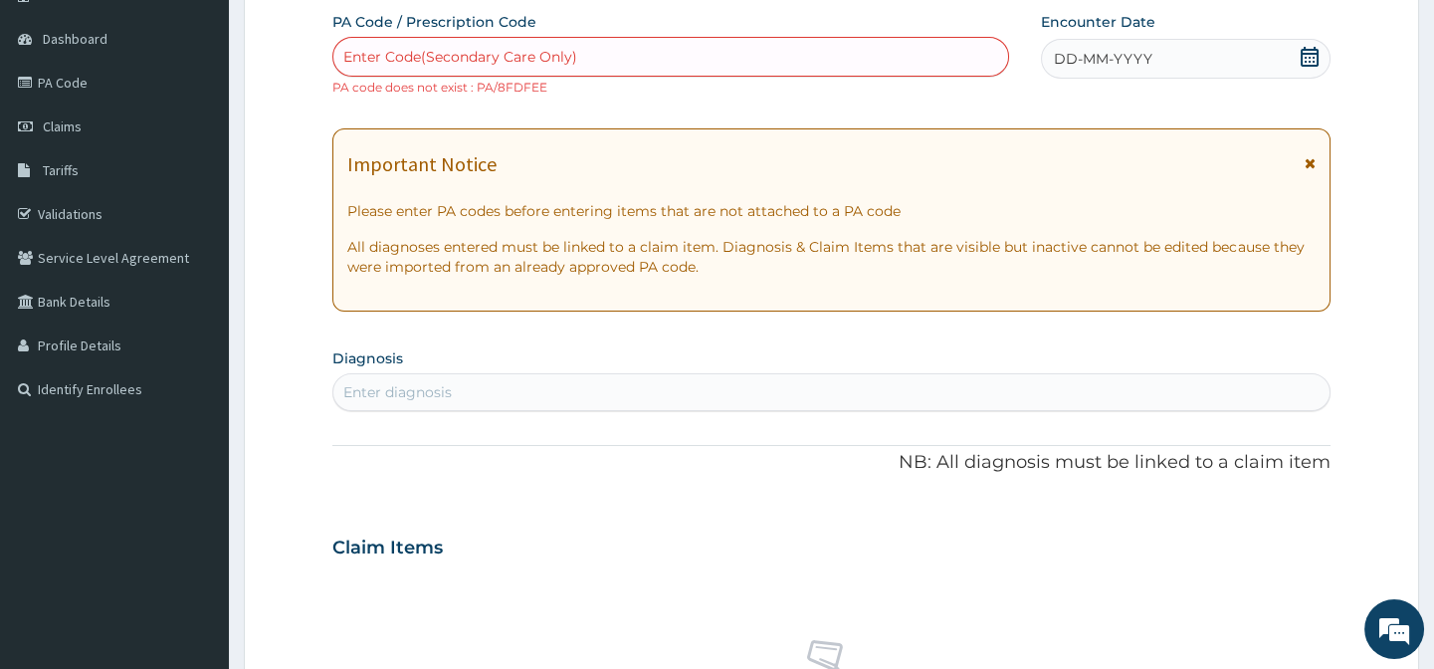
click at [420, 58] on div "Enter Code(Secondary Care Only)" at bounding box center [460, 57] width 234 height 20
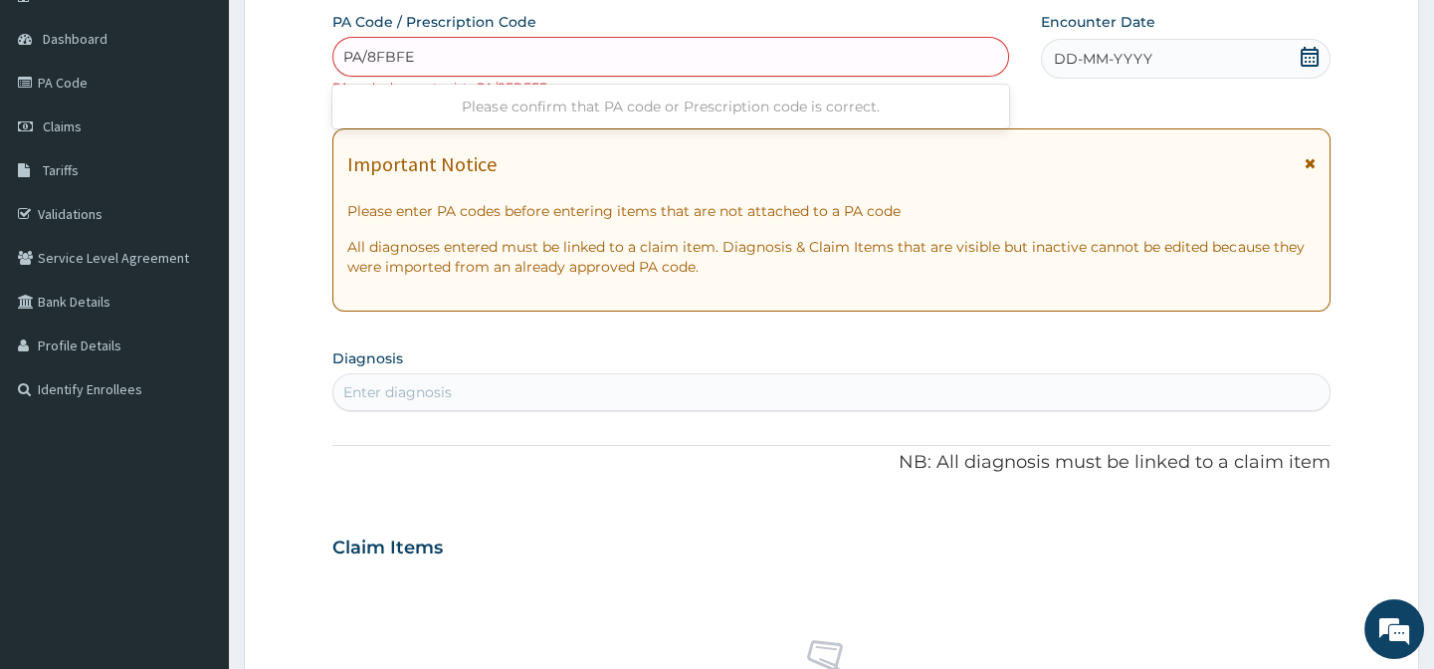
type input "PA/8FBFEE"
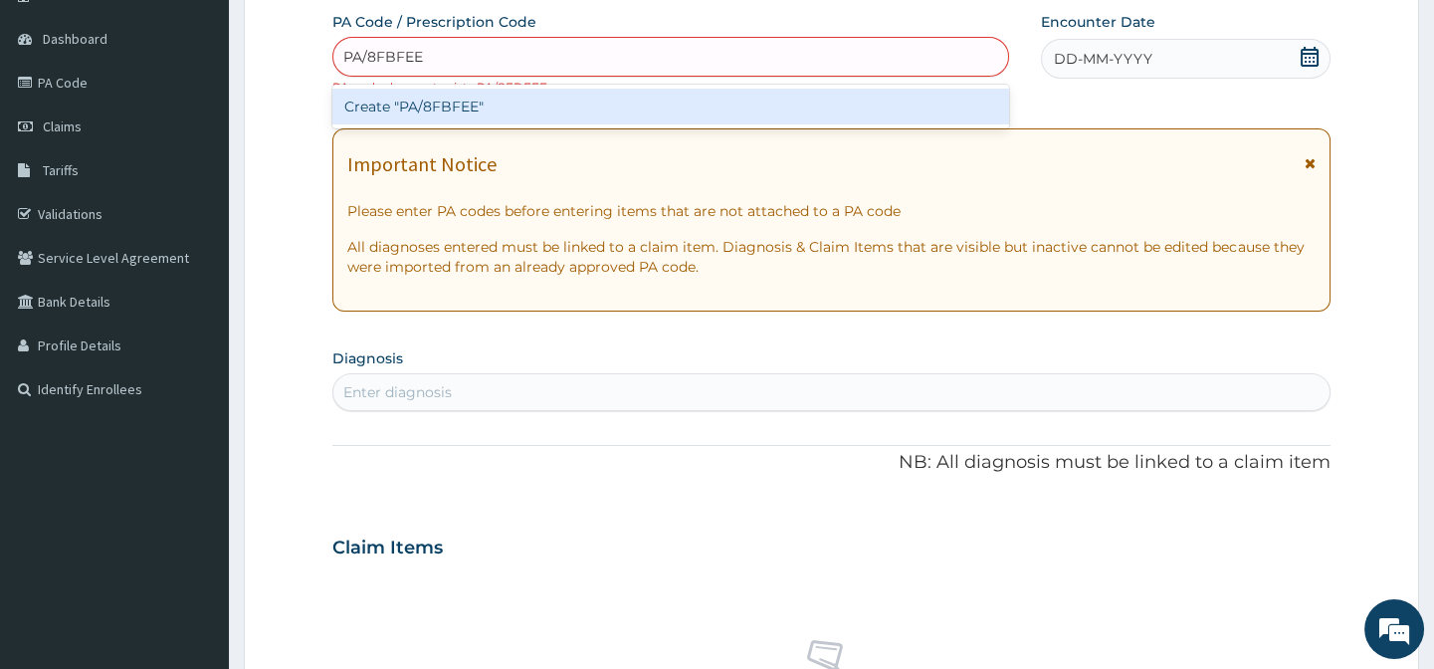
click at [468, 112] on div "Create "PA/8FBFEE"" at bounding box center [669, 107] width 675 height 36
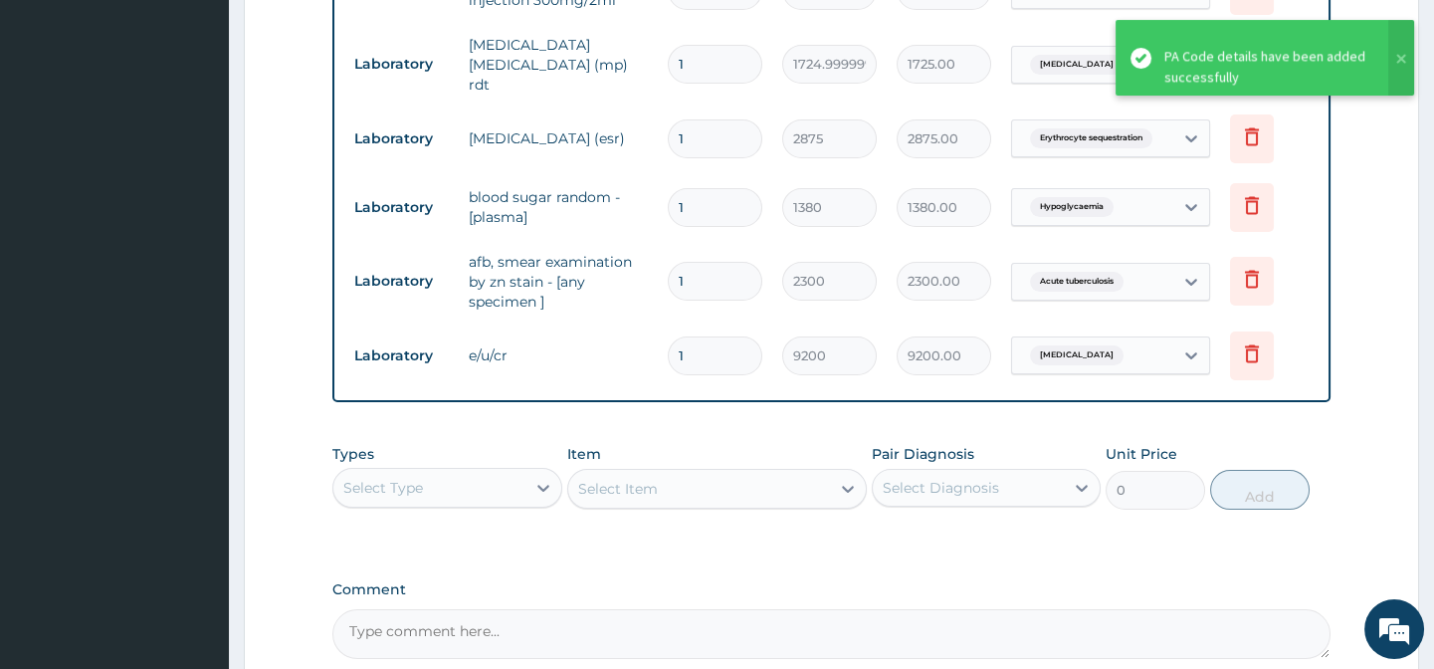
scroll to position [657, 0]
